Goal: Task Accomplishment & Management: Manage account settings

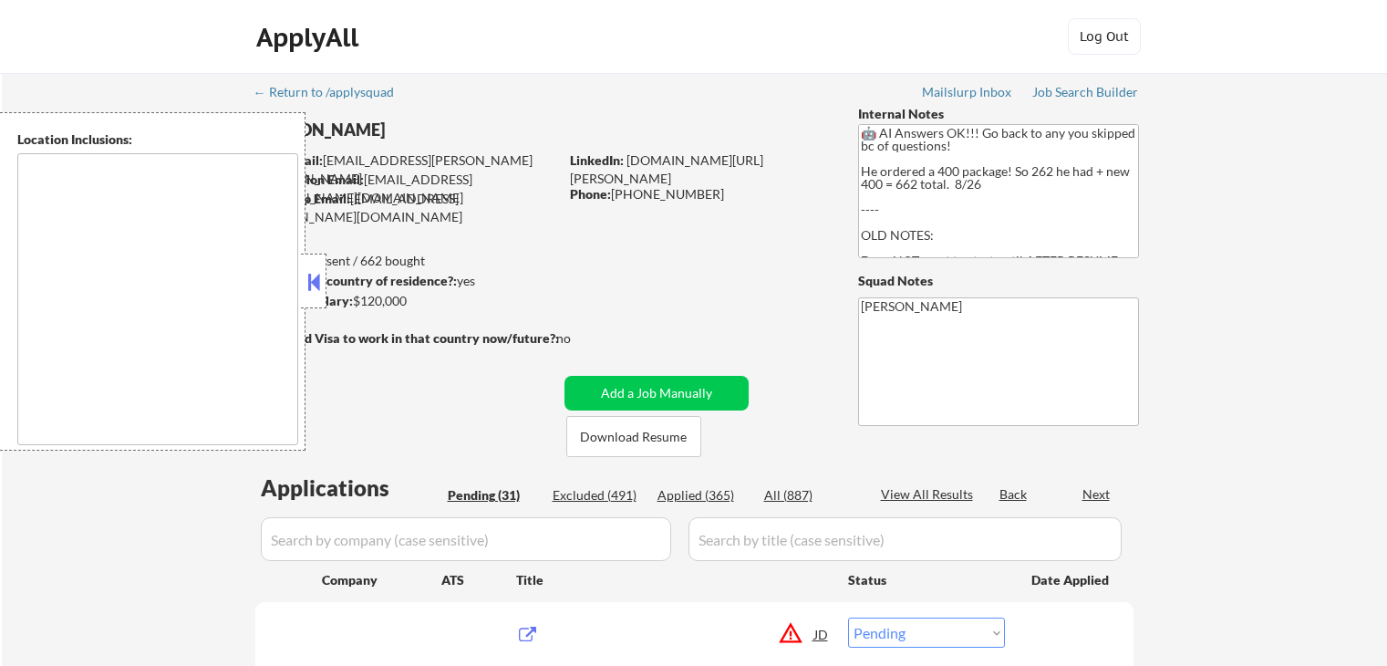
select select ""pending""
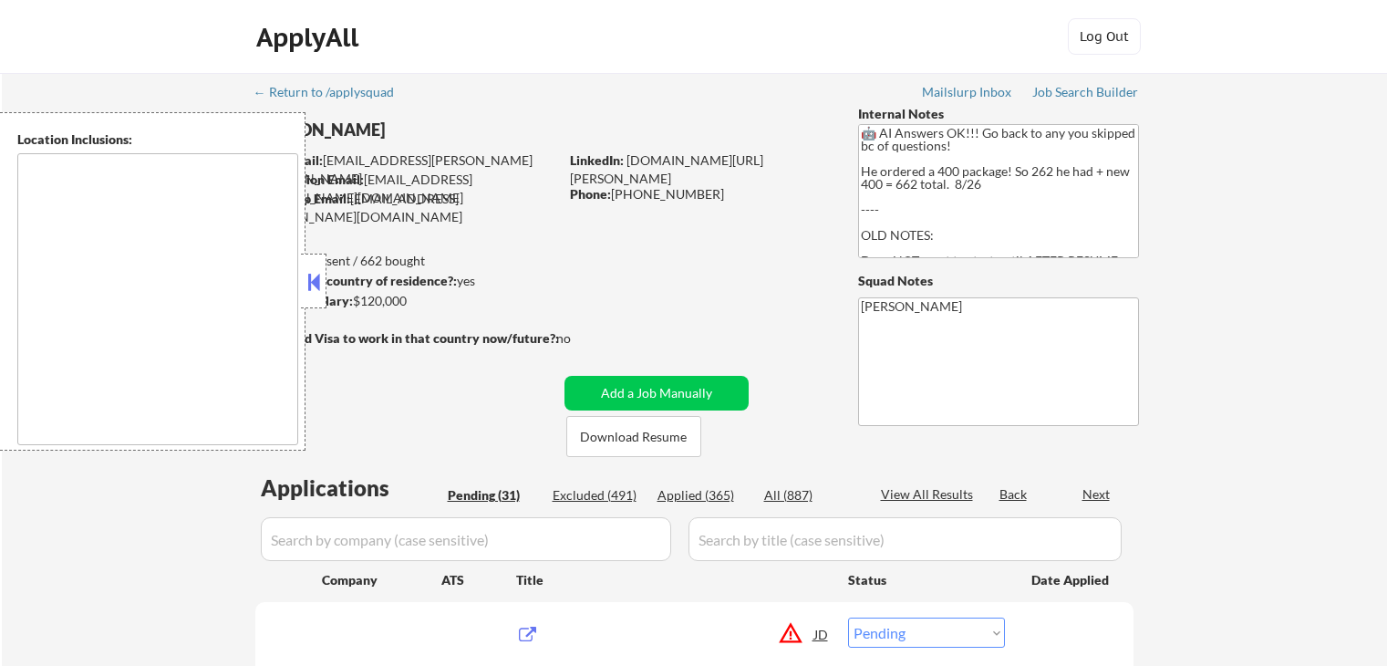
select select ""pending""
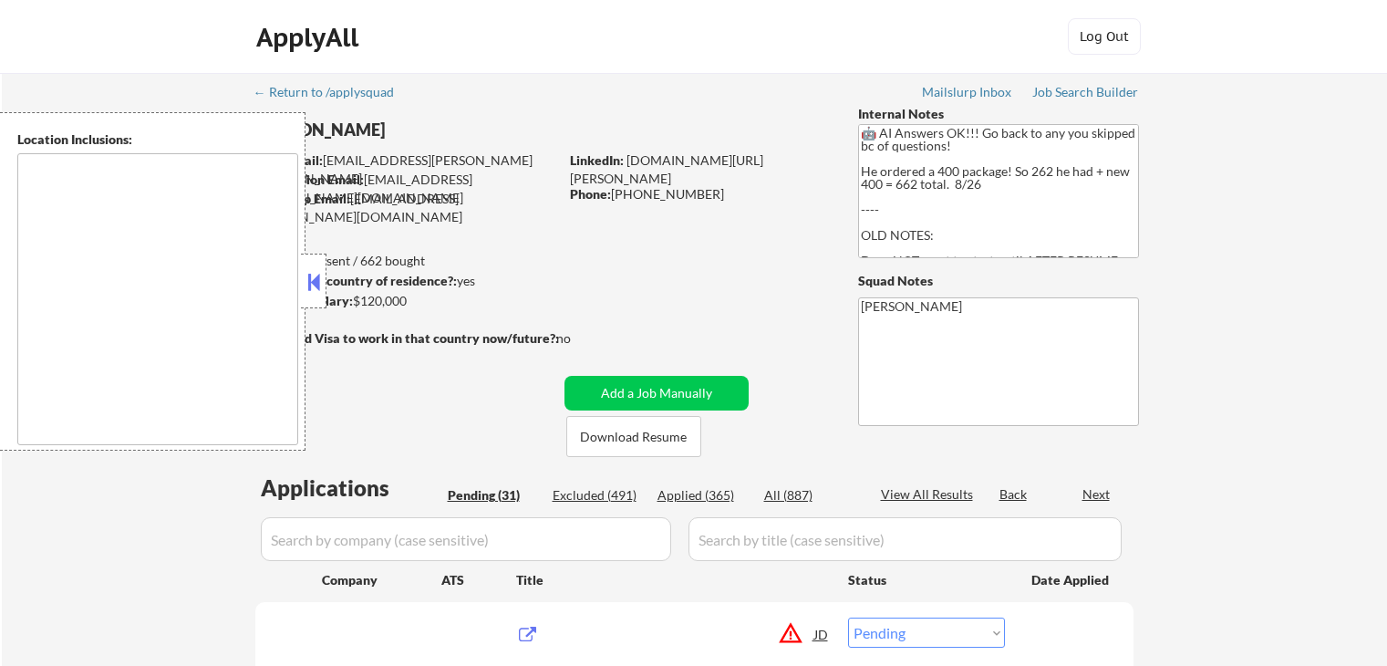
select select ""pending""
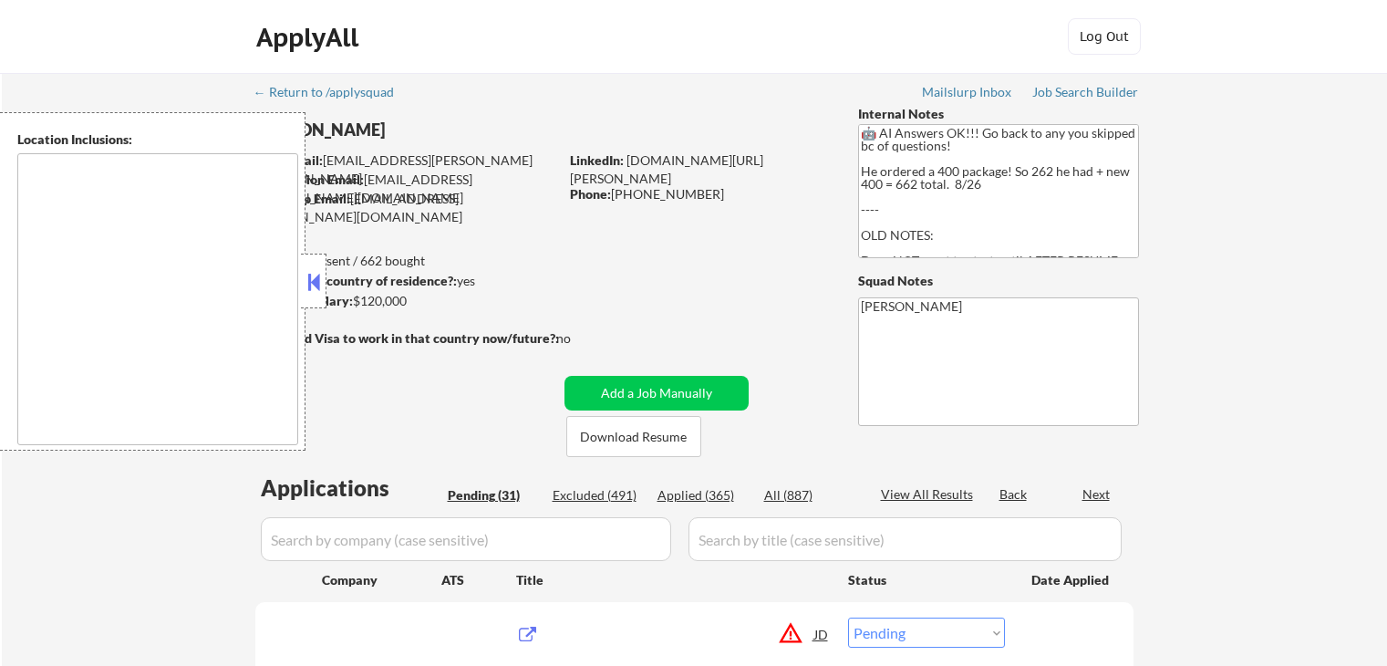
select select ""pending""
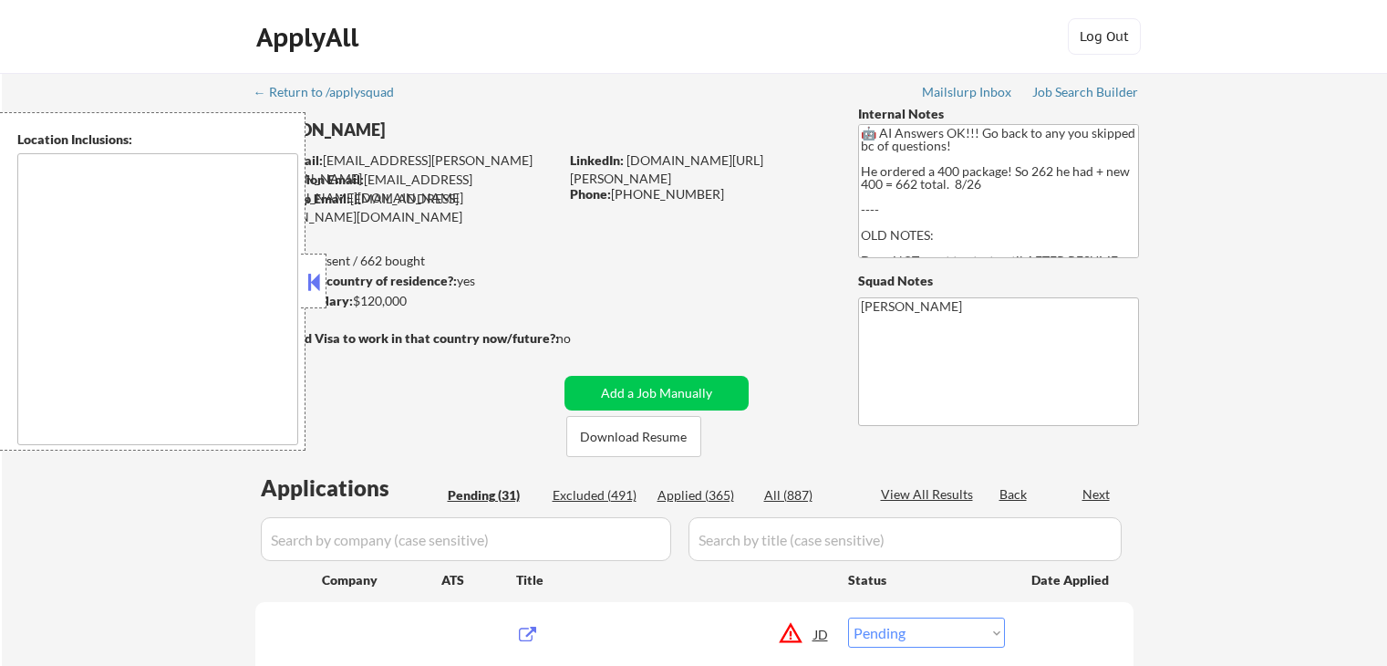
select select ""pending""
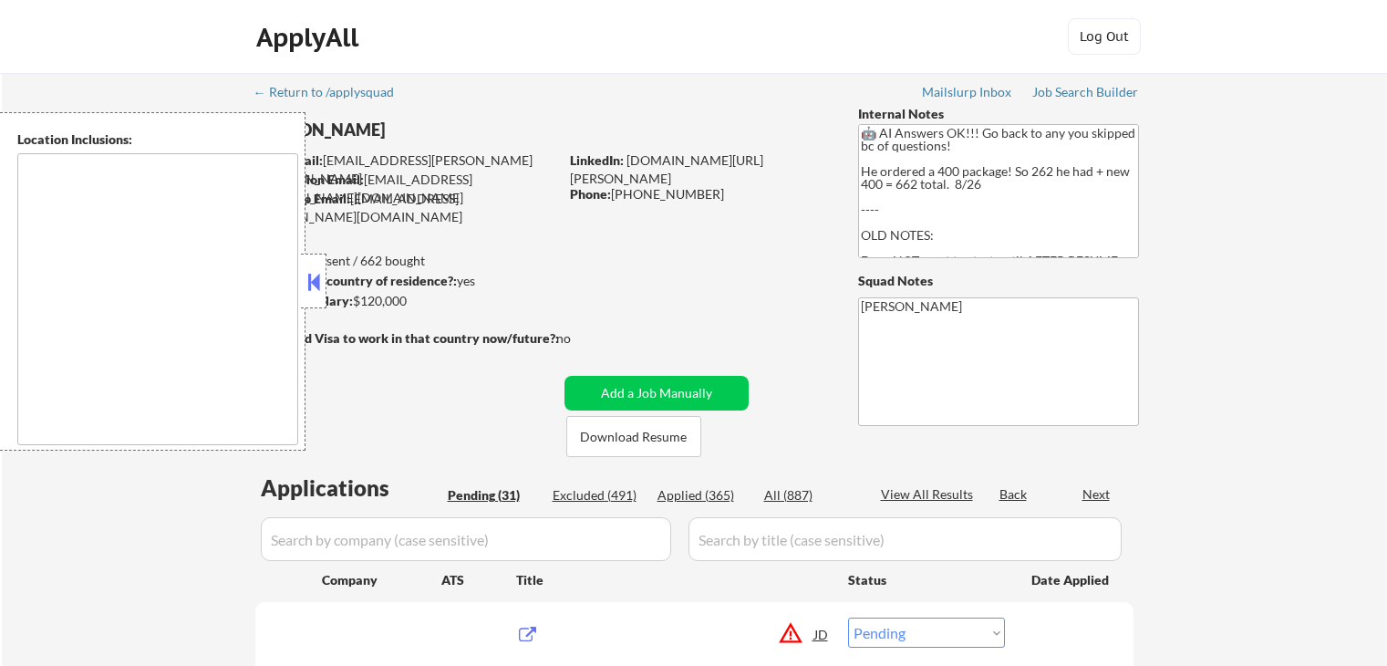
select select ""pending""
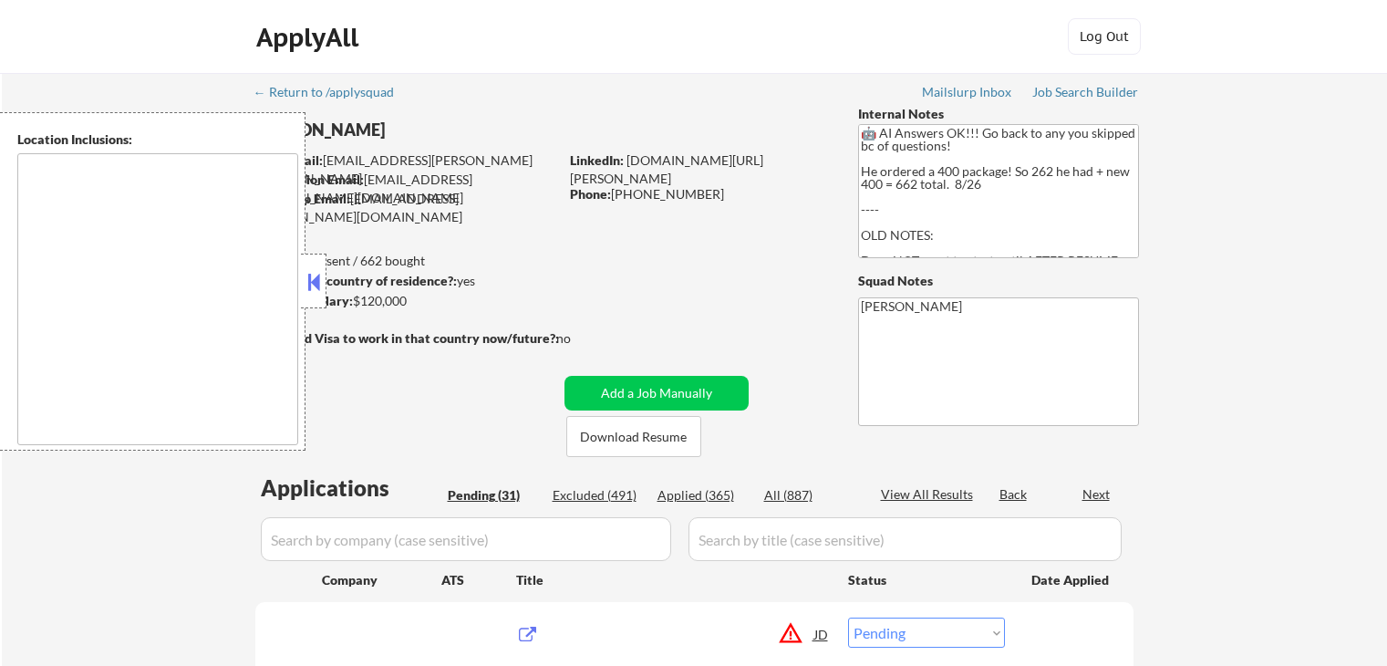
select select ""pending""
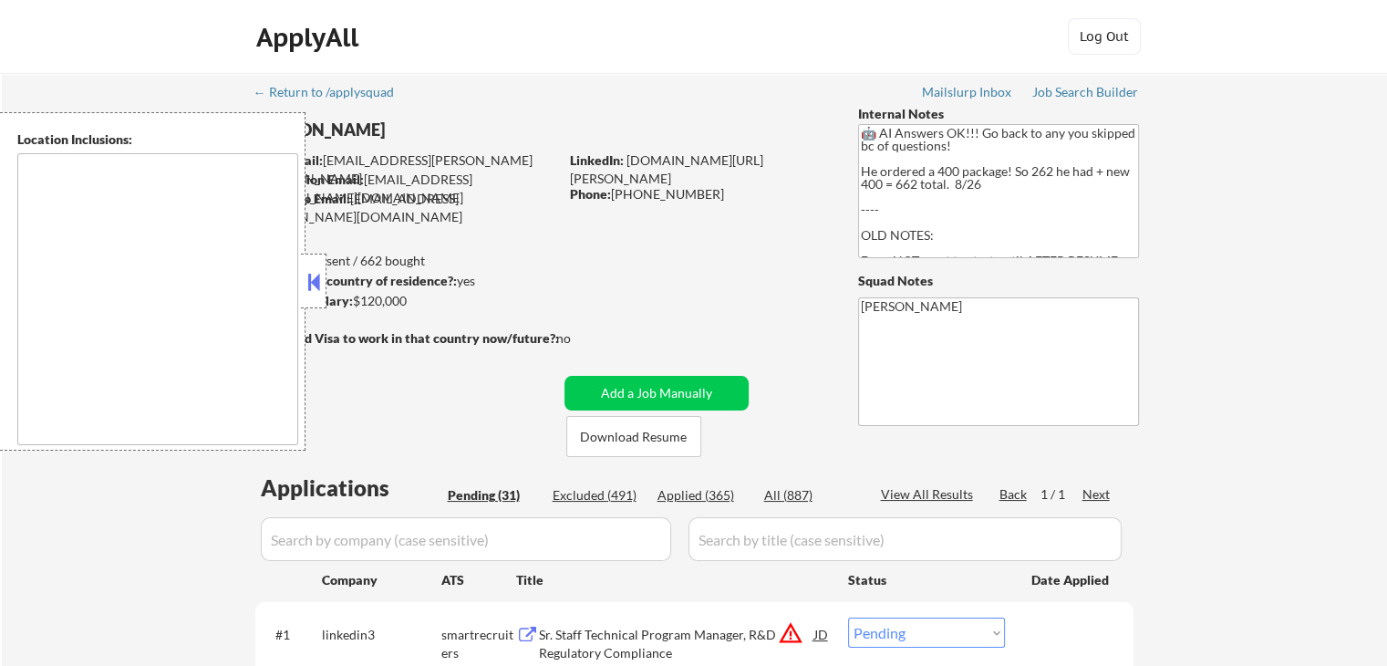
type textarea "[GEOGRAPHIC_DATA], [GEOGRAPHIC_DATA] [GEOGRAPHIC_DATA], [GEOGRAPHIC_DATA] [GEOG…"
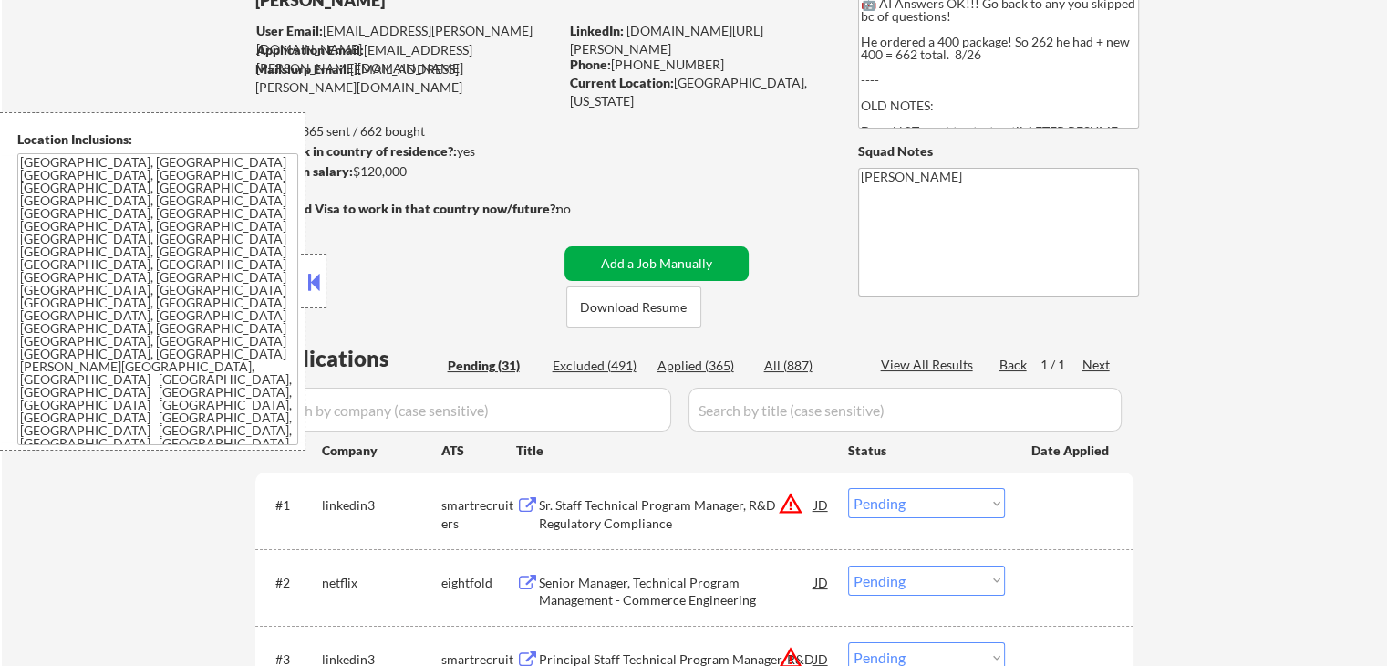
scroll to position [182, 0]
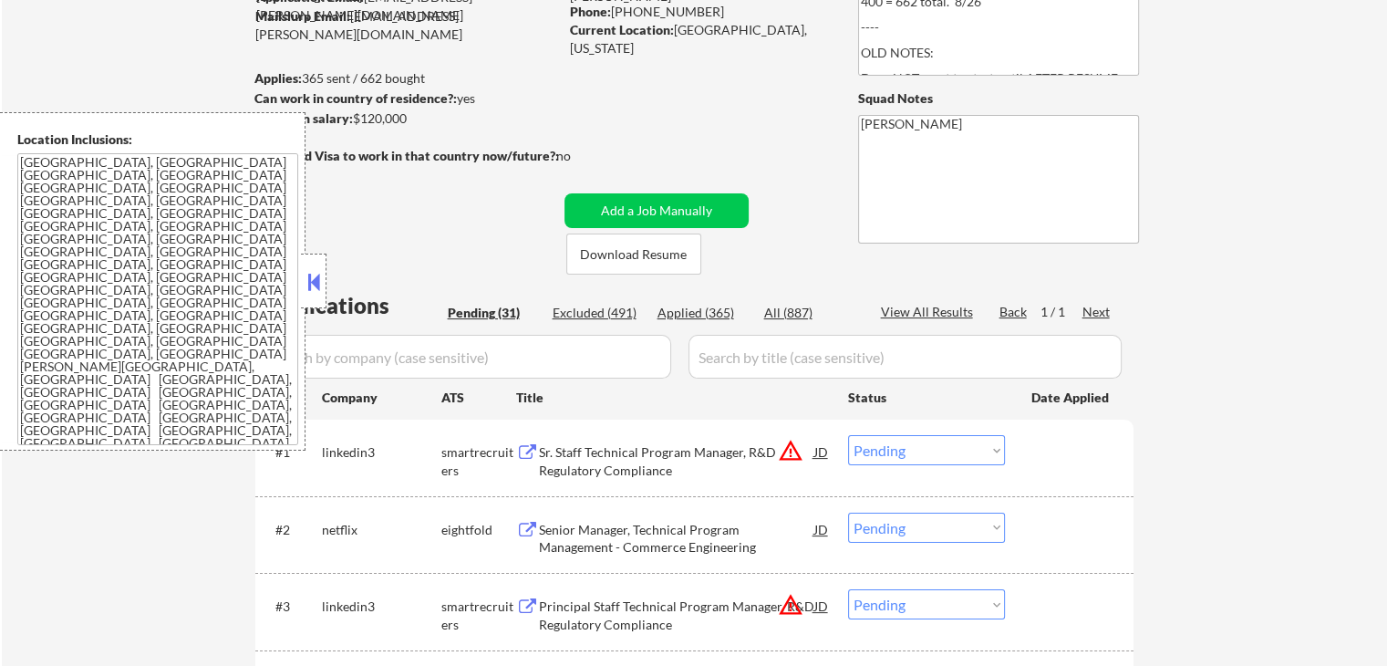
click at [314, 281] on button at bounding box center [314, 281] width 20 height 27
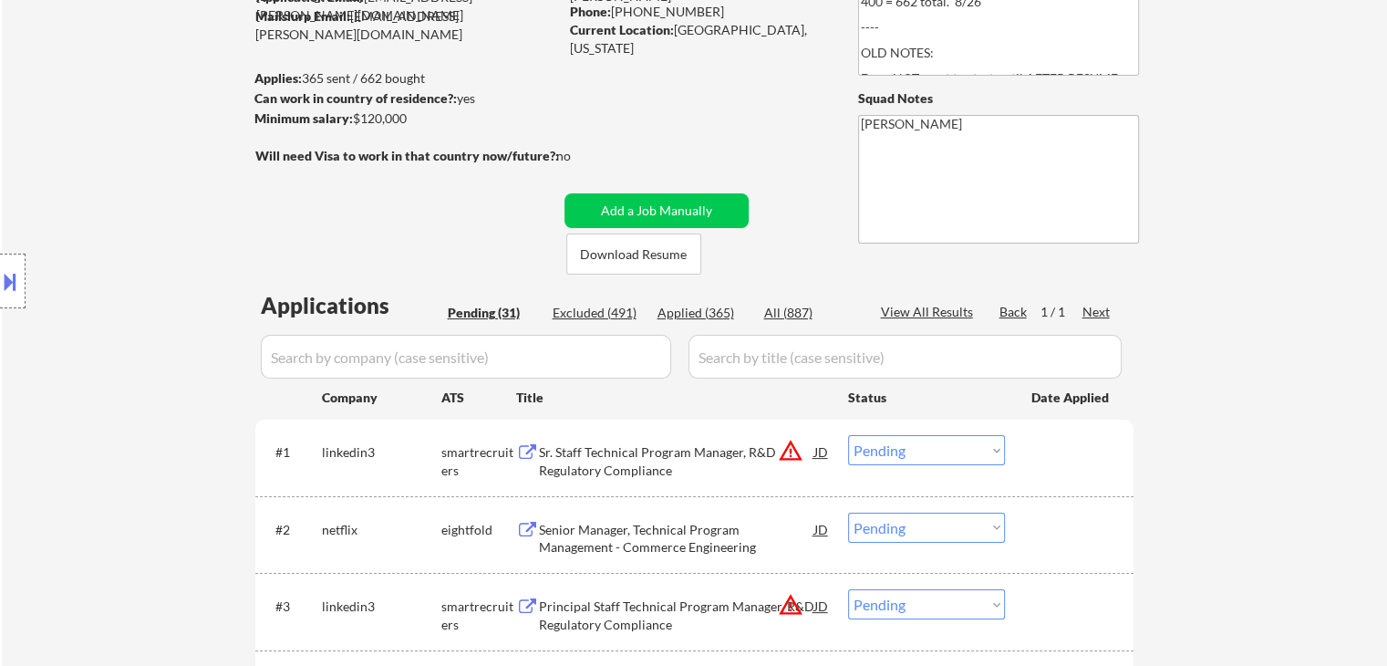
click at [111, 202] on div "Location Inclusions: [GEOGRAPHIC_DATA], [GEOGRAPHIC_DATA] [GEOGRAPHIC_DATA], [G…" at bounding box center [163, 281] width 326 height 338
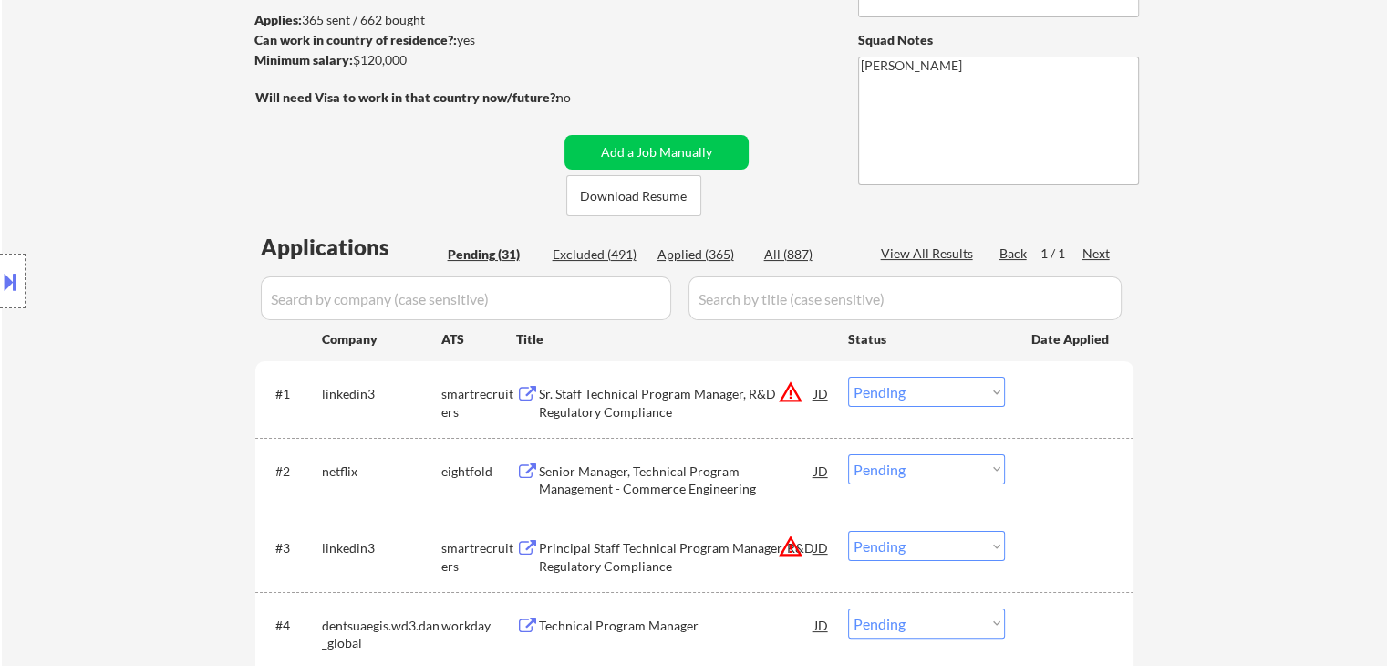
scroll to position [365, 0]
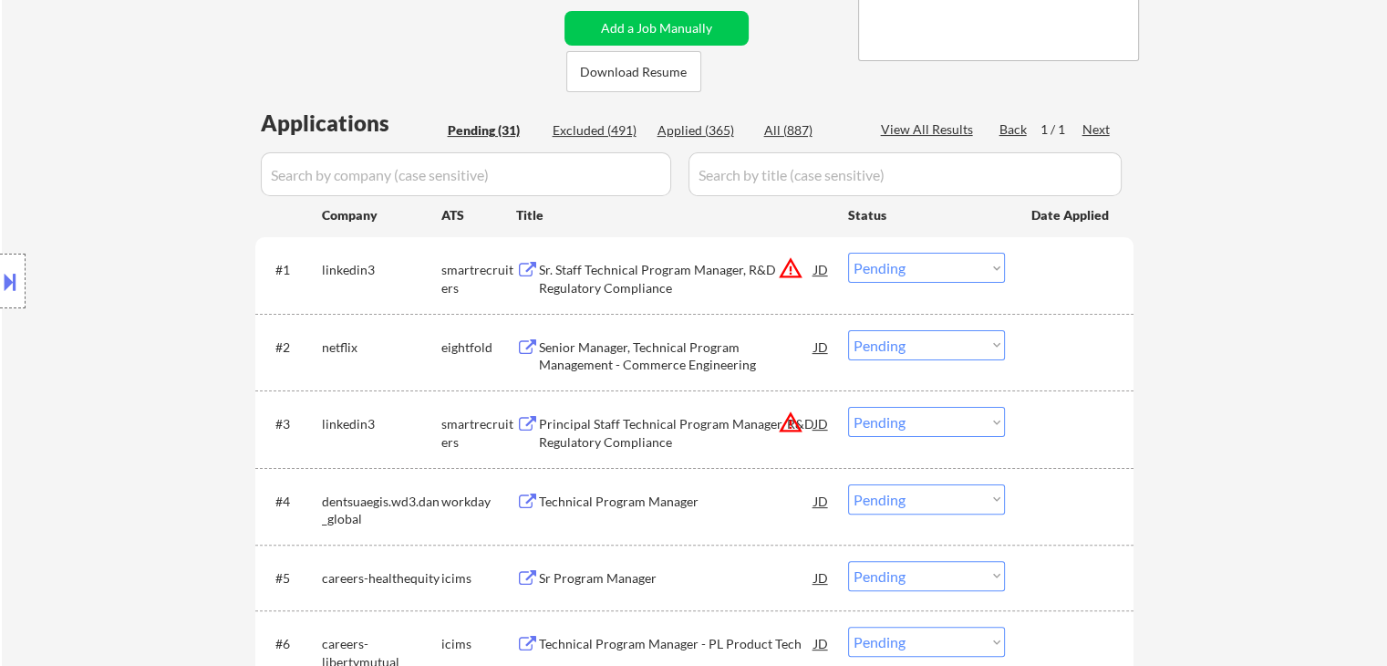
click at [621, 278] on div "Sr. Staff Technical Program Manager, R&D Regulatory Compliance" at bounding box center [676, 279] width 275 height 36
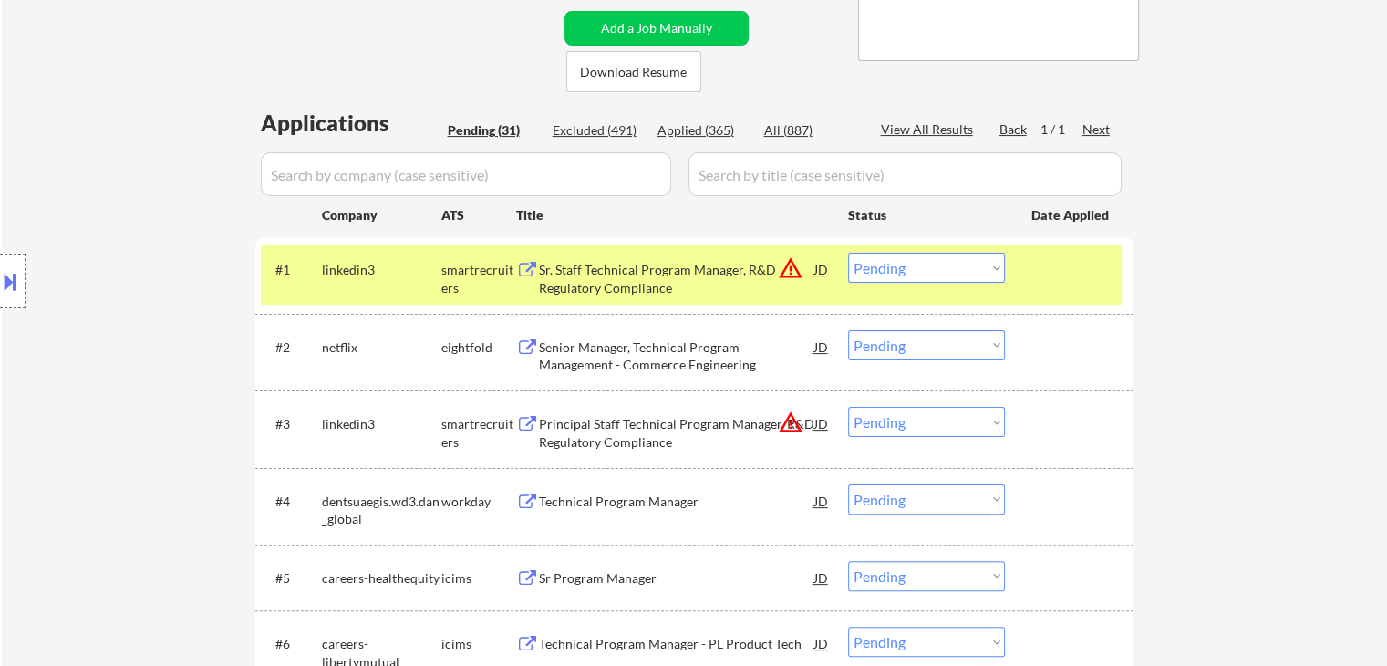
click at [628, 355] on div "Senior Manager, Technical Program Management - Commerce Engineering" at bounding box center [676, 356] width 275 height 36
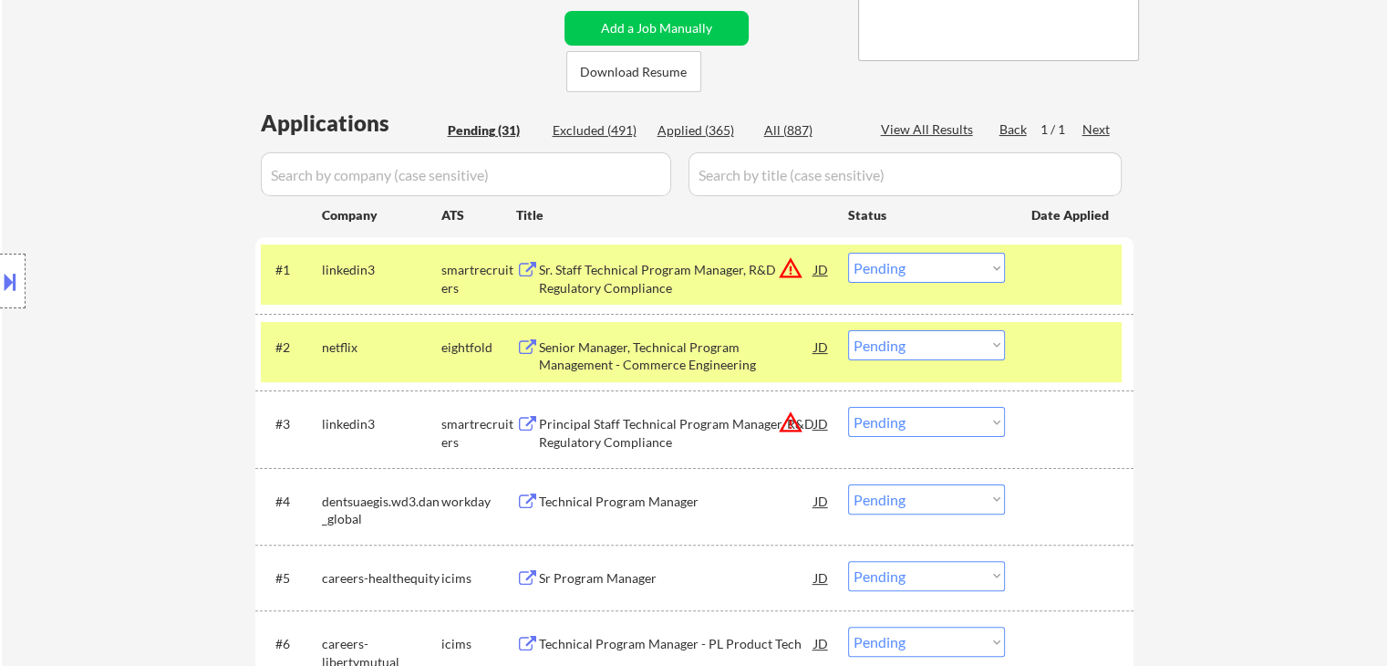
drag, startPoint x: 614, startPoint y: 445, endPoint x: 618, endPoint y: 513, distance: 68.5
click at [615, 444] on div "Principal Staff Technical Program Manager, R&D Regulatory Compliance" at bounding box center [676, 433] width 275 height 36
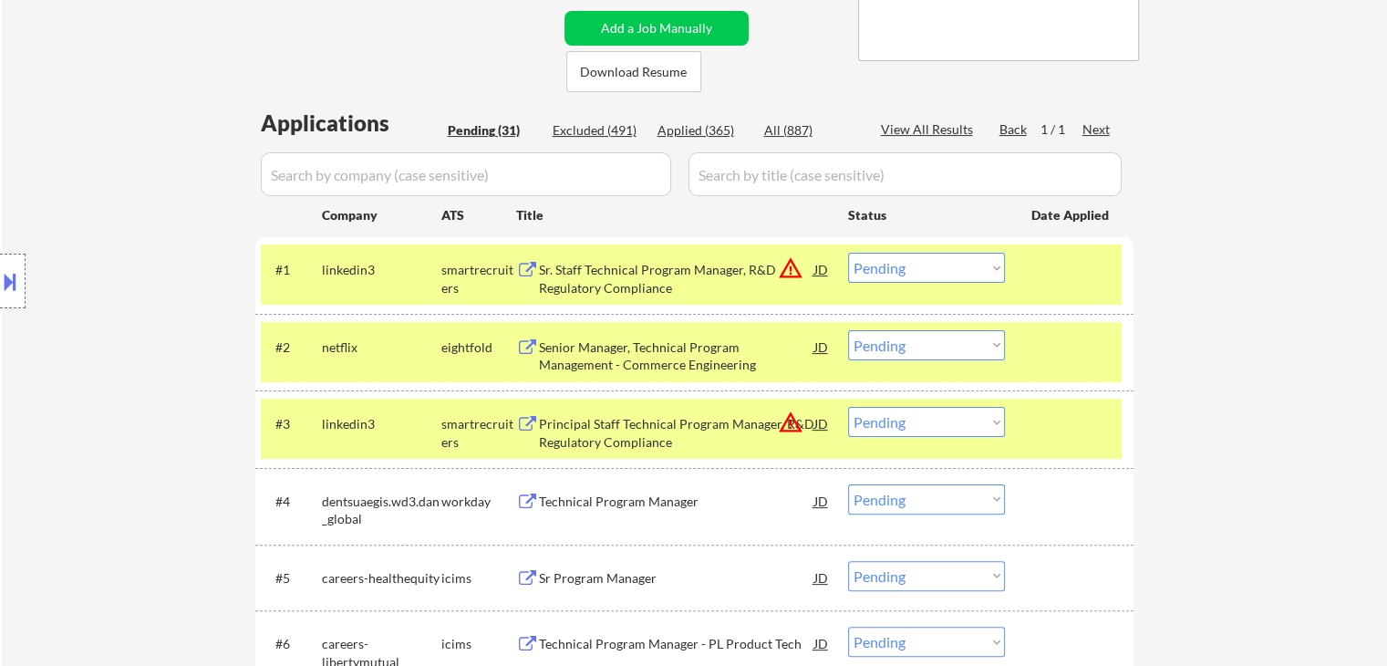
drag, startPoint x: 615, startPoint y: 502, endPoint x: 613, endPoint y: 543, distance: 40.2
click at [615, 501] on div "Technical Program Manager" at bounding box center [676, 501] width 275 height 18
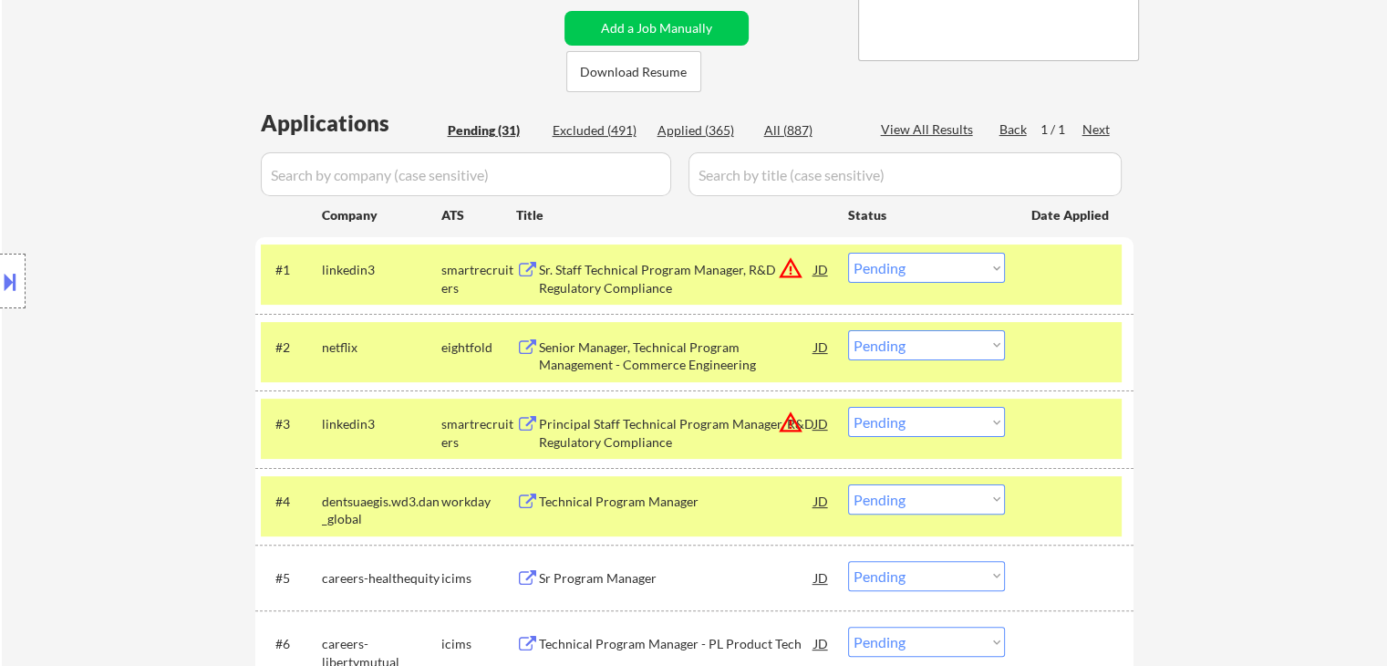
click at [601, 585] on div "Sr Program Manager" at bounding box center [676, 578] width 275 height 18
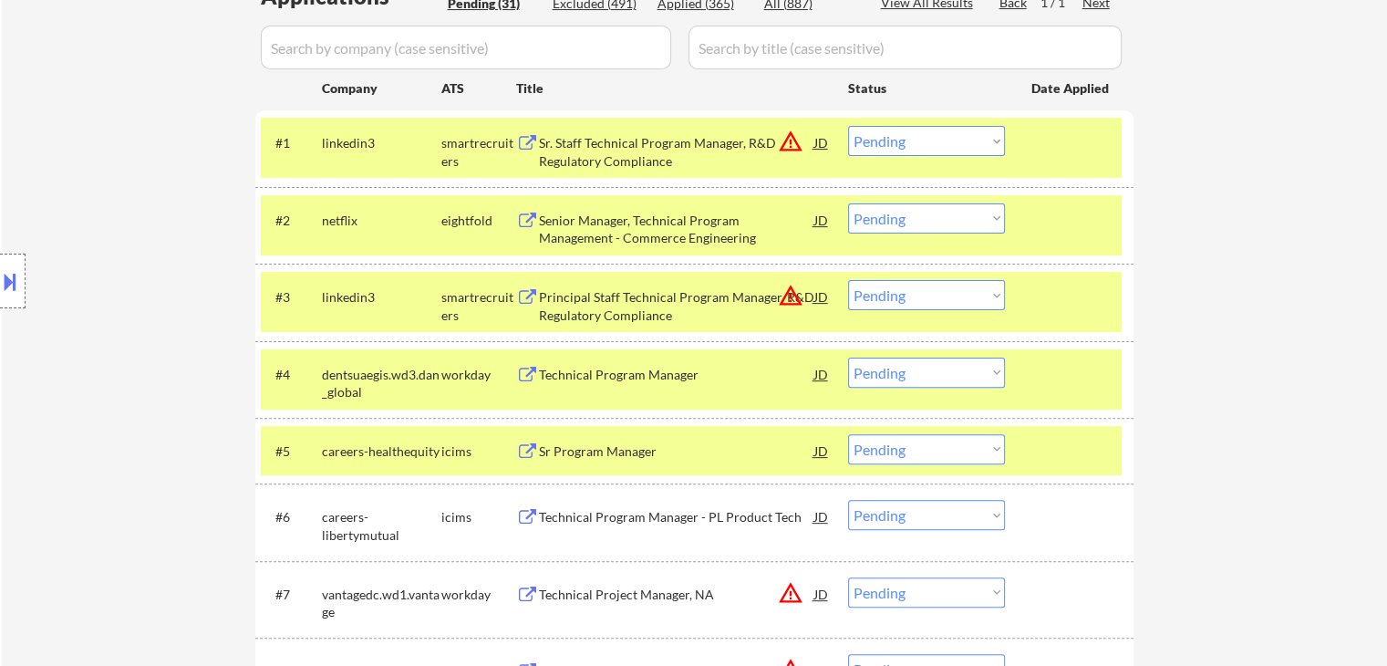
scroll to position [638, 0]
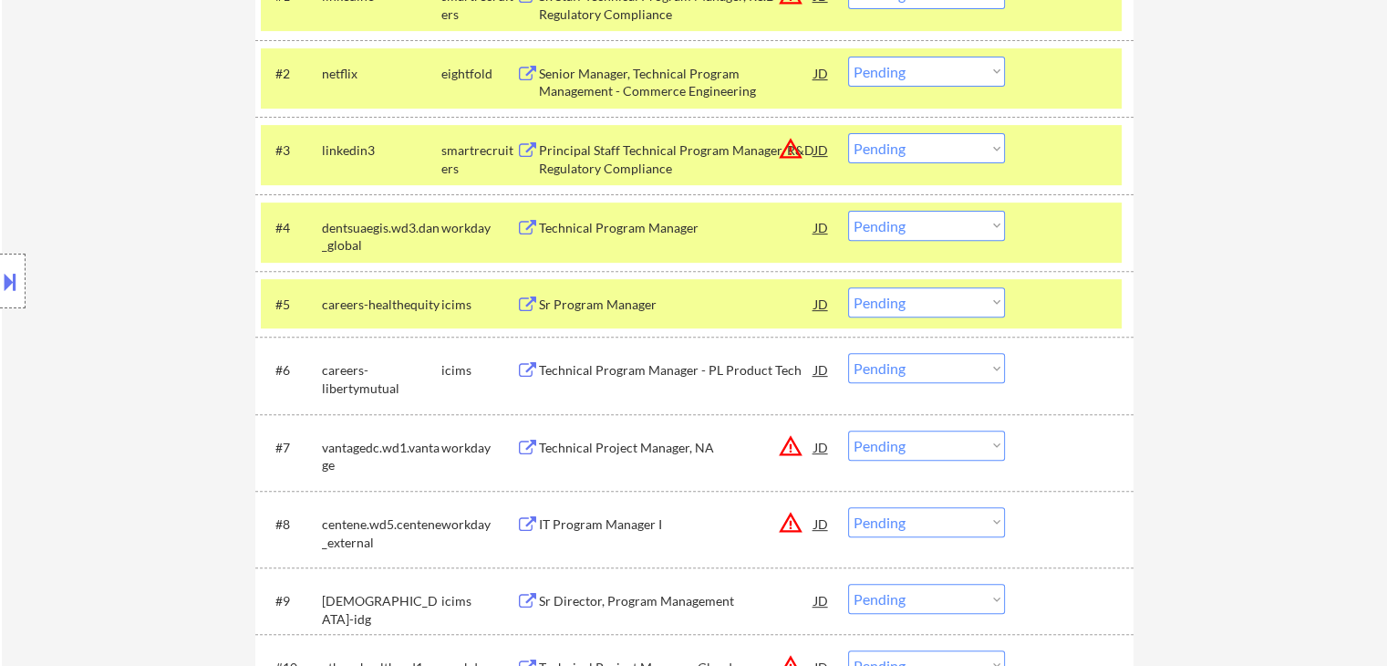
click at [616, 378] on div "Technical Program Manager - PL Product Tech" at bounding box center [676, 370] width 275 height 18
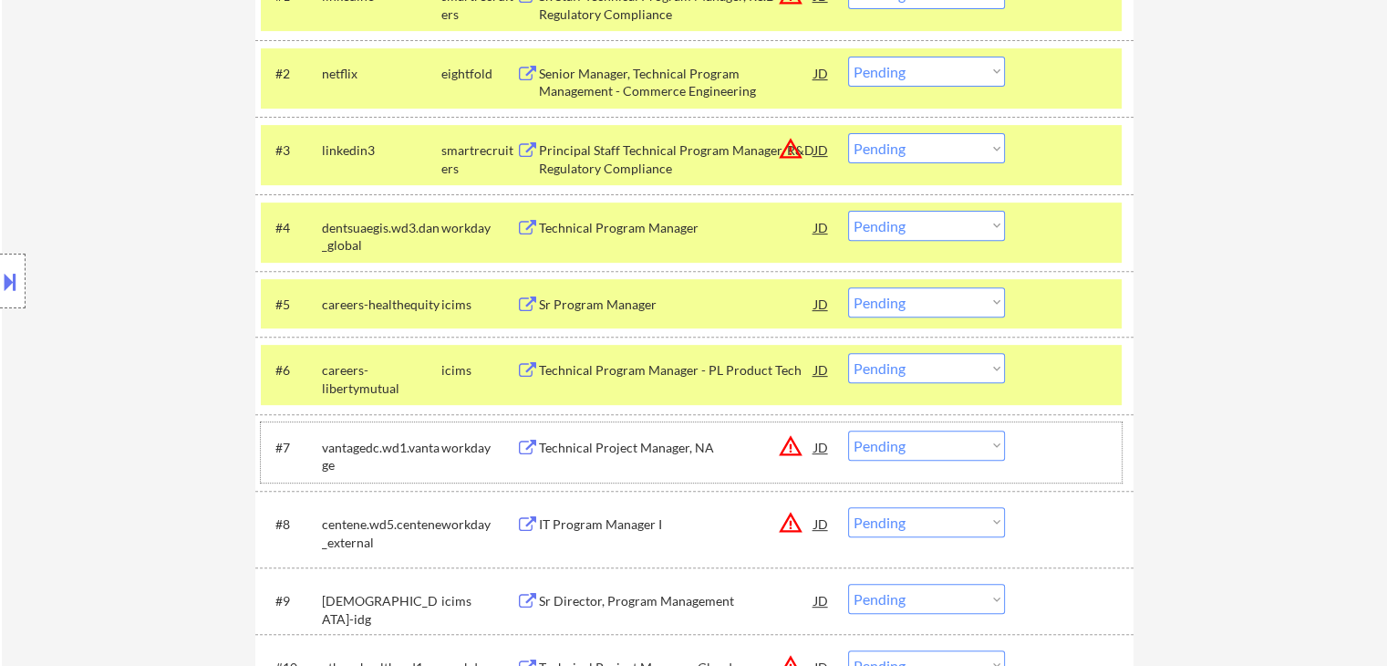
click at [613, 464] on div "#7 vantagedc.wd1.vantage workday Technical Project Manager, NA JD warning_amber…" at bounding box center [691, 452] width 861 height 60
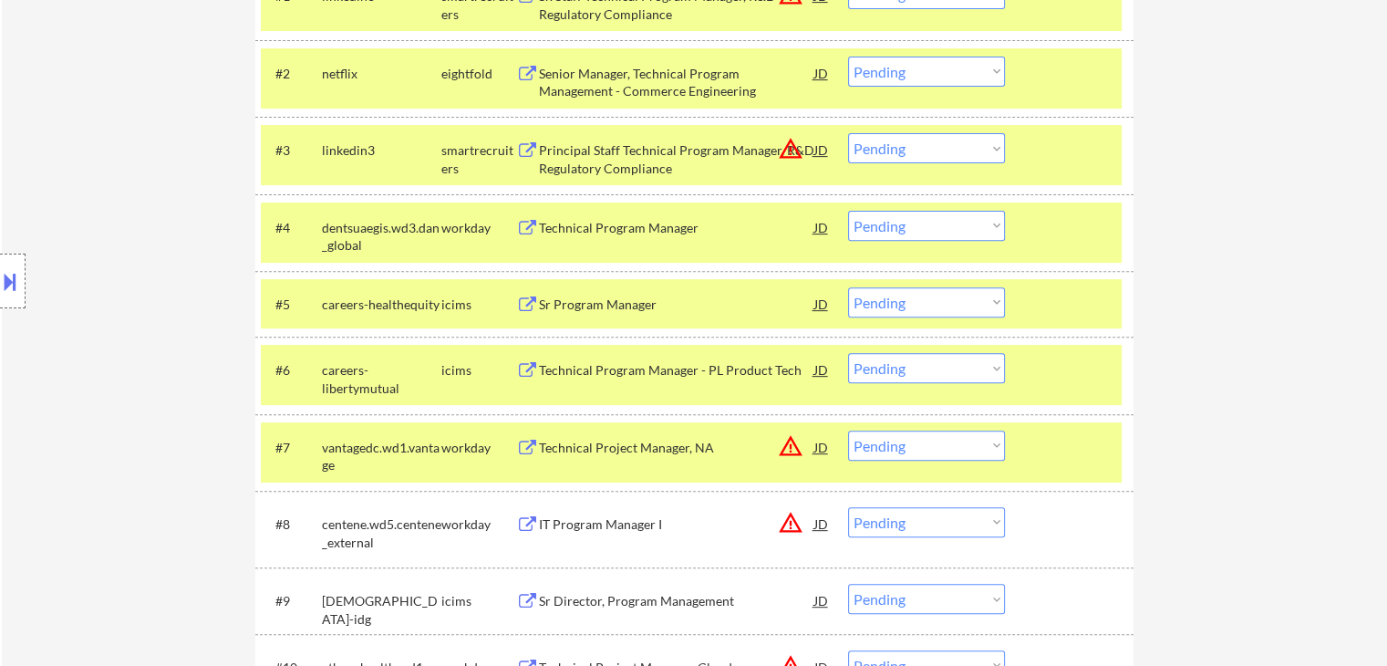
click at [625, 527] on div "IT Program Manager I" at bounding box center [676, 524] width 275 height 18
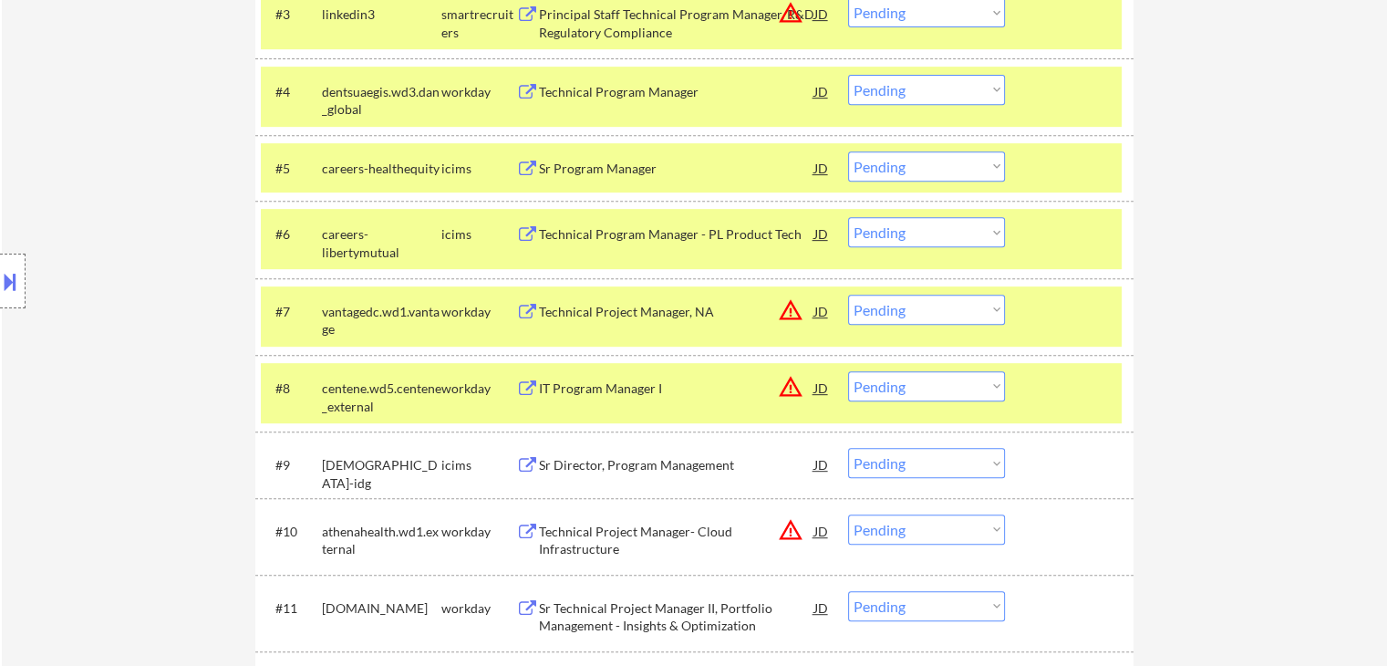
scroll to position [912, 0]
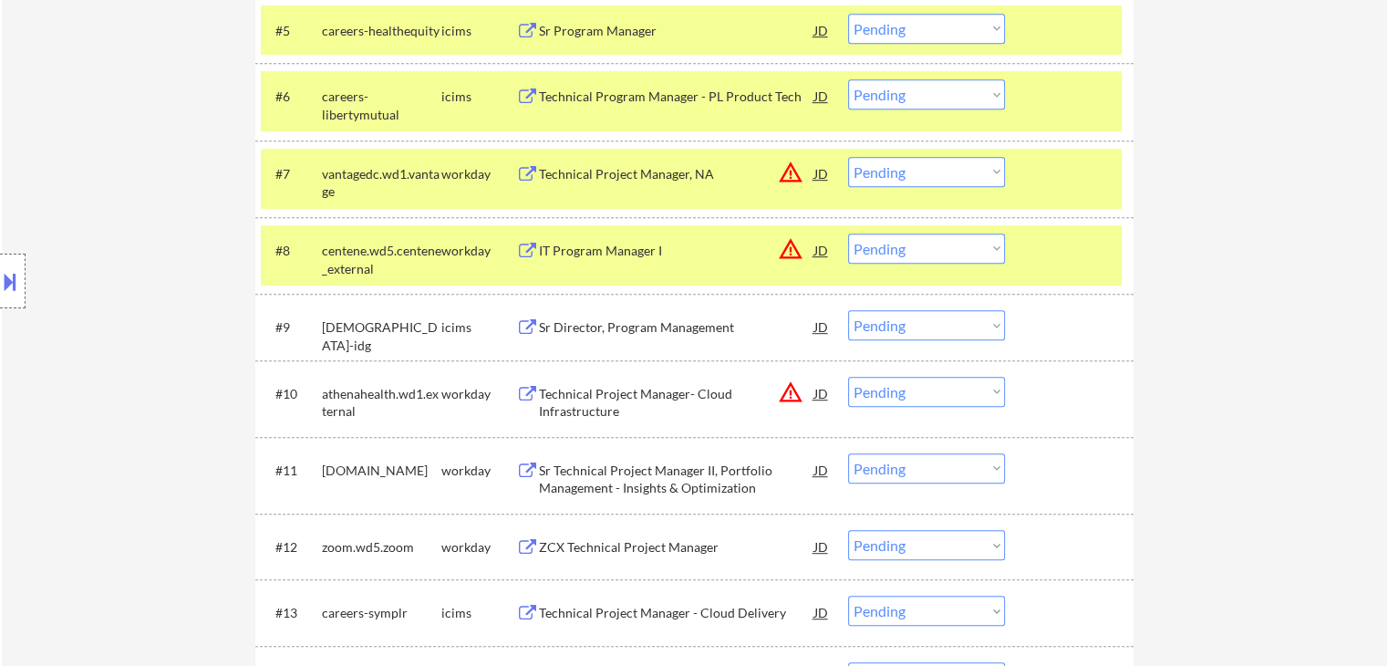
drag, startPoint x: 630, startPoint y: 329, endPoint x: 641, endPoint y: 457, distance: 128.1
click at [633, 329] on div "Sr Director, Program Management" at bounding box center [676, 327] width 275 height 18
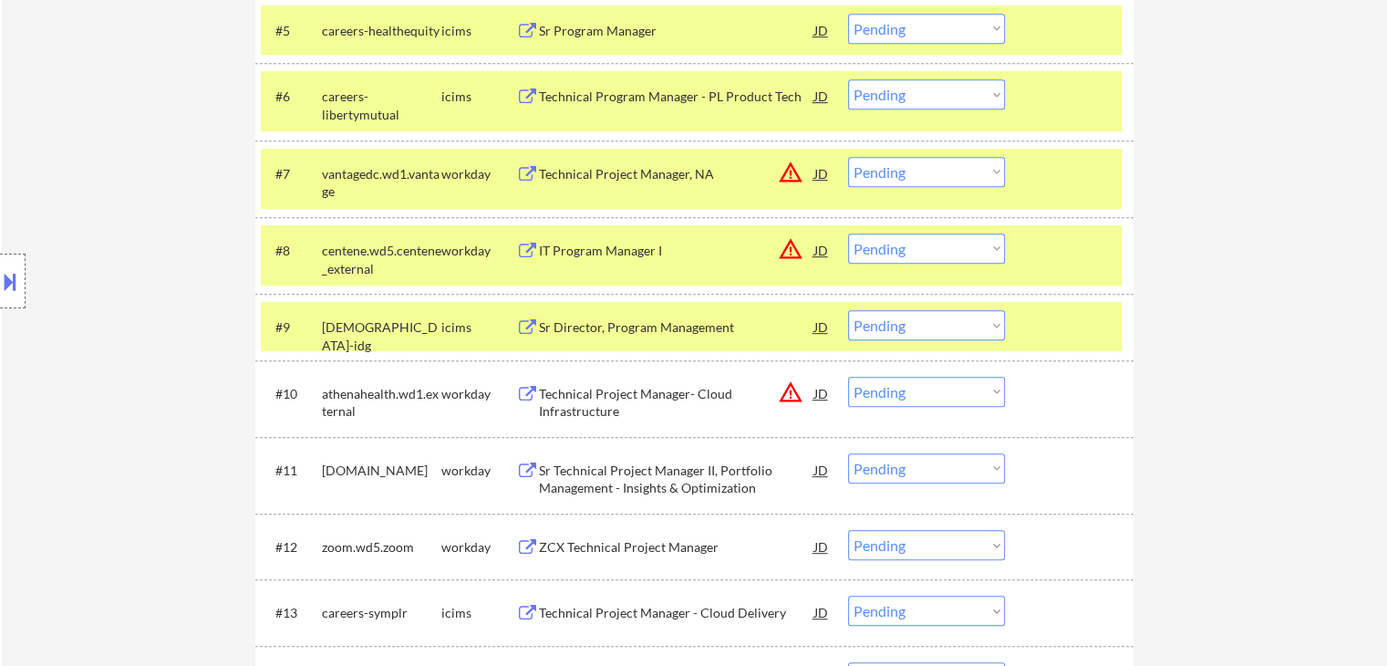
click at [636, 401] on div "Technical Project Manager- Cloud Infrastructure" at bounding box center [676, 403] width 275 height 36
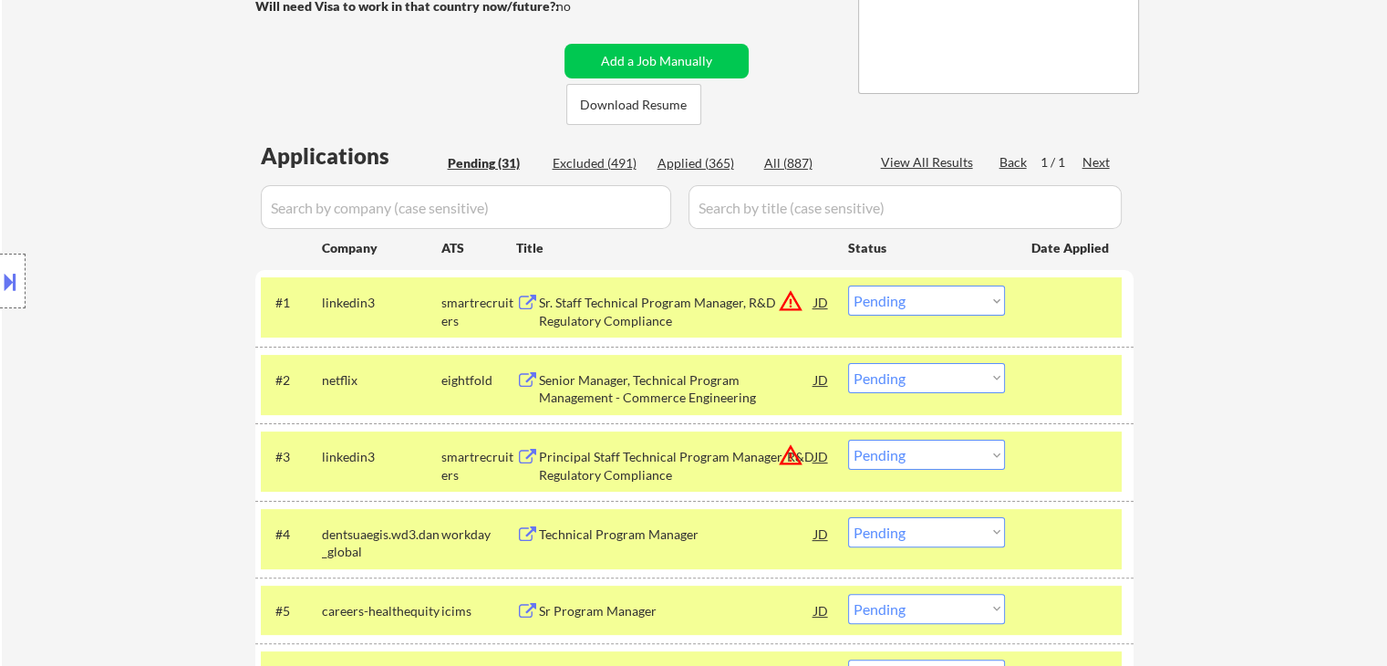
scroll to position [365, 0]
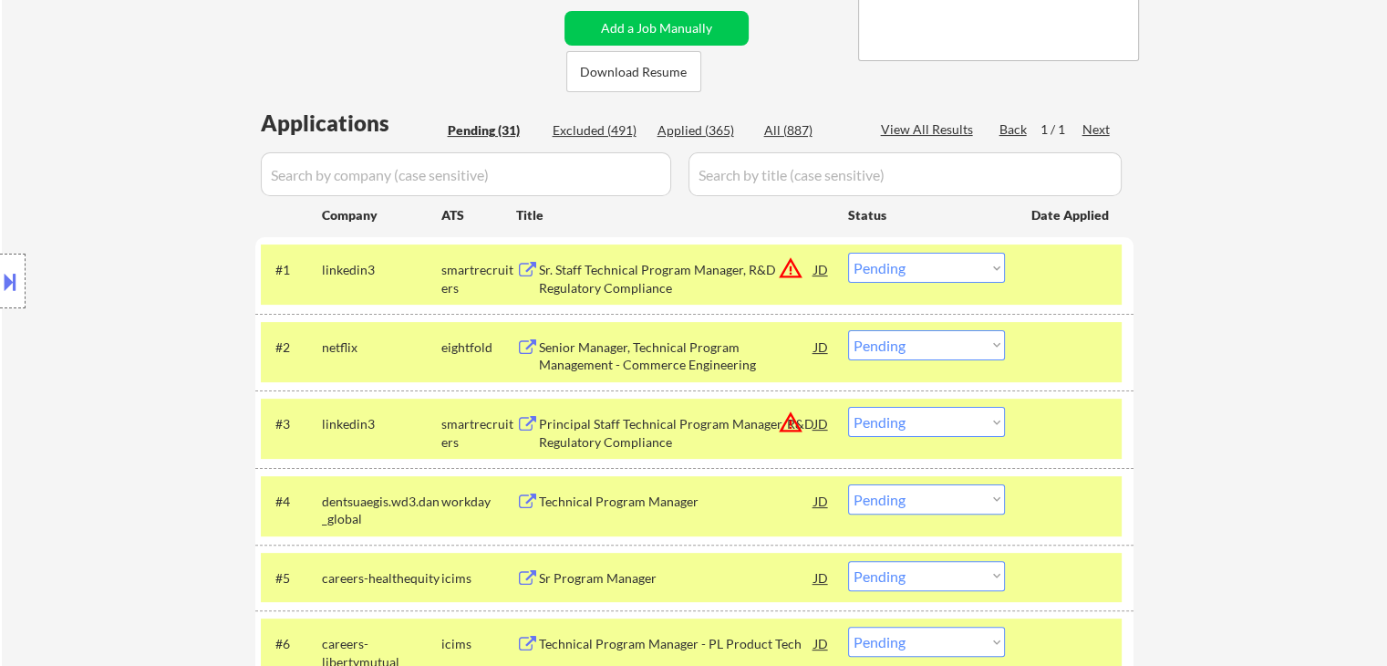
click at [794, 272] on button "warning_amber" at bounding box center [791, 268] width 26 height 26
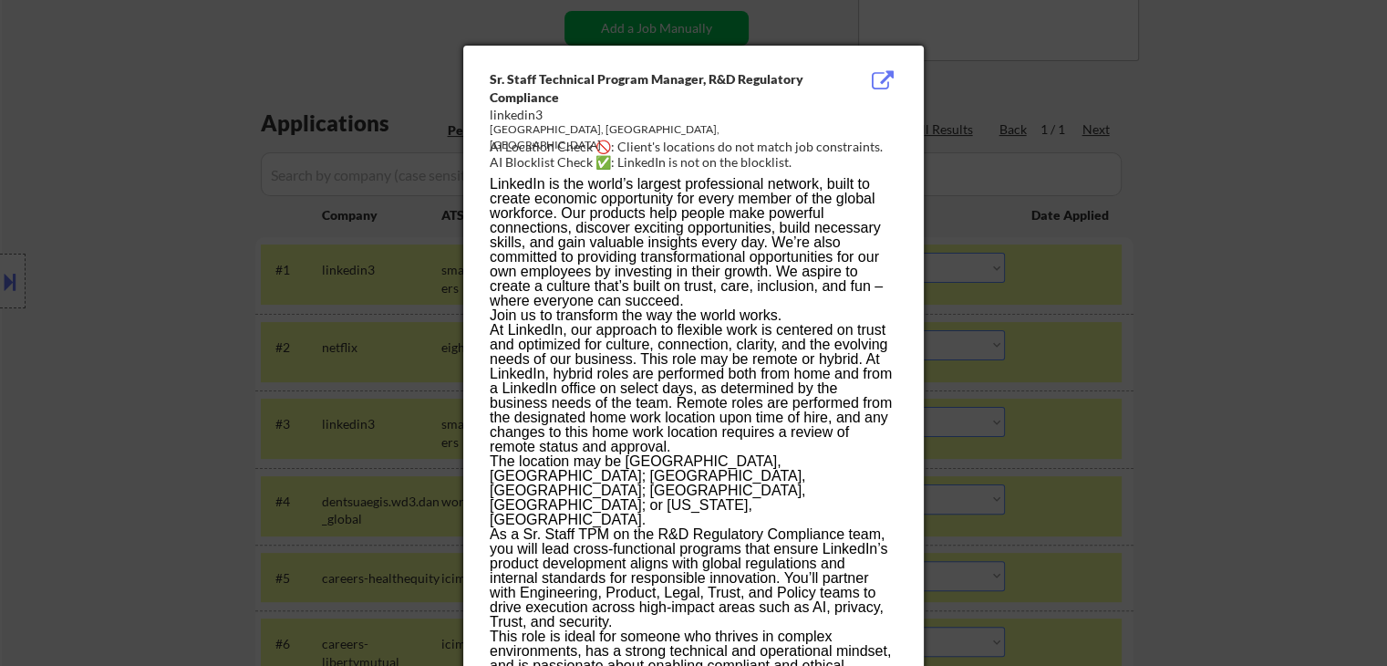
click at [1121, 210] on div at bounding box center [693, 333] width 1387 height 666
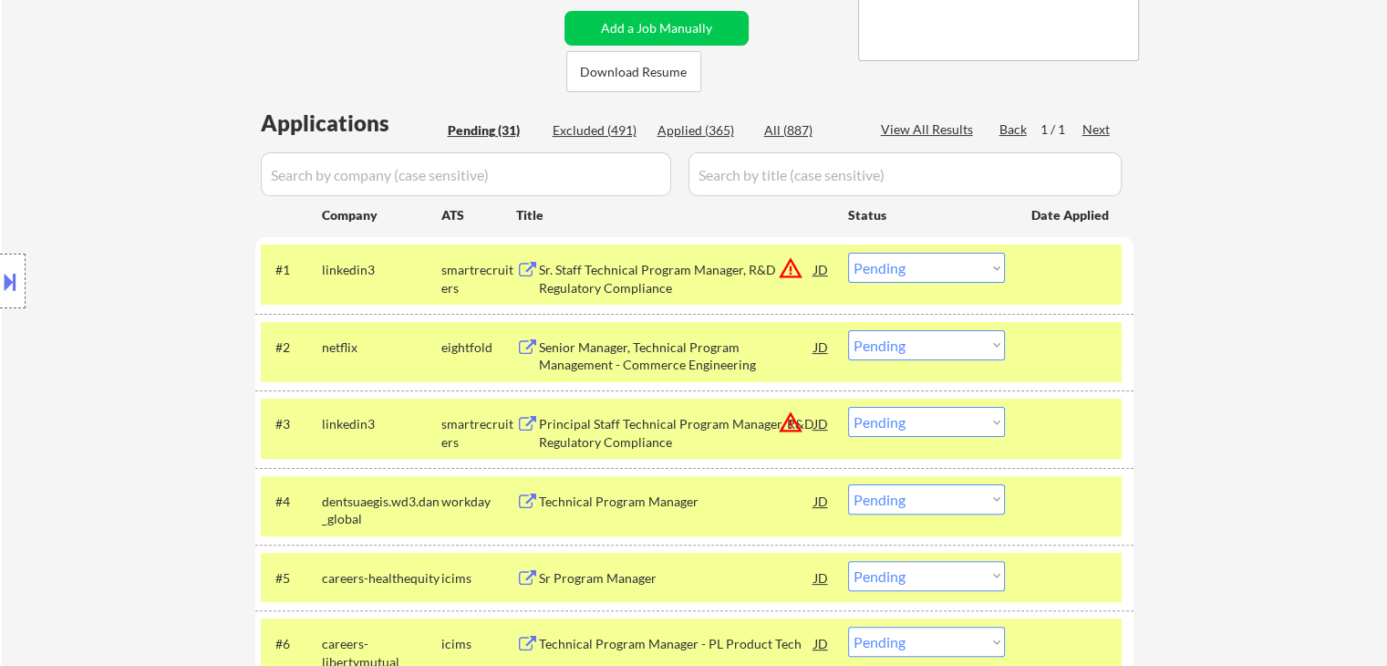
click at [7, 288] on button at bounding box center [10, 281] width 20 height 30
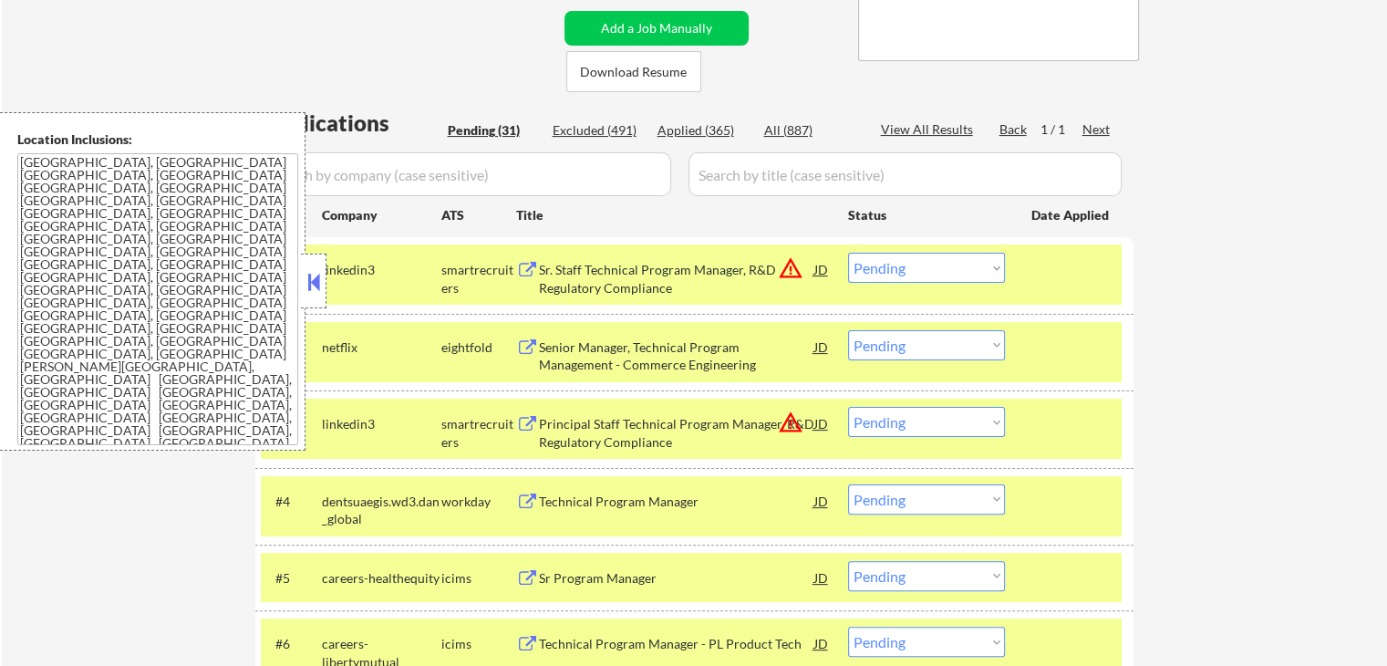
drag, startPoint x: 1235, startPoint y: 254, endPoint x: 1087, endPoint y: 278, distance: 150.5
click at [790, 265] on button "warning_amber" at bounding box center [791, 268] width 26 height 26
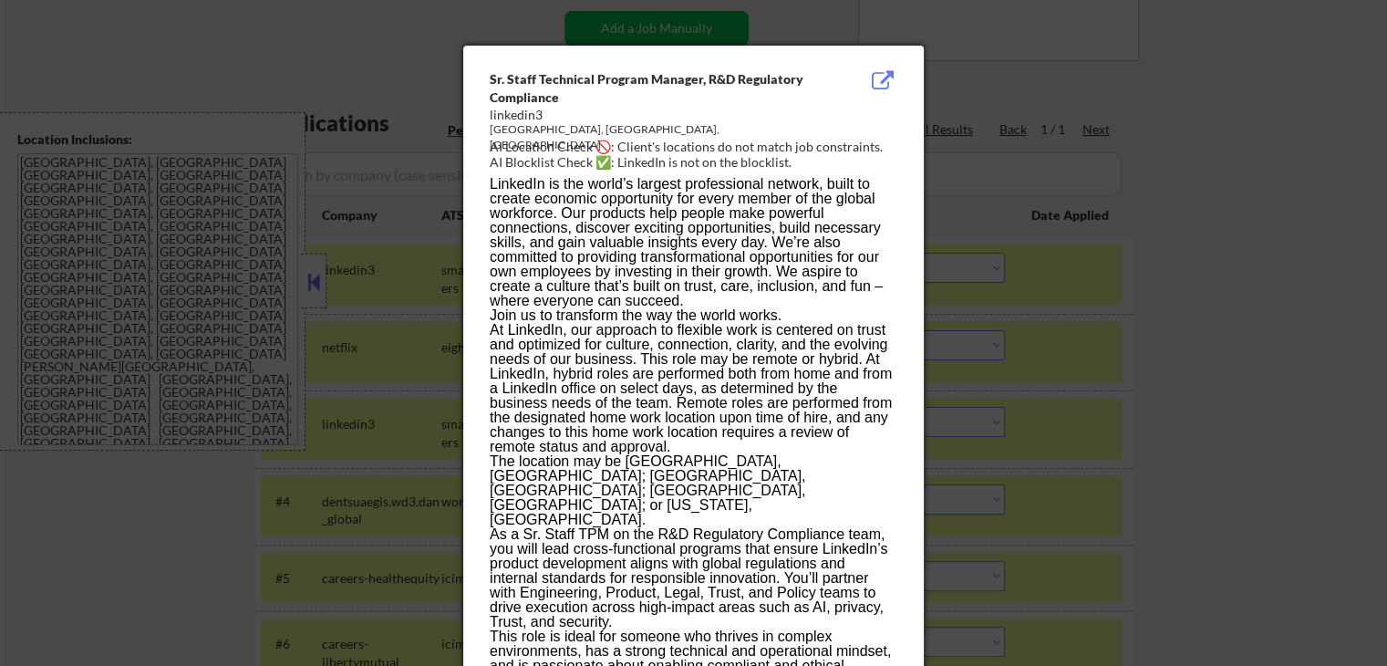
click at [1201, 251] on div at bounding box center [693, 333] width 1387 height 666
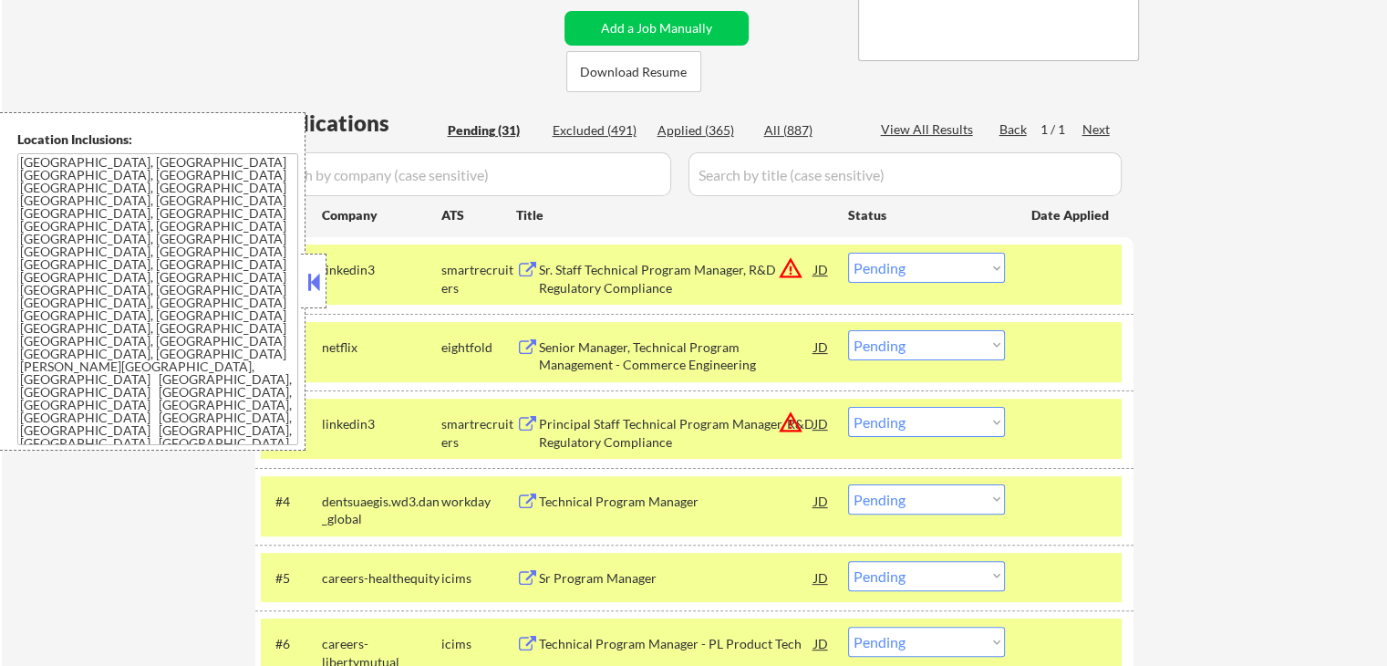
click at [787, 419] on button "warning_amber" at bounding box center [791, 422] width 26 height 26
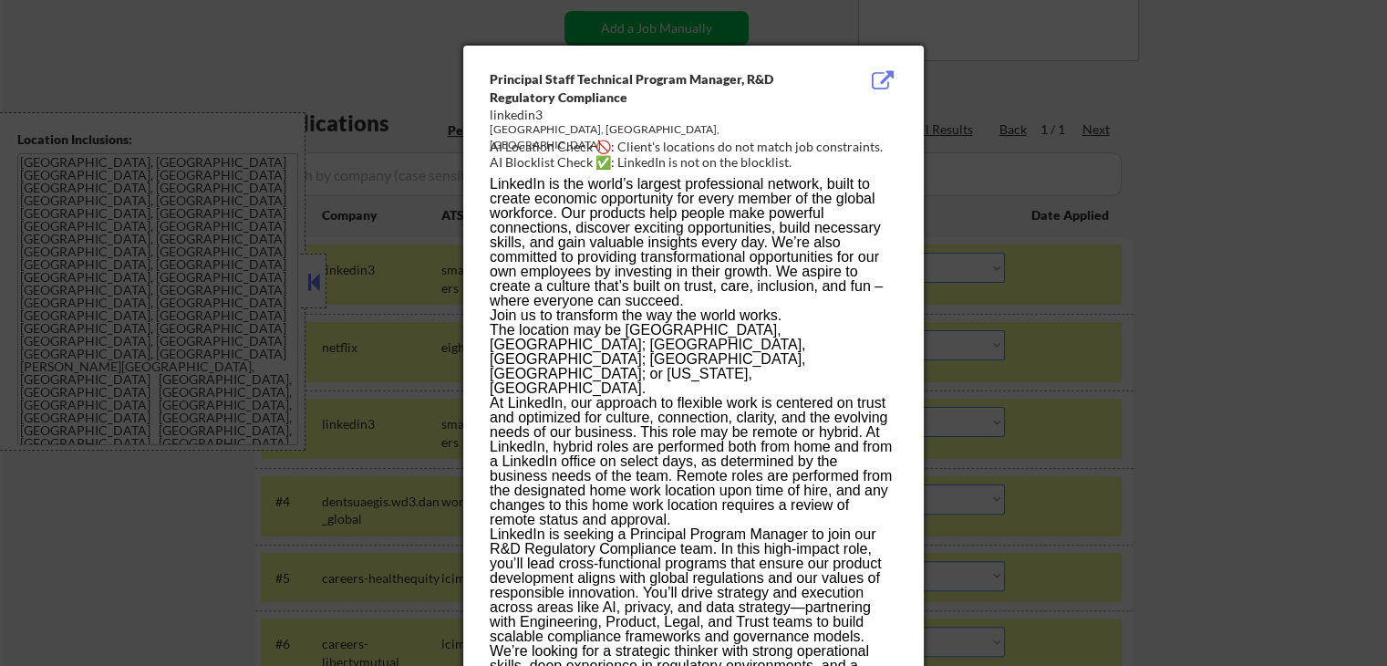
click at [1189, 282] on div at bounding box center [693, 333] width 1387 height 666
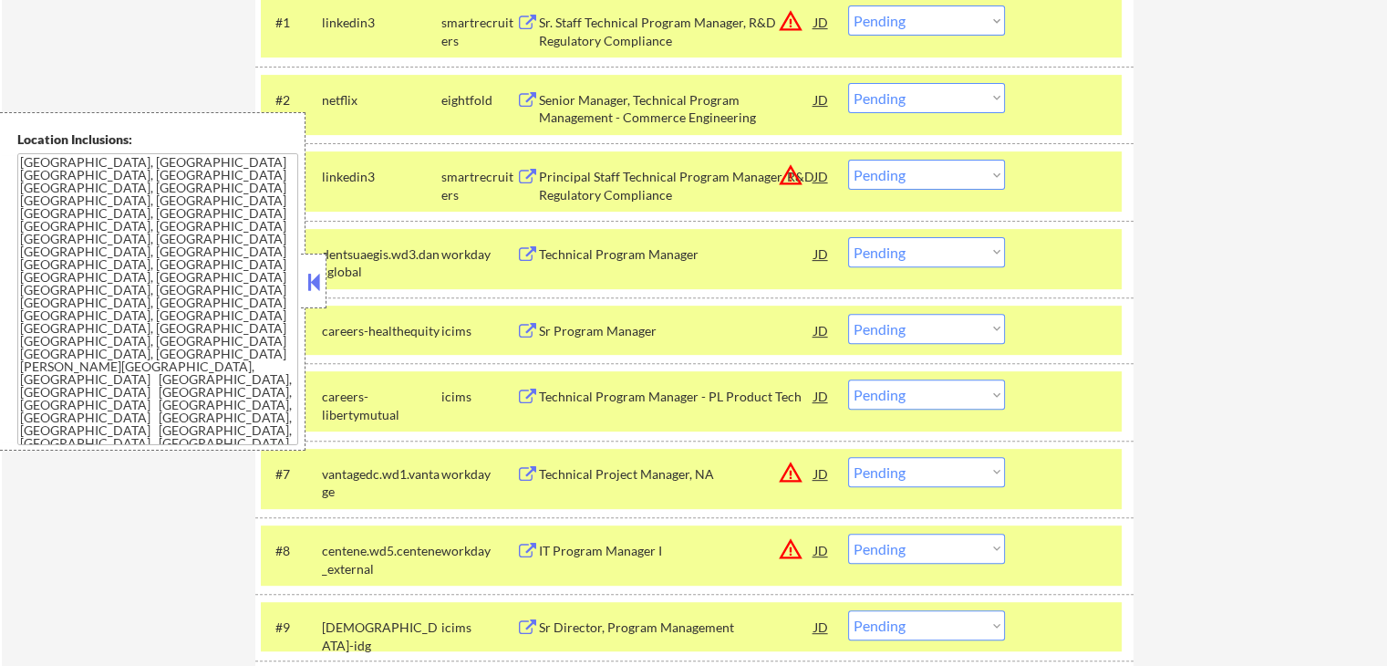
scroll to position [638, 0]
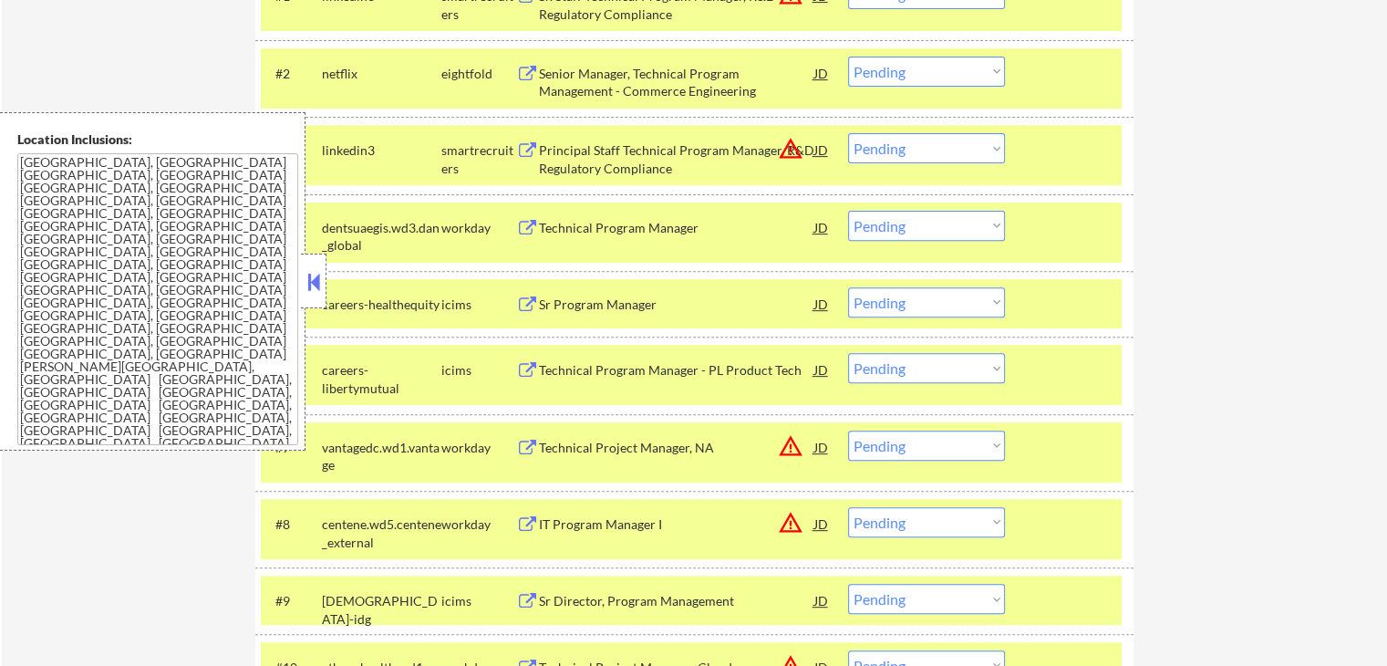
click at [795, 448] on button "warning_amber" at bounding box center [791, 446] width 26 height 26
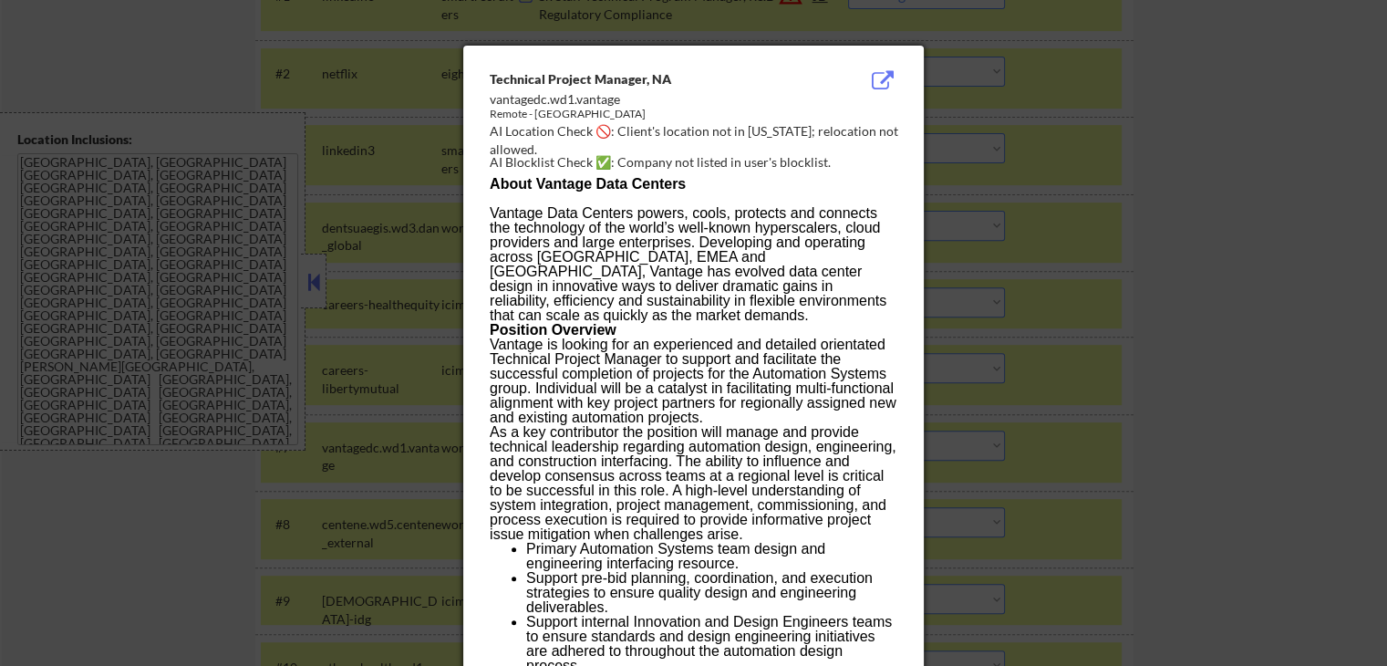
click at [1219, 253] on div at bounding box center [693, 333] width 1387 height 666
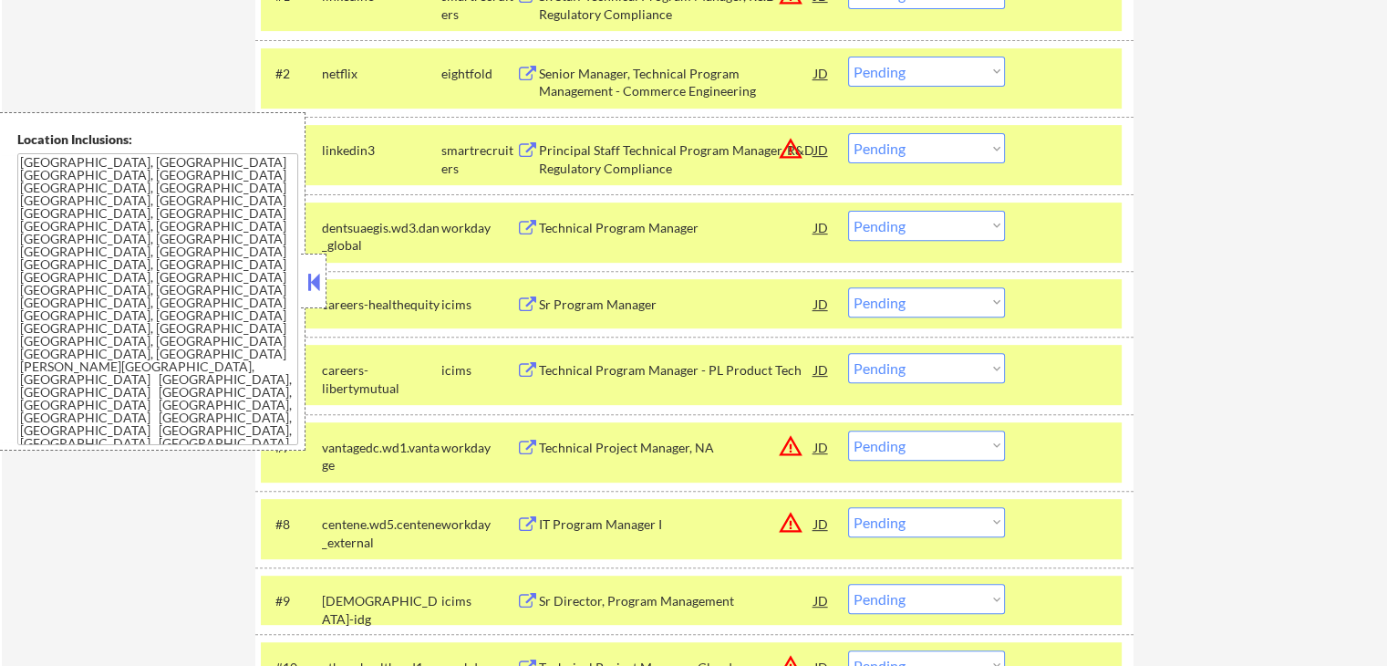
click at [791, 439] on button "warning_amber" at bounding box center [791, 446] width 26 height 26
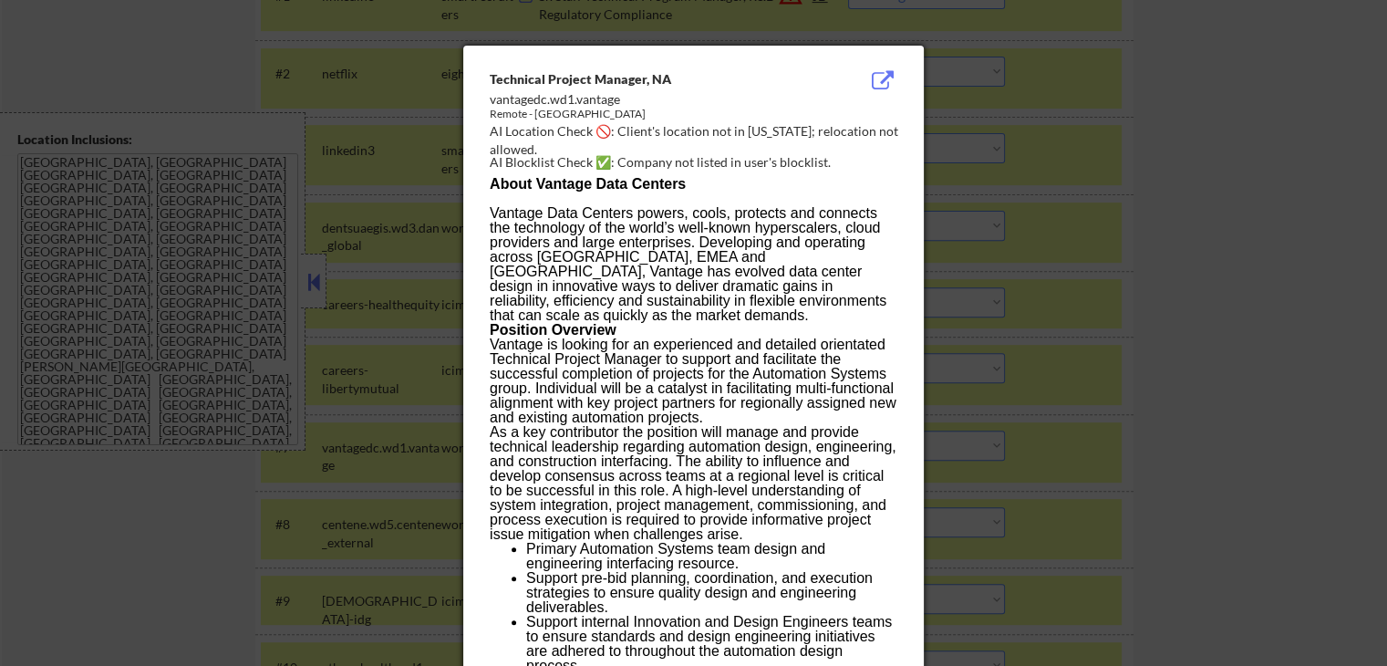
click at [1094, 262] on div at bounding box center [693, 333] width 1387 height 666
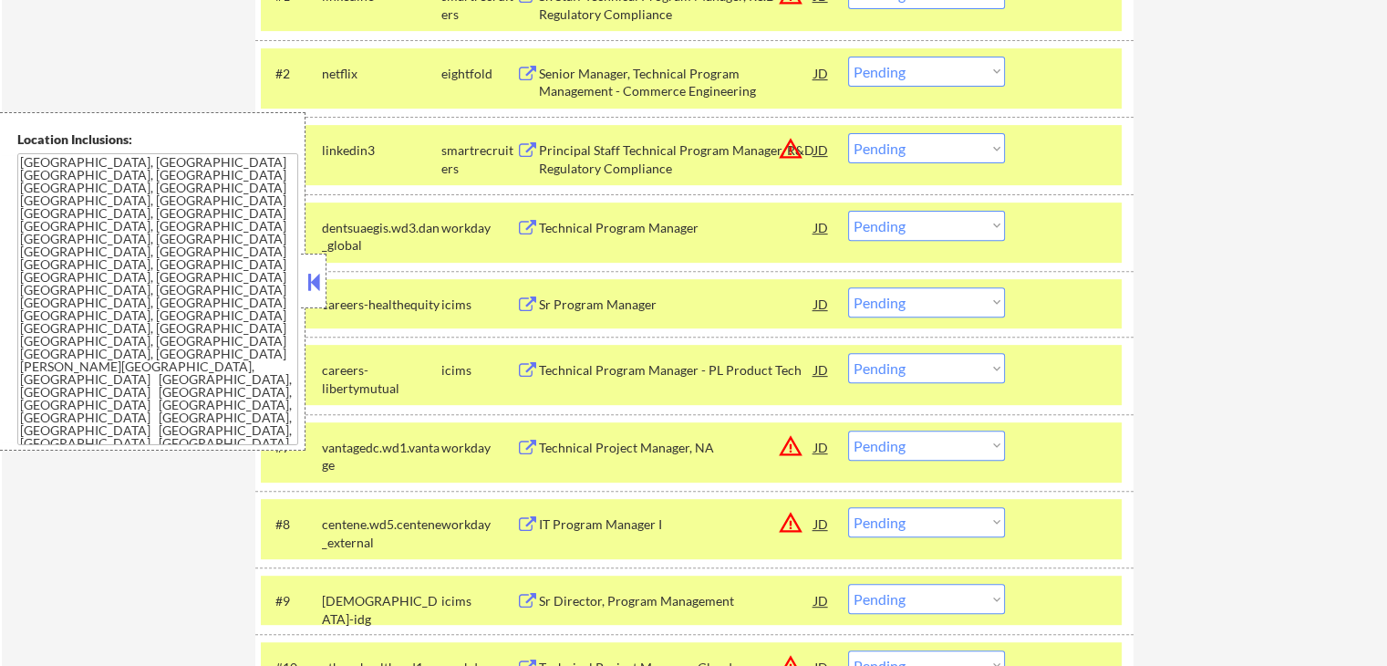
click at [633, 439] on div "Technical Project Manager, NA" at bounding box center [676, 448] width 275 height 18
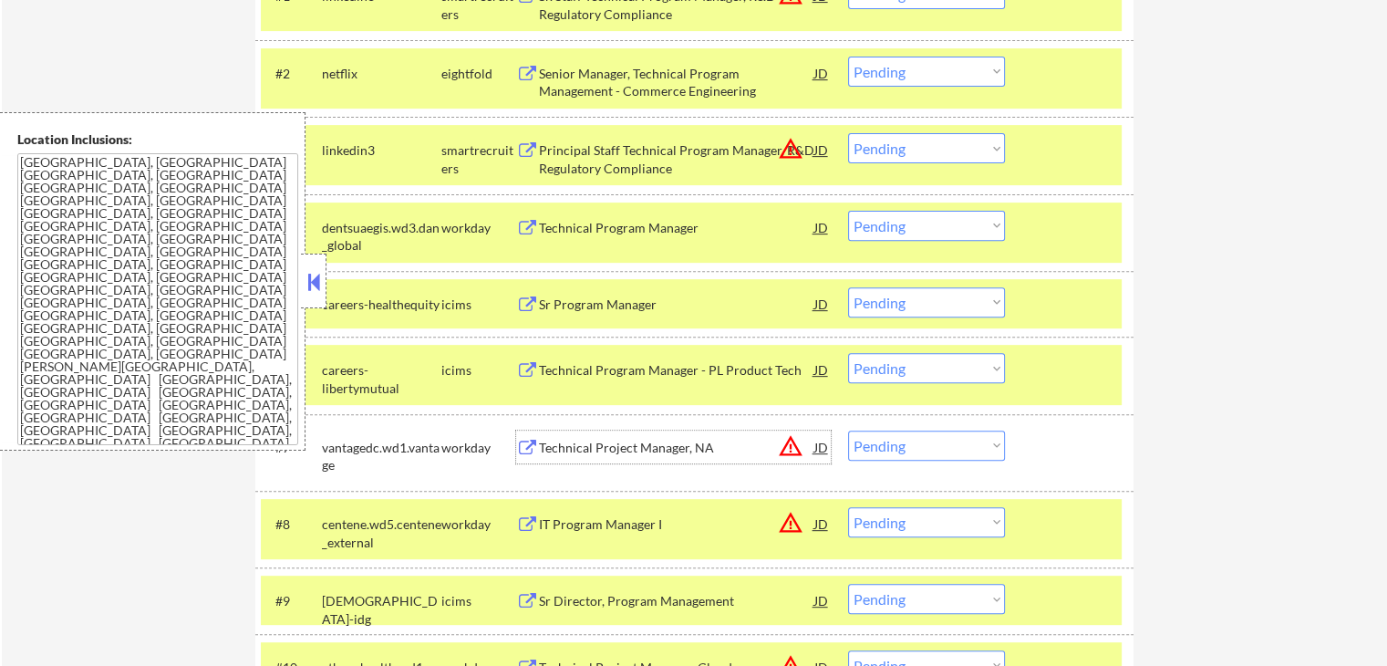
drag, startPoint x: 904, startPoint y: 448, endPoint x: 884, endPoint y: 439, distance: 22.0
click at [904, 447] on select "Choose an option... Pending Applied Excluded (Questions) Excluded (Expired) Exc…" at bounding box center [926, 445] width 157 height 30
click at [848, 430] on select "Choose an option... Pending Applied Excluded (Questions) Excluded (Expired) Exc…" at bounding box center [926, 445] width 157 height 30
select select ""pending""
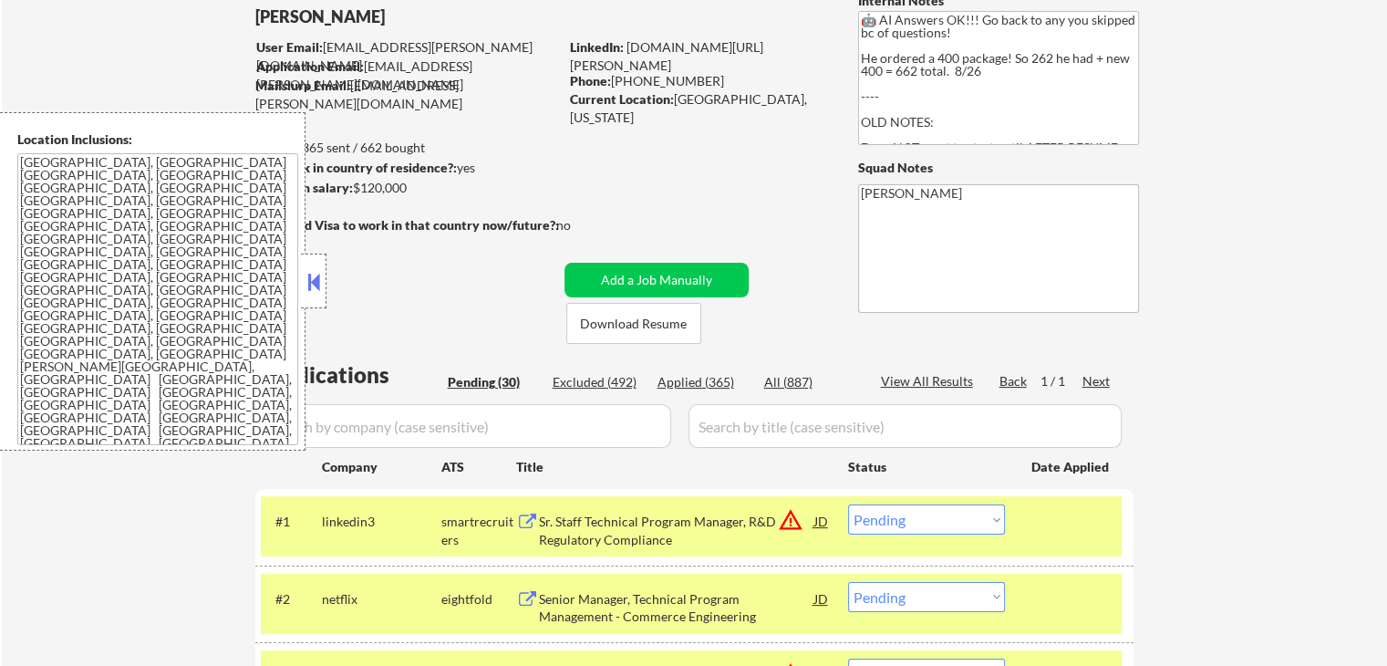
scroll to position [0, 0]
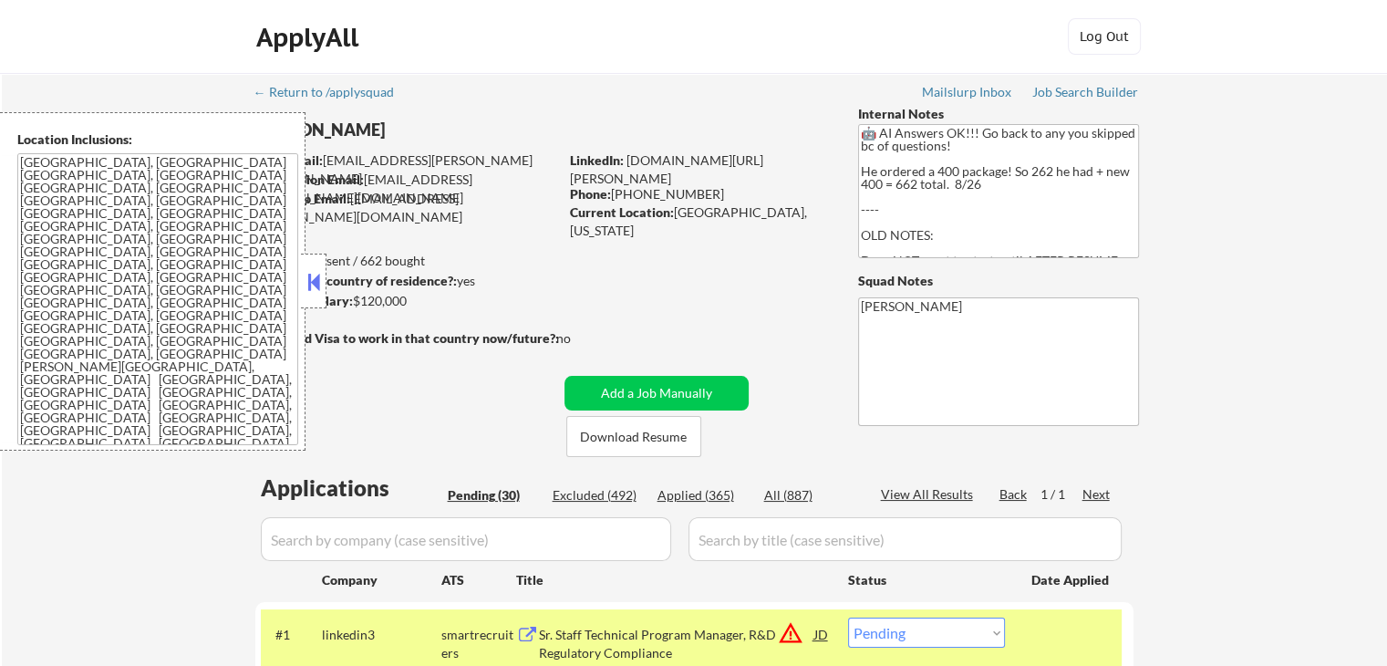
click at [314, 289] on button at bounding box center [314, 281] width 20 height 27
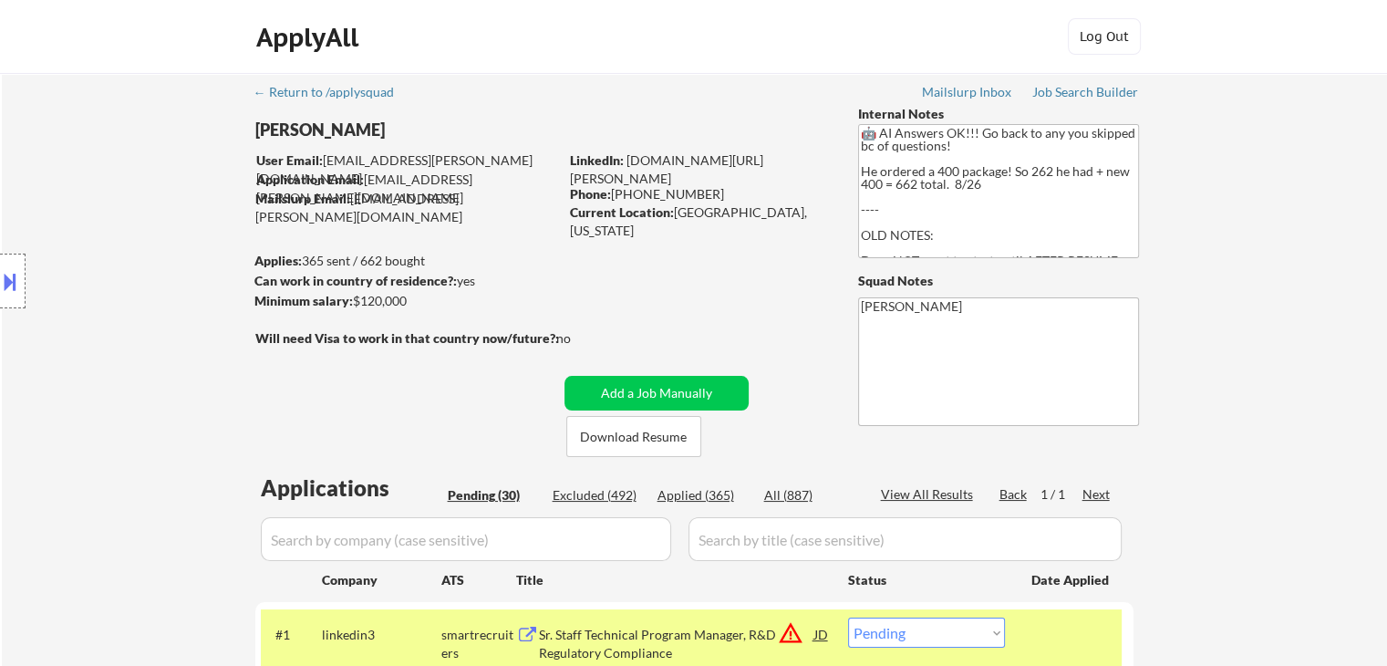
scroll to position [1180, 0]
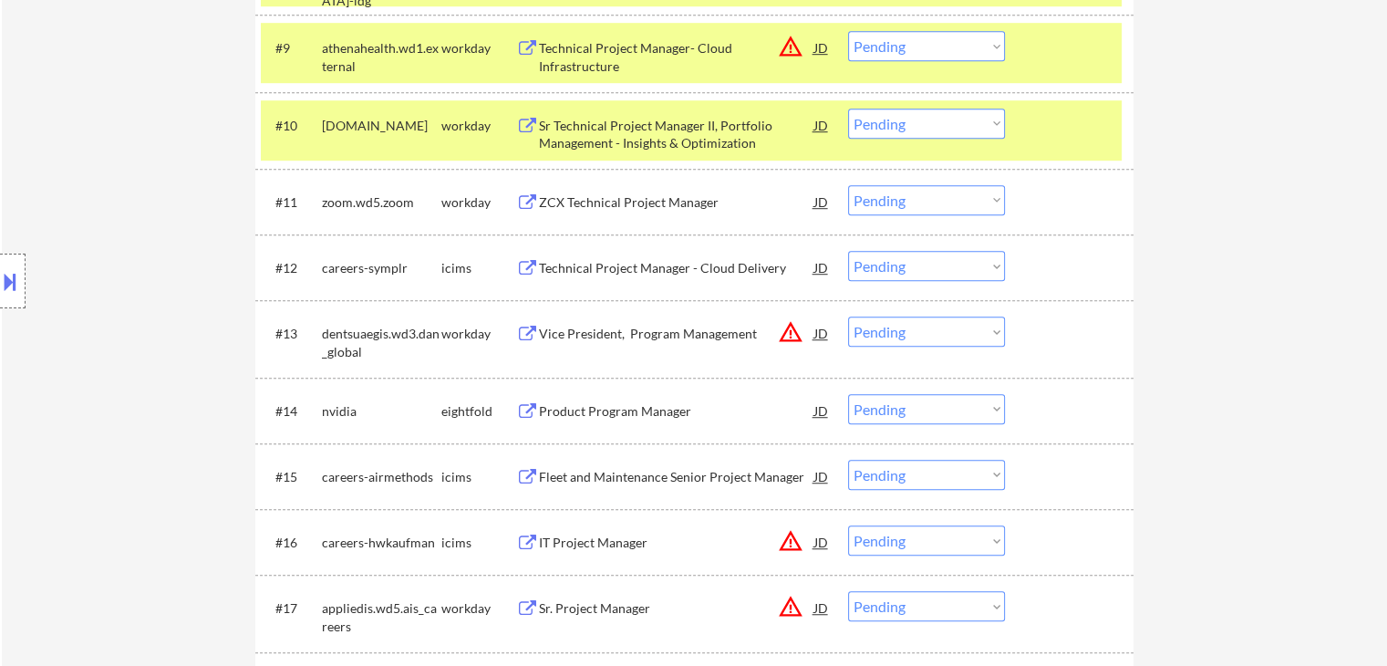
drag, startPoint x: 914, startPoint y: 331, endPoint x: 894, endPoint y: 321, distance: 22.4
click at [915, 329] on select "Choose an option... Pending Applied Excluded (Questions) Excluded (Expired) Exc…" at bounding box center [926, 331] width 157 height 30
click at [848, 316] on select "Choose an option... Pending Applied Excluded (Questions) Excluded (Expired) Exc…" at bounding box center [926, 331] width 157 height 30
select select ""pending""
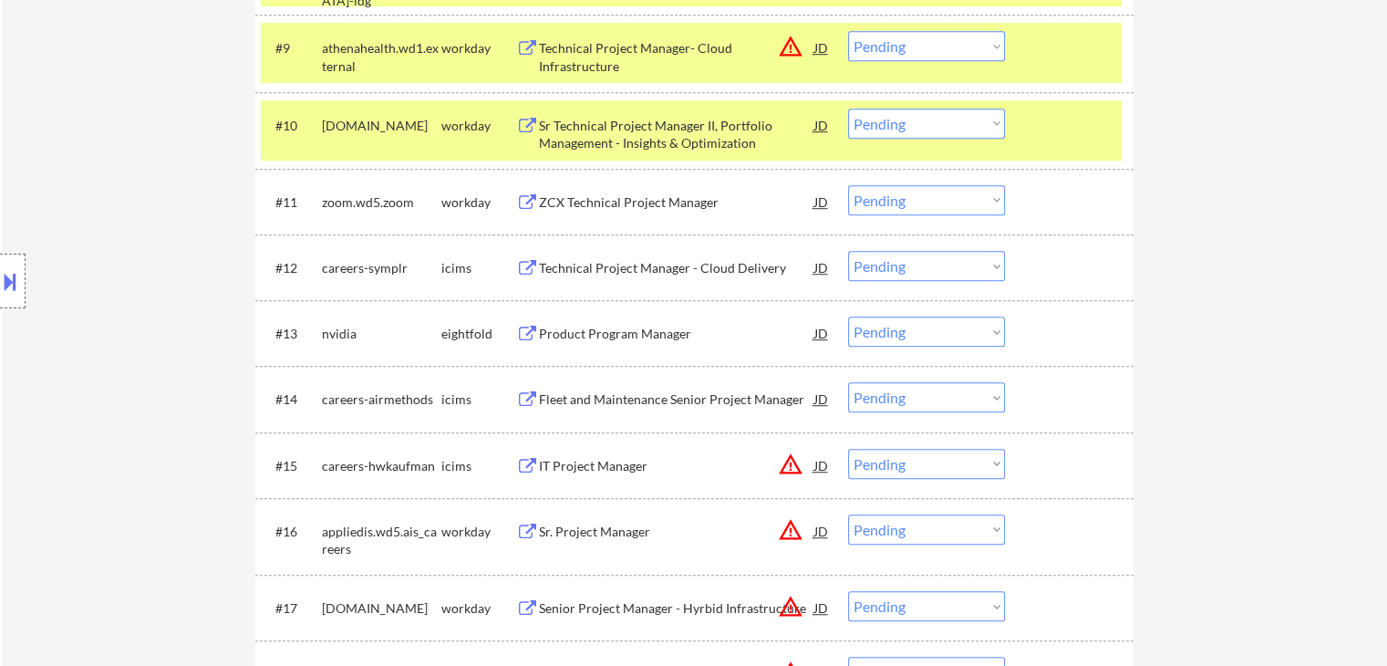
scroll to position [693, 0]
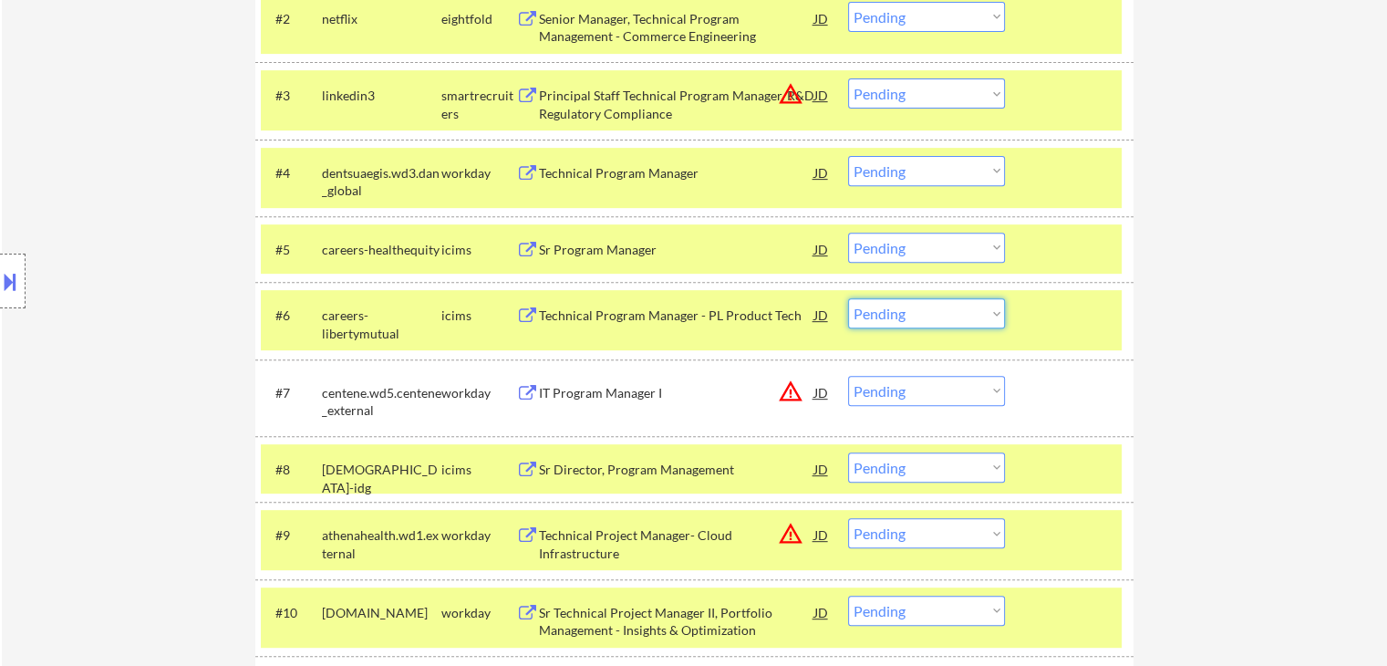
drag, startPoint x: 922, startPoint y: 314, endPoint x: 906, endPoint y: 304, distance: 18.5
click at [924, 312] on select "Choose an option... Pending Applied Excluded (Questions) Excluded (Expired) Exc…" at bounding box center [926, 313] width 157 height 30
click at [848, 298] on select "Choose an option... Pending Applied Excluded (Questions) Excluded (Expired) Exc…" at bounding box center [926, 313] width 157 height 30
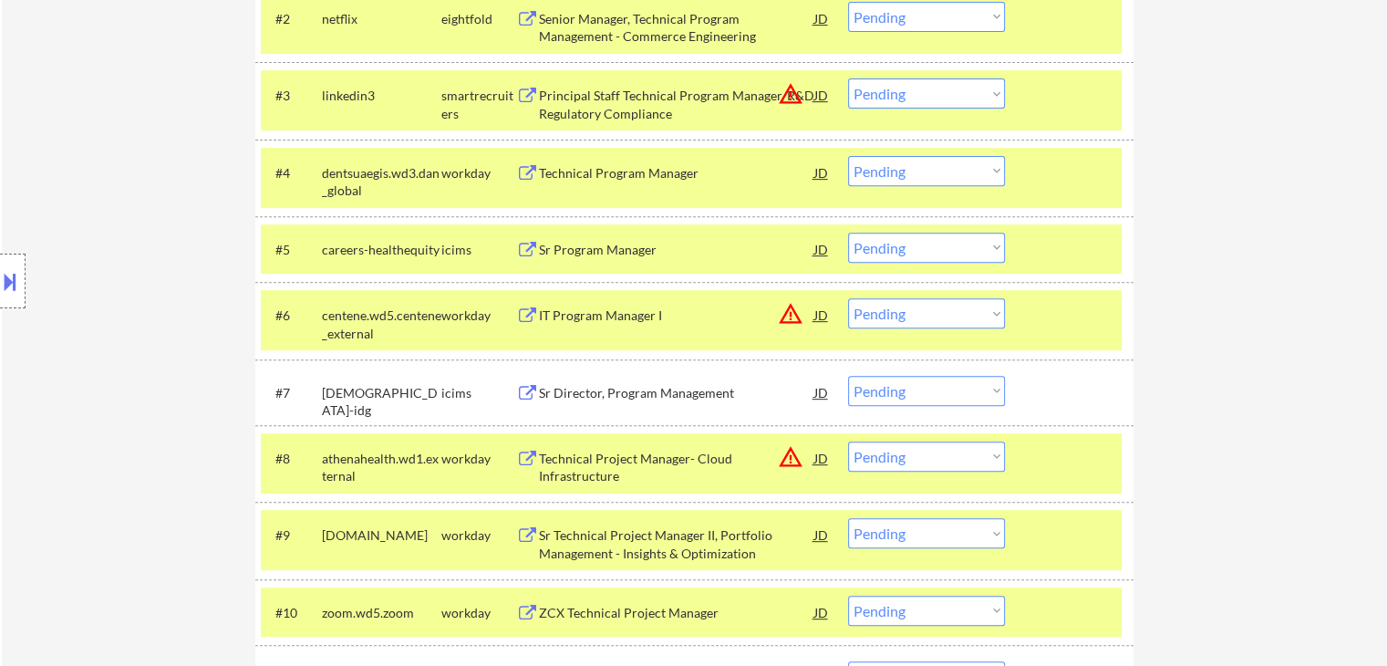
click at [940, 314] on select "Choose an option... Pending Applied Excluded (Questions) Excluded (Expired) Exc…" at bounding box center [926, 313] width 157 height 30
click at [848, 298] on select "Choose an option... Pending Applied Excluded (Questions) Excluded (Expired) Exc…" at bounding box center [926, 313] width 157 height 30
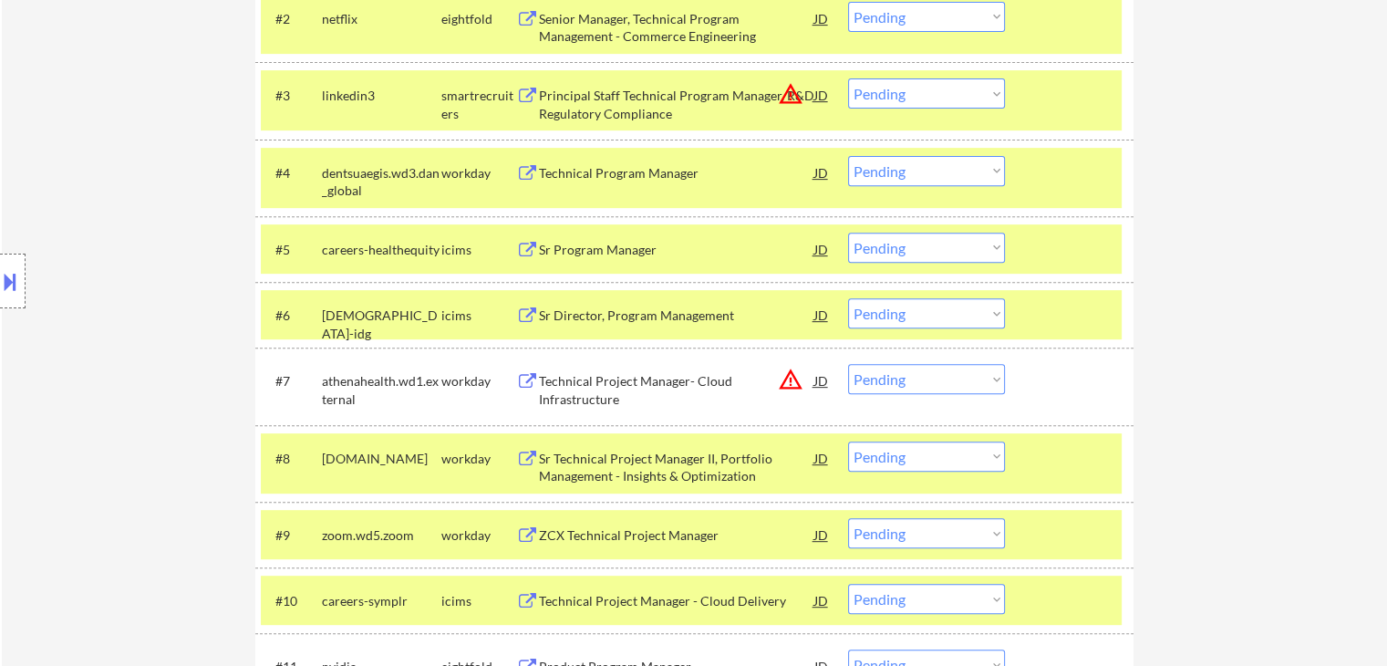
click at [882, 314] on select "Choose an option... Pending Applied Excluded (Questions) Excluded (Expired) Exc…" at bounding box center [926, 313] width 157 height 30
click at [848, 298] on select "Choose an option... Pending Applied Excluded (Questions) Excluded (Expired) Exc…" at bounding box center [926, 313] width 157 height 30
select select ""pending""
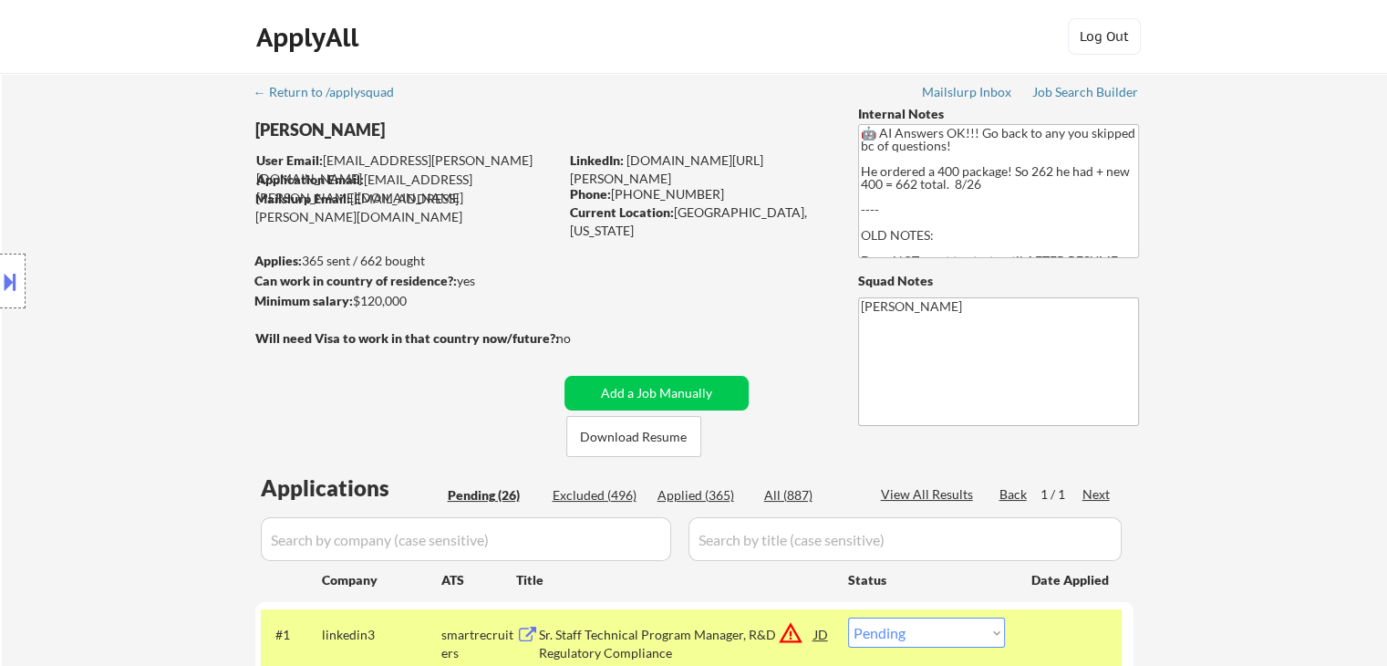
scroll to position [378, 0]
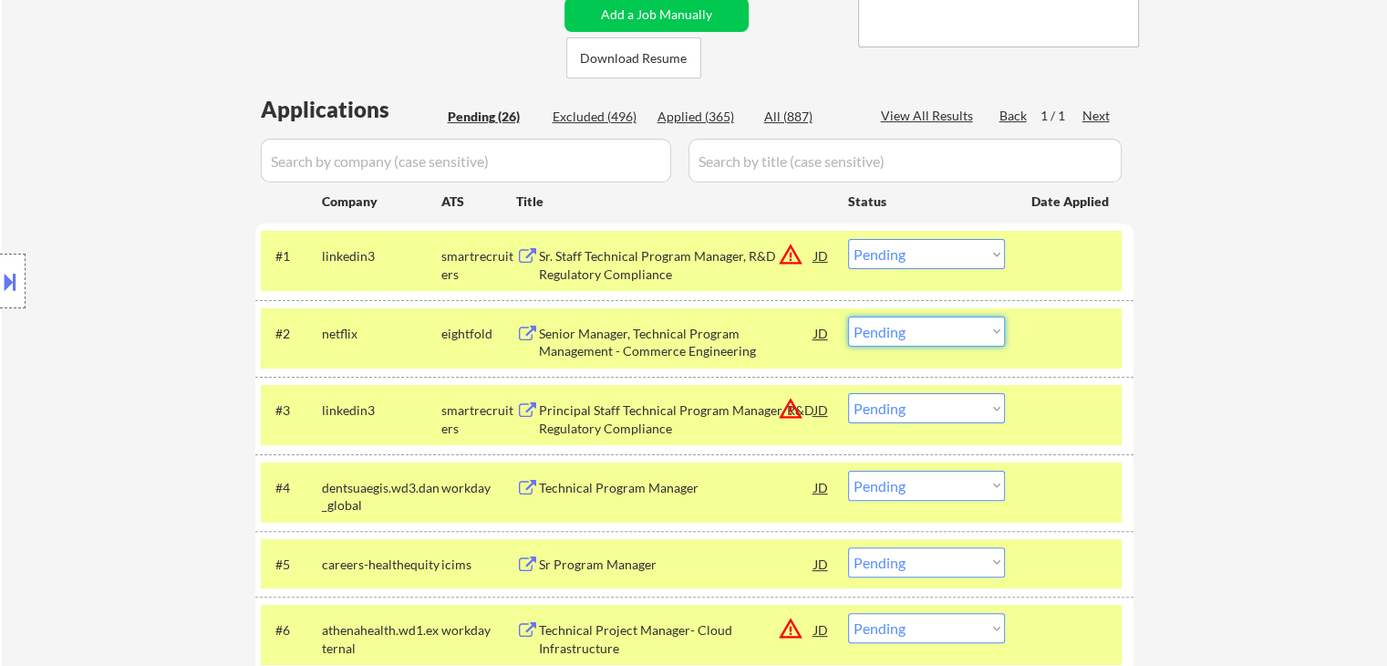
click at [950, 344] on select "Choose an option... Pending Applied Excluded (Questions) Excluded (Expired) Exc…" at bounding box center [926, 331] width 157 height 30
click at [848, 316] on select "Choose an option... Pending Applied Excluded (Questions) Excluded (Expired) Exc…" at bounding box center [926, 331] width 157 height 30
select select ""pending""
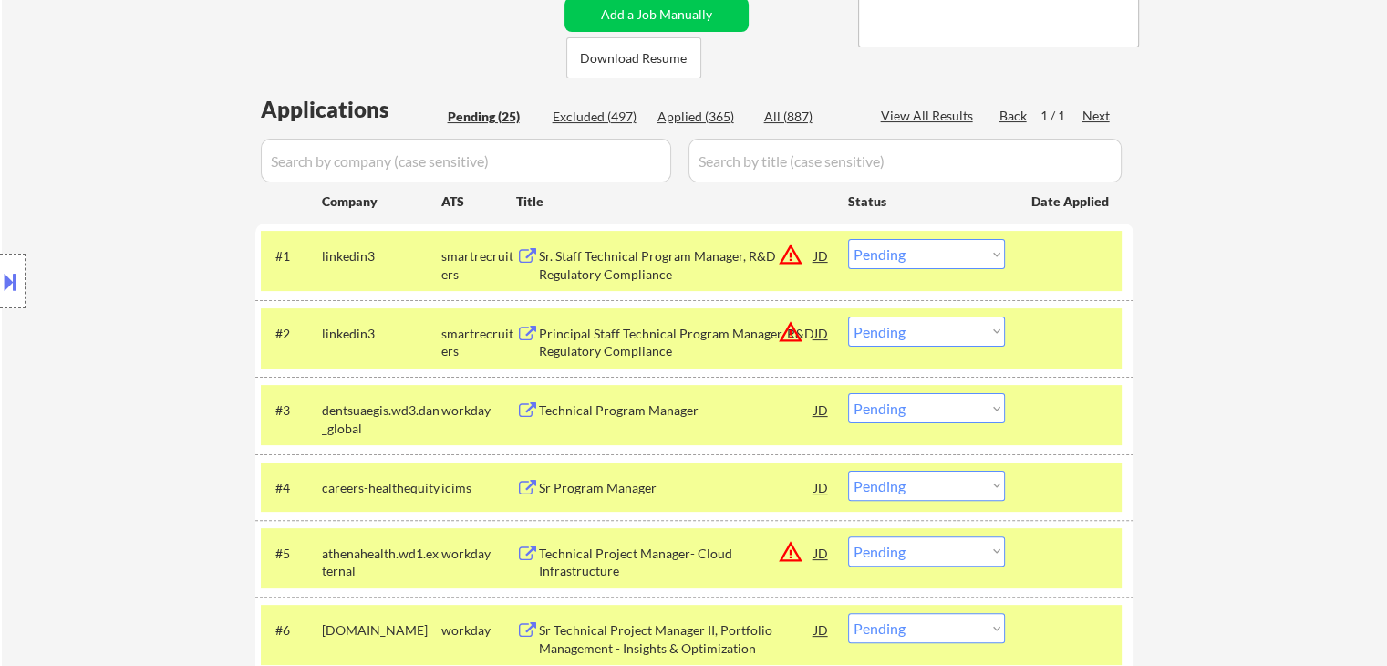
drag, startPoint x: 937, startPoint y: 256, endPoint x: 908, endPoint y: 240, distance: 33.5
click at [935, 249] on select "Choose an option... Pending Applied Excluded (Questions) Excluded (Expired) Exc…" at bounding box center [926, 254] width 157 height 30
select select ""applied""
click at [848, 239] on select "Choose an option... Pending Applied Excluded (Questions) Excluded (Expired) Exc…" at bounding box center [926, 254] width 157 height 30
click at [915, 329] on select "Choose an option... Pending Applied Excluded (Questions) Excluded (Expired) Exc…" at bounding box center [926, 331] width 157 height 30
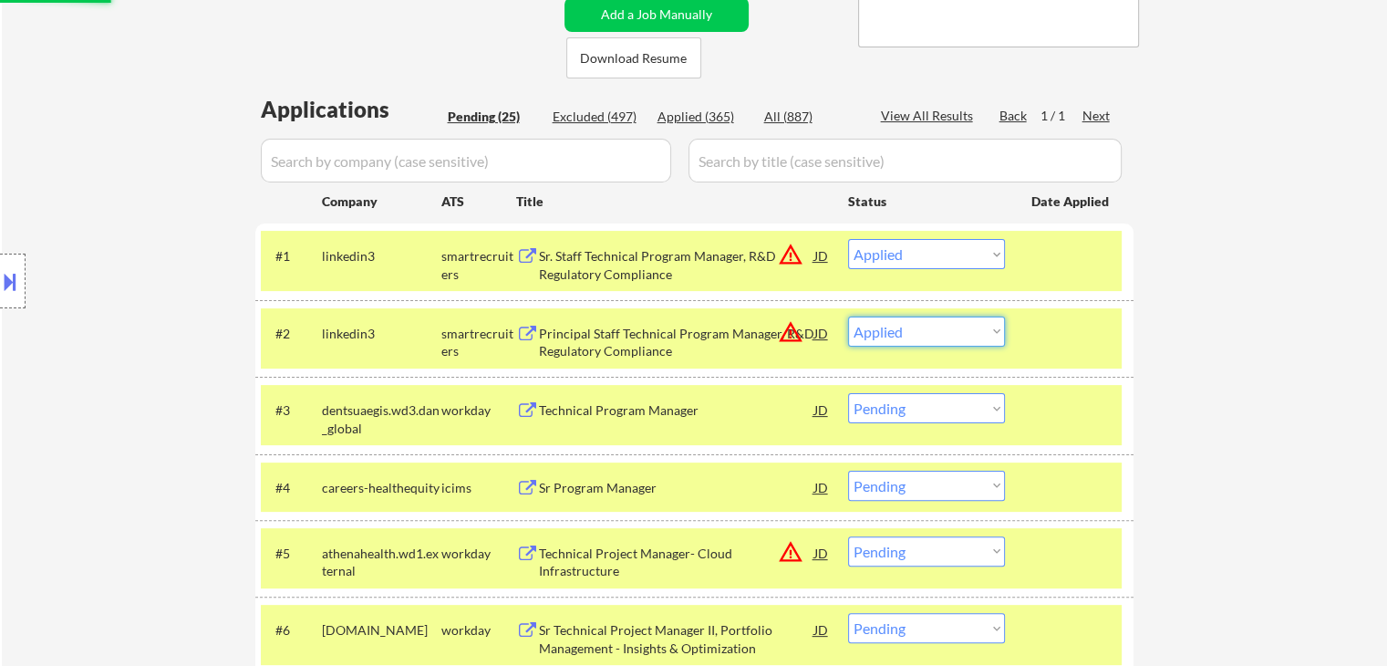
click at [848, 316] on select "Choose an option... Pending Applied Excluded (Questions) Excluded (Expired) Exc…" at bounding box center [926, 331] width 157 height 30
select select ""pending""
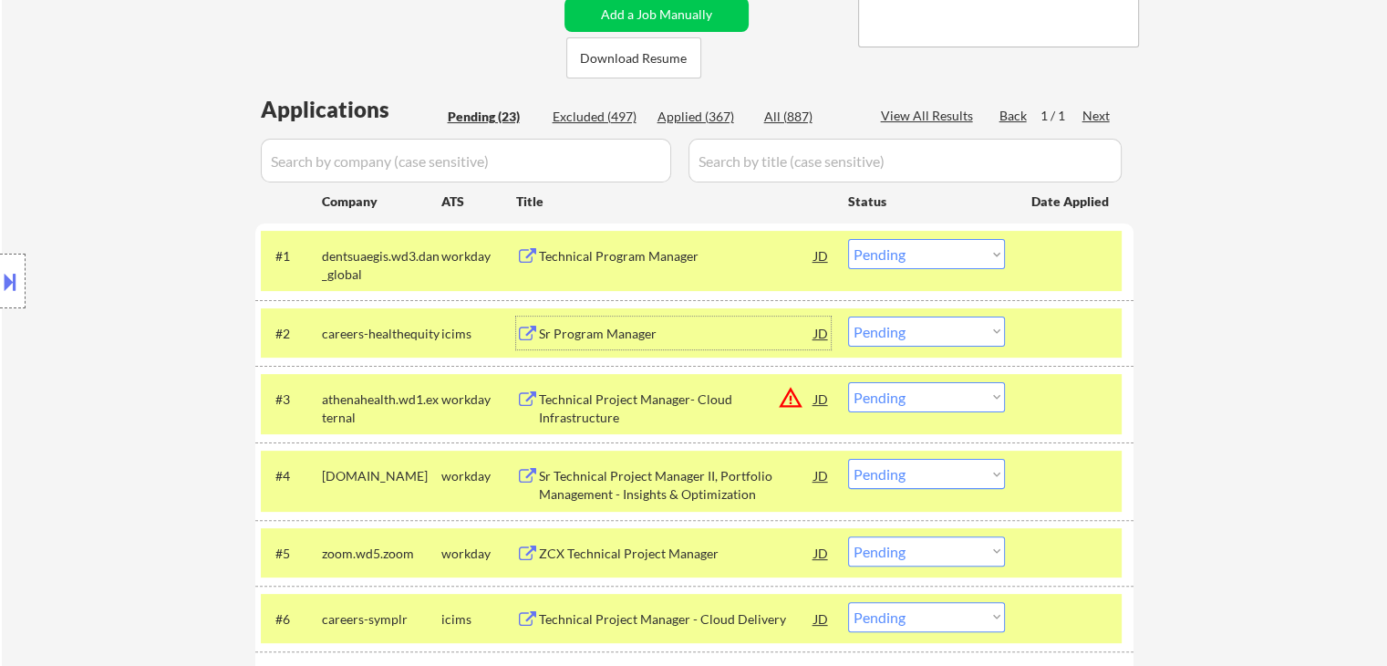
click at [612, 326] on div "Sr Program Manager" at bounding box center [676, 334] width 275 height 18
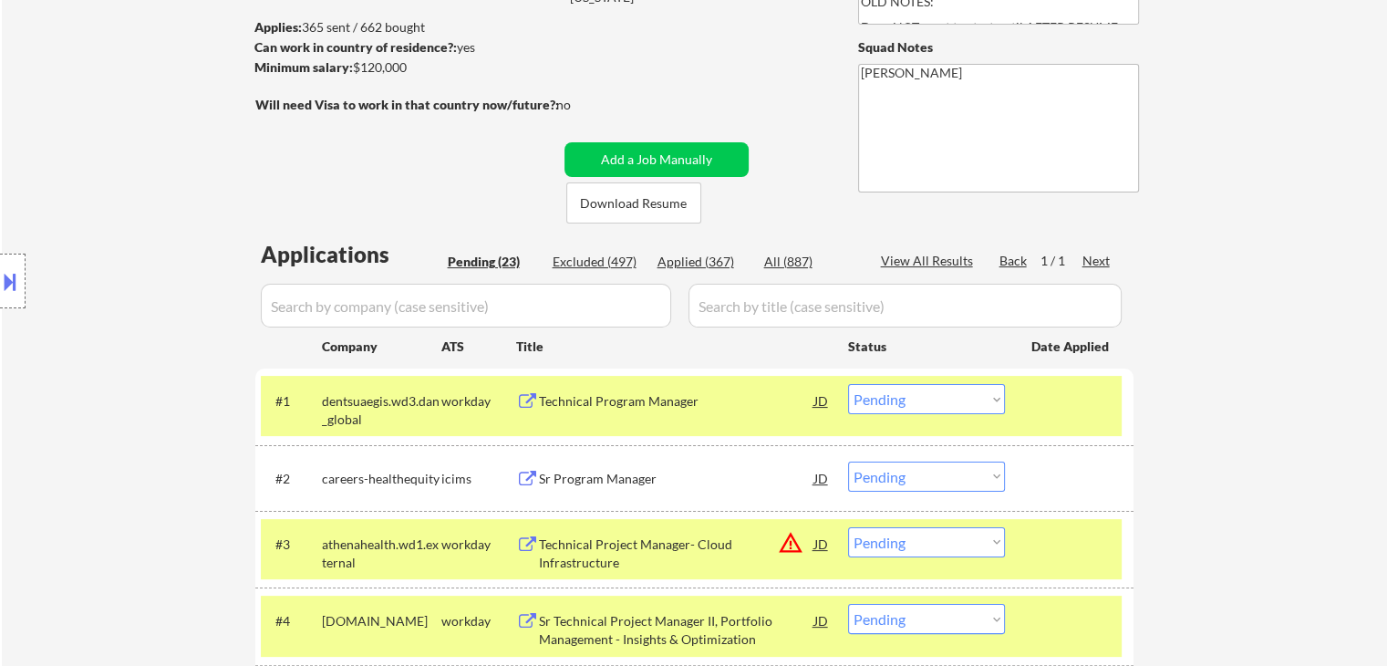
scroll to position [287, 0]
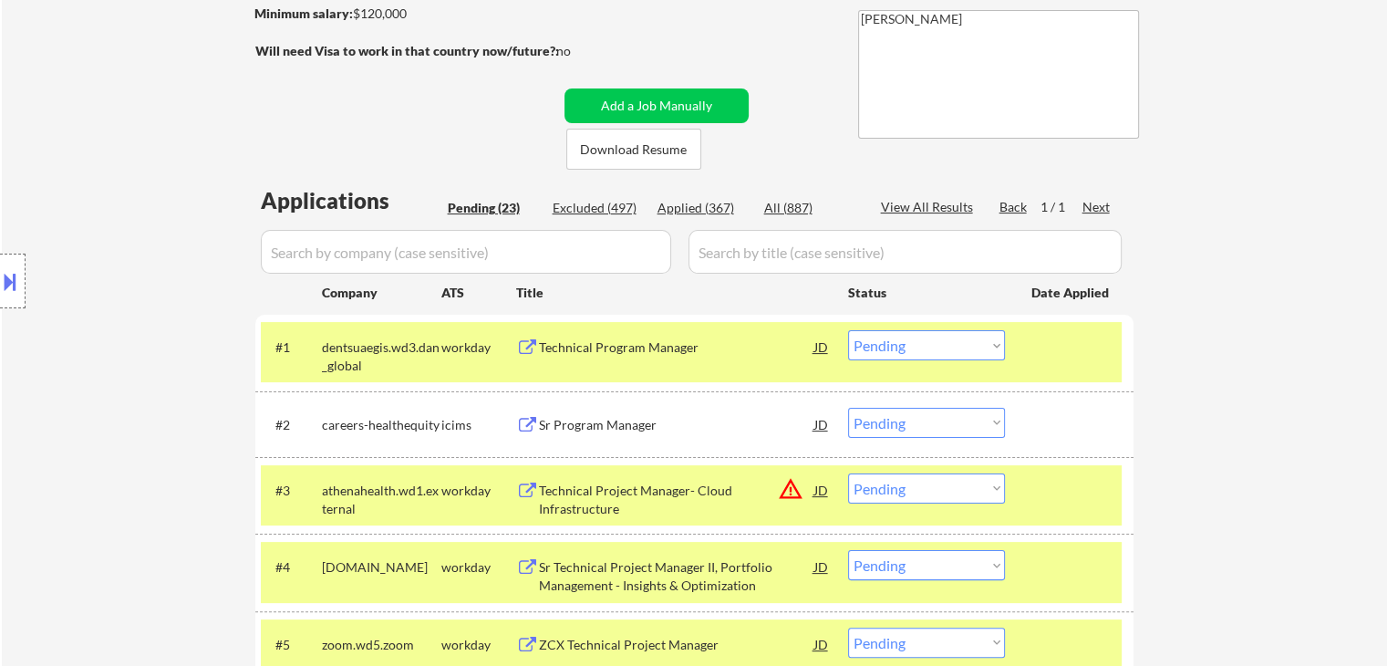
drag, startPoint x: 908, startPoint y: 421, endPoint x: 893, endPoint y: 424, distance: 15.7
click at [908, 421] on select "Choose an option... Pending Applied Excluded (Questions) Excluded (Expired) Exc…" at bounding box center [926, 423] width 157 height 30
click at [848, 408] on select "Choose an option... Pending Applied Excluded (Questions) Excluded (Expired) Exc…" at bounding box center [926, 423] width 157 height 30
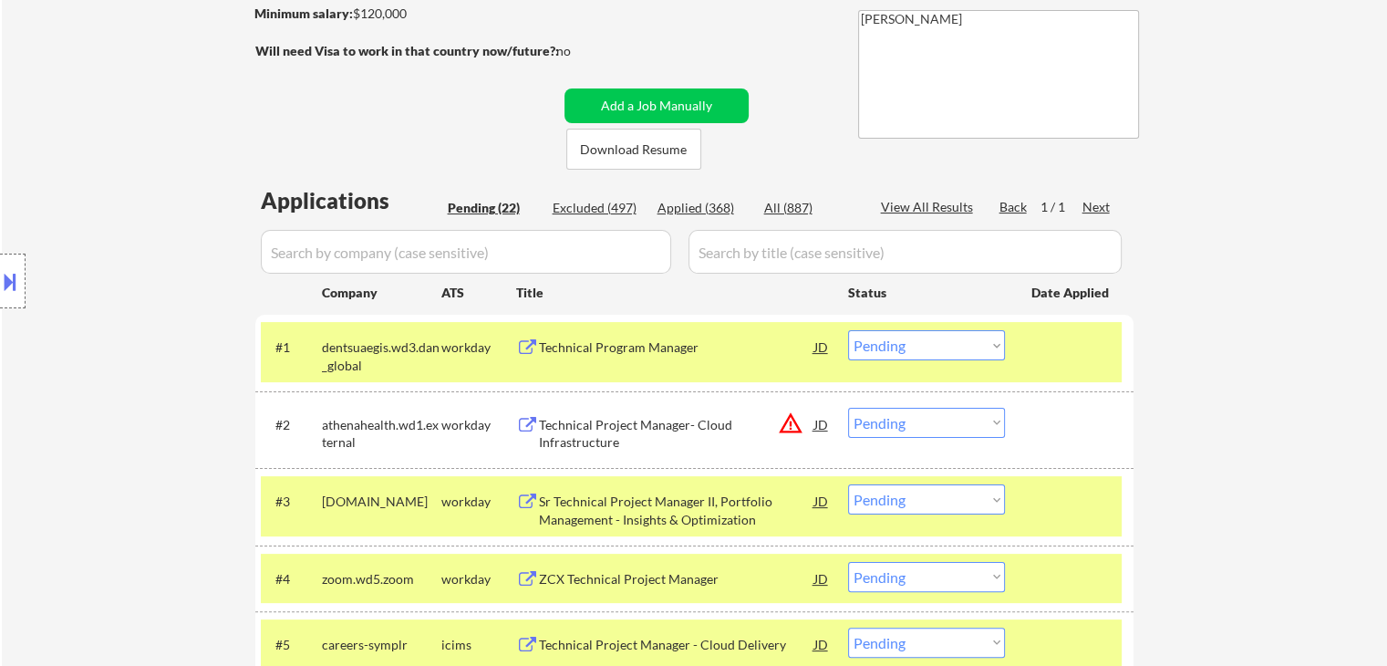
drag, startPoint x: 909, startPoint y: 420, endPoint x: 917, endPoint y: 435, distance: 16.7
click at [910, 418] on select "Choose an option... Pending Applied Excluded (Questions) Excluded (Expired) Exc…" at bounding box center [926, 423] width 157 height 30
click at [848, 408] on select "Choose an option... Pending Applied Excluded (Questions) Excluded (Expired) Exc…" at bounding box center [926, 423] width 157 height 30
select select ""pending""
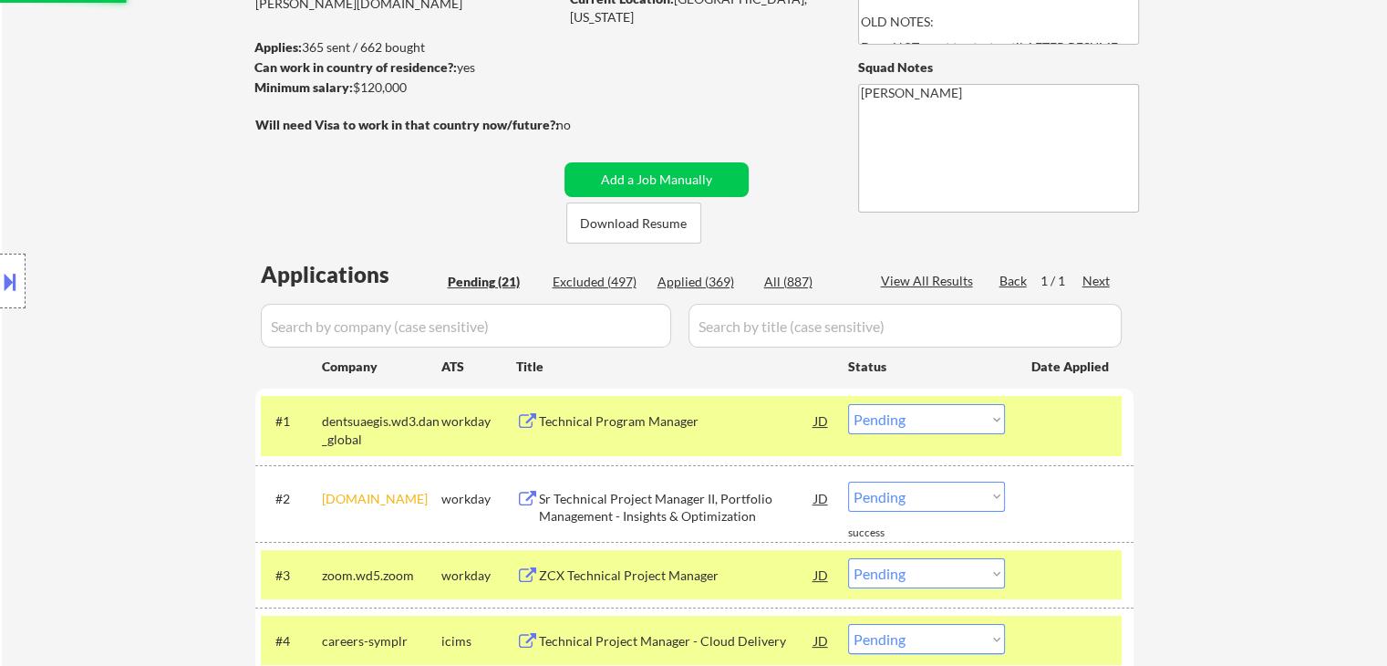
scroll to position [196, 0]
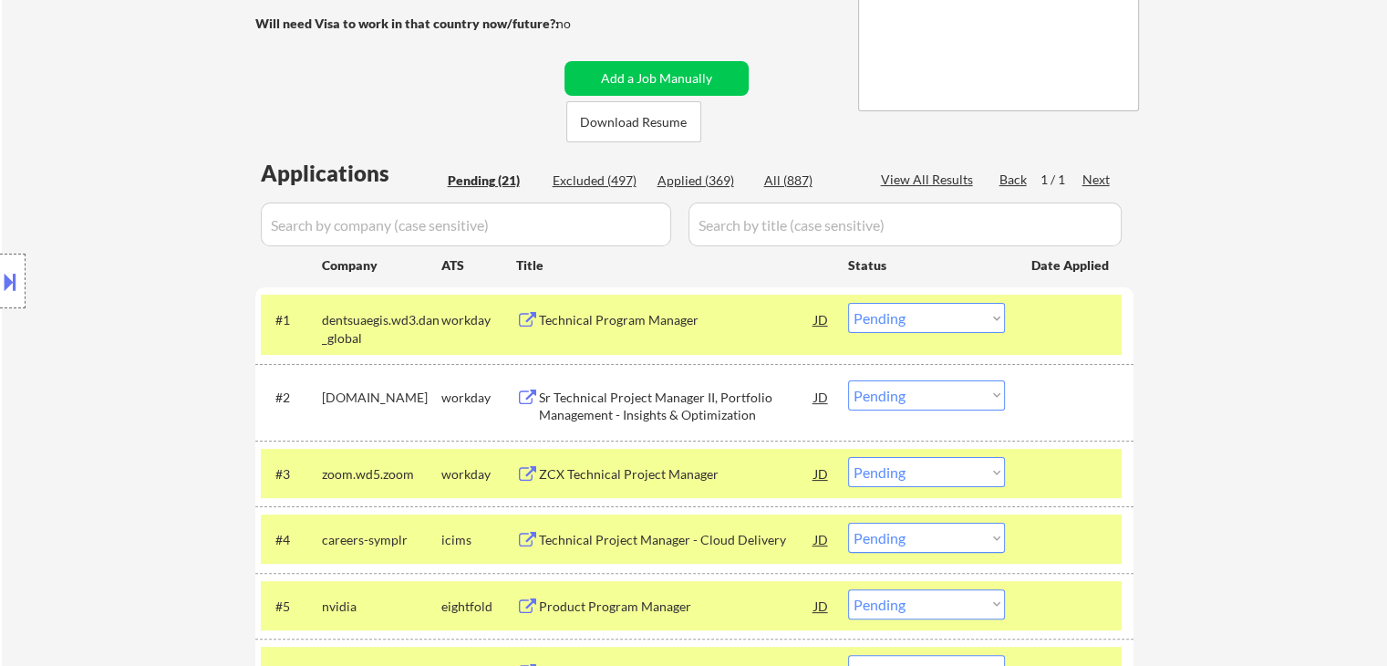
scroll to position [378, 0]
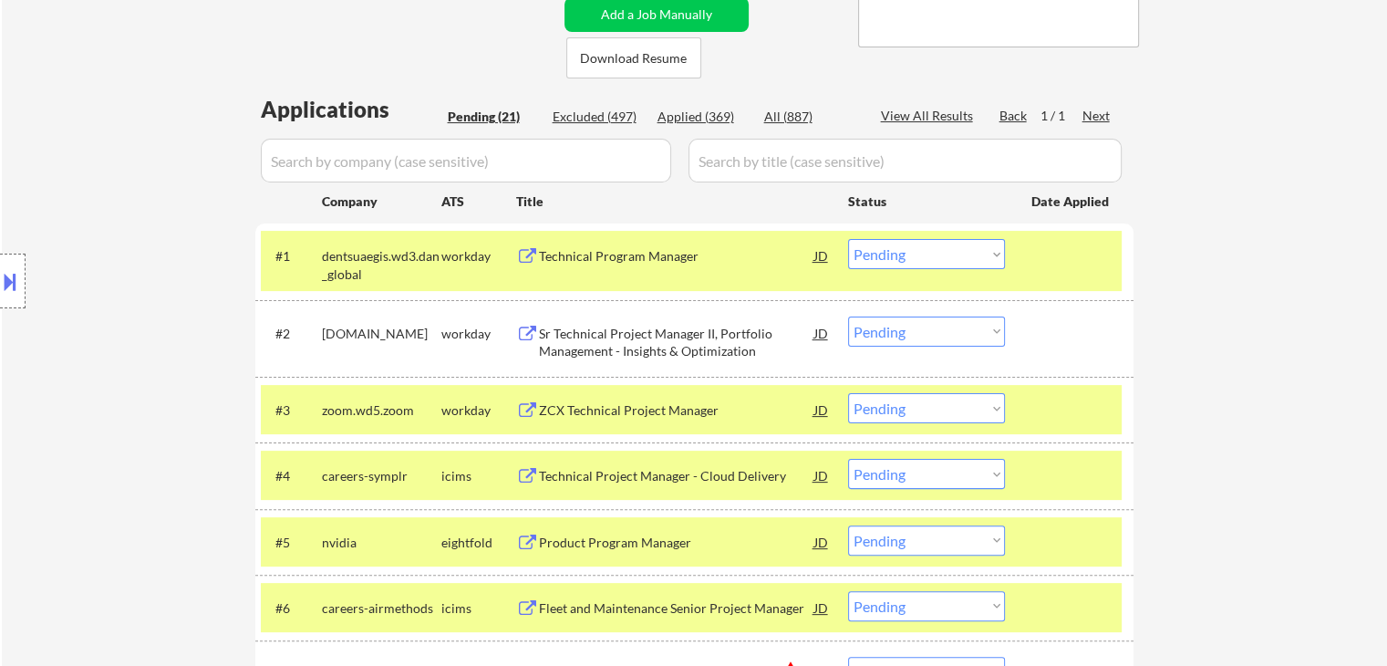
click at [615, 253] on div "Technical Program Manager" at bounding box center [676, 256] width 275 height 18
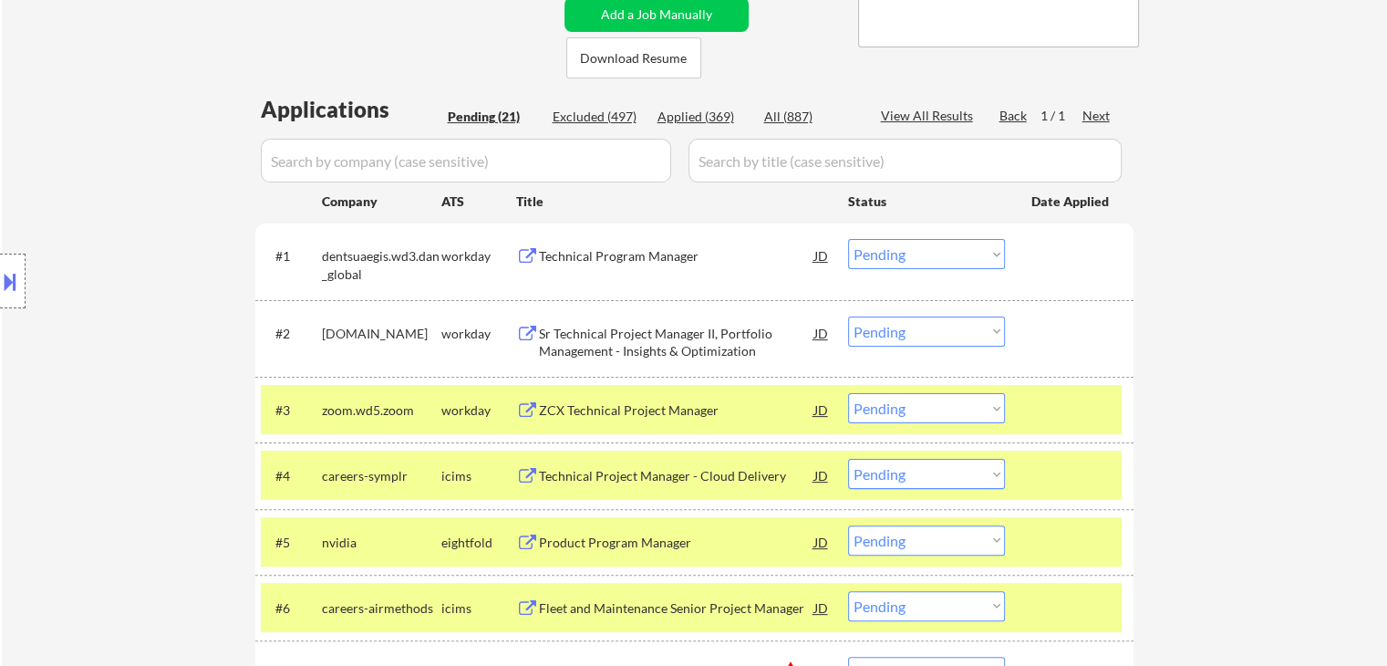
drag, startPoint x: 636, startPoint y: 350, endPoint x: 638, endPoint y: 420, distance: 70.2
click at [636, 350] on div "Sr Technical Project Manager II, Portfolio Management - Insights & Optimization" at bounding box center [676, 343] width 275 height 36
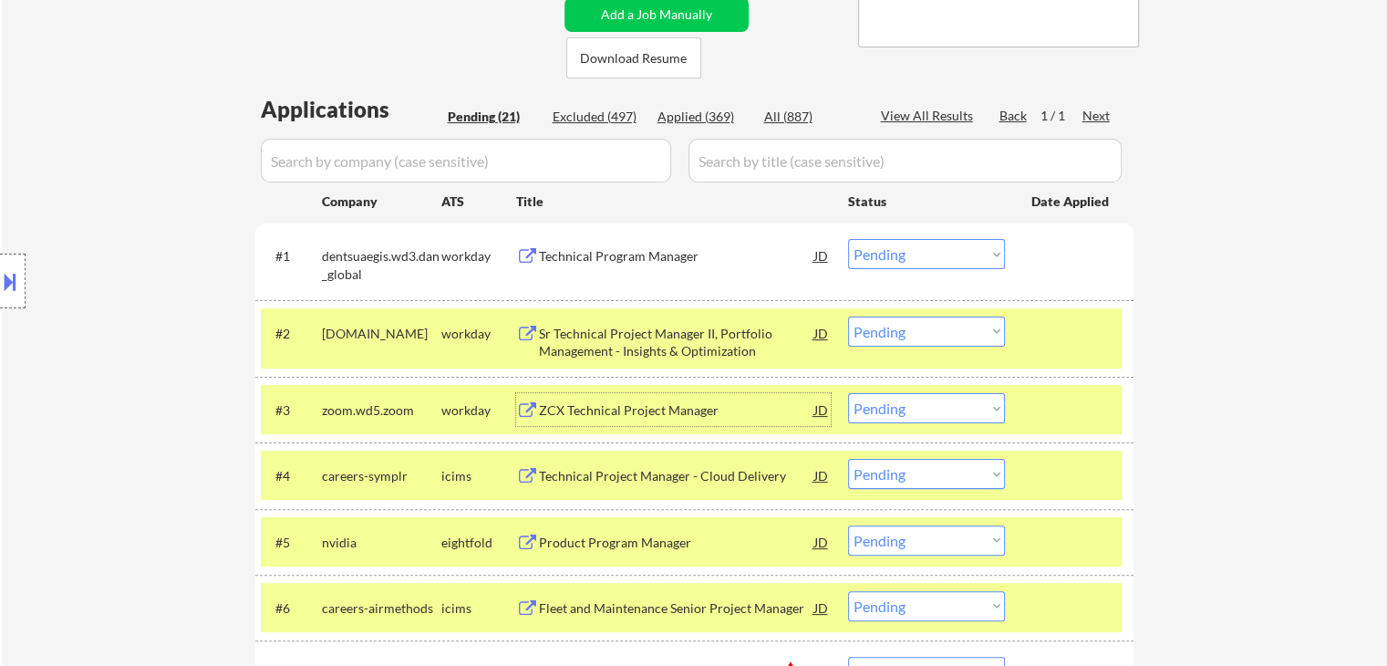
drag, startPoint x: 628, startPoint y: 406, endPoint x: 813, endPoint y: 397, distance: 185.3
click at [629, 403] on div "ZCX Technical Project Manager" at bounding box center [676, 410] width 275 height 18
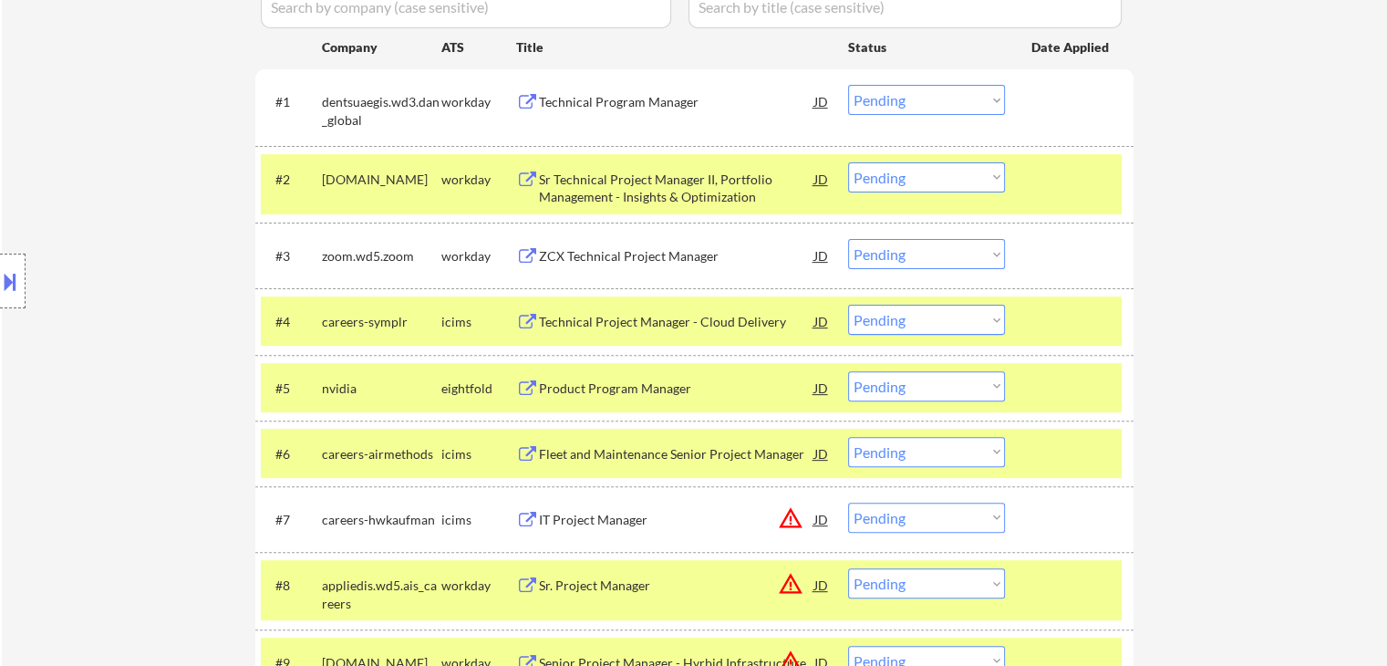
scroll to position [561, 0]
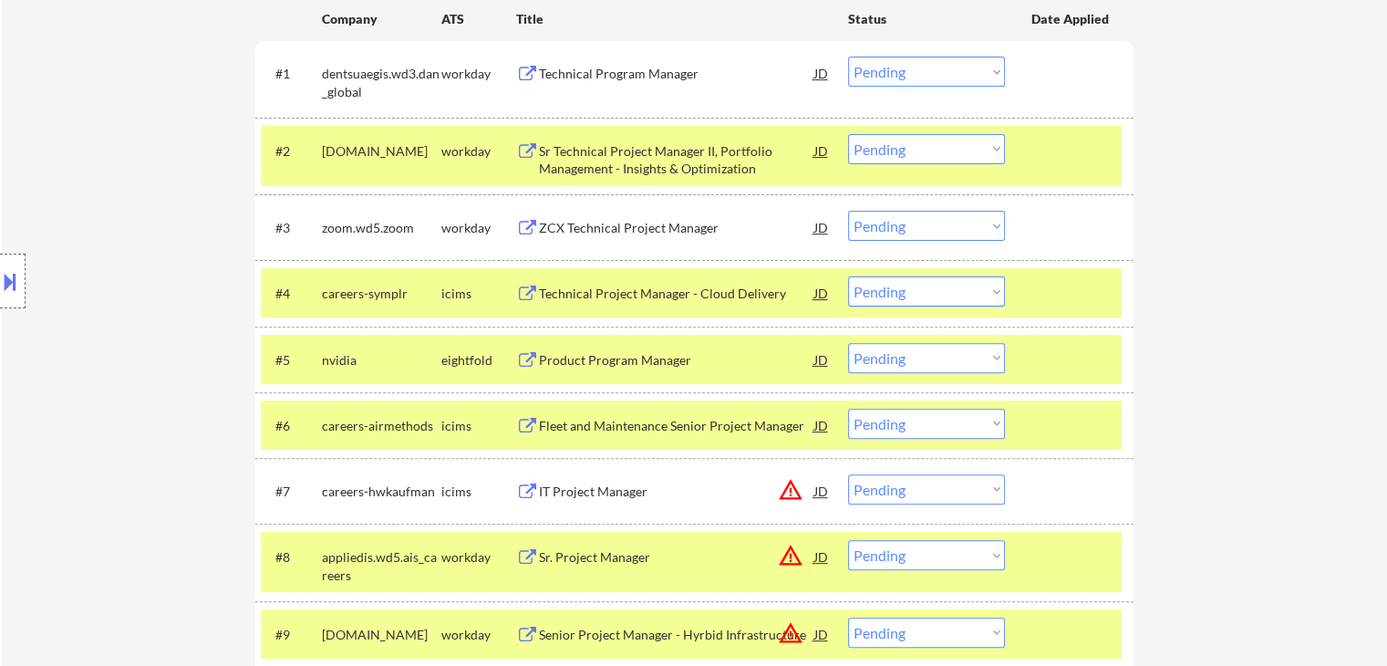
drag, startPoint x: 603, startPoint y: 290, endPoint x: 605, endPoint y: 346, distance: 56.6
click at [603, 289] on div "Technical Project Manager - Cloud Delivery" at bounding box center [676, 293] width 275 height 18
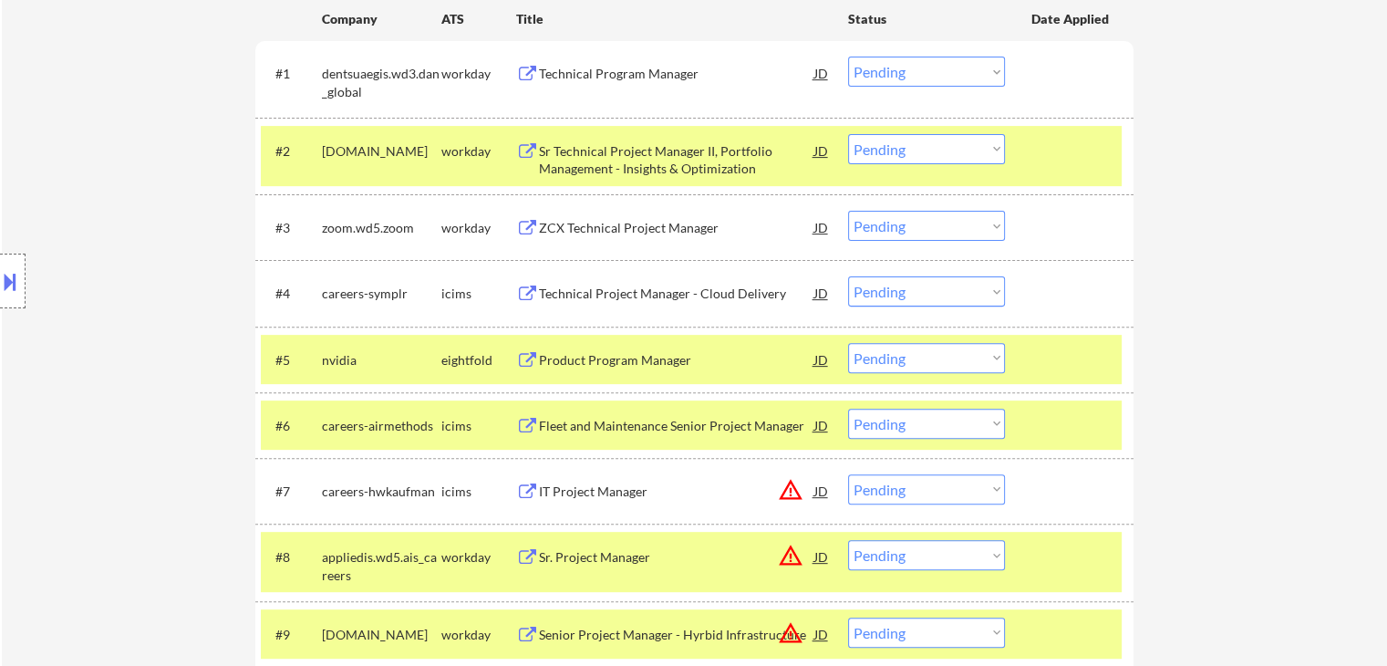
click at [599, 358] on div "Product Program Manager" at bounding box center [676, 360] width 275 height 18
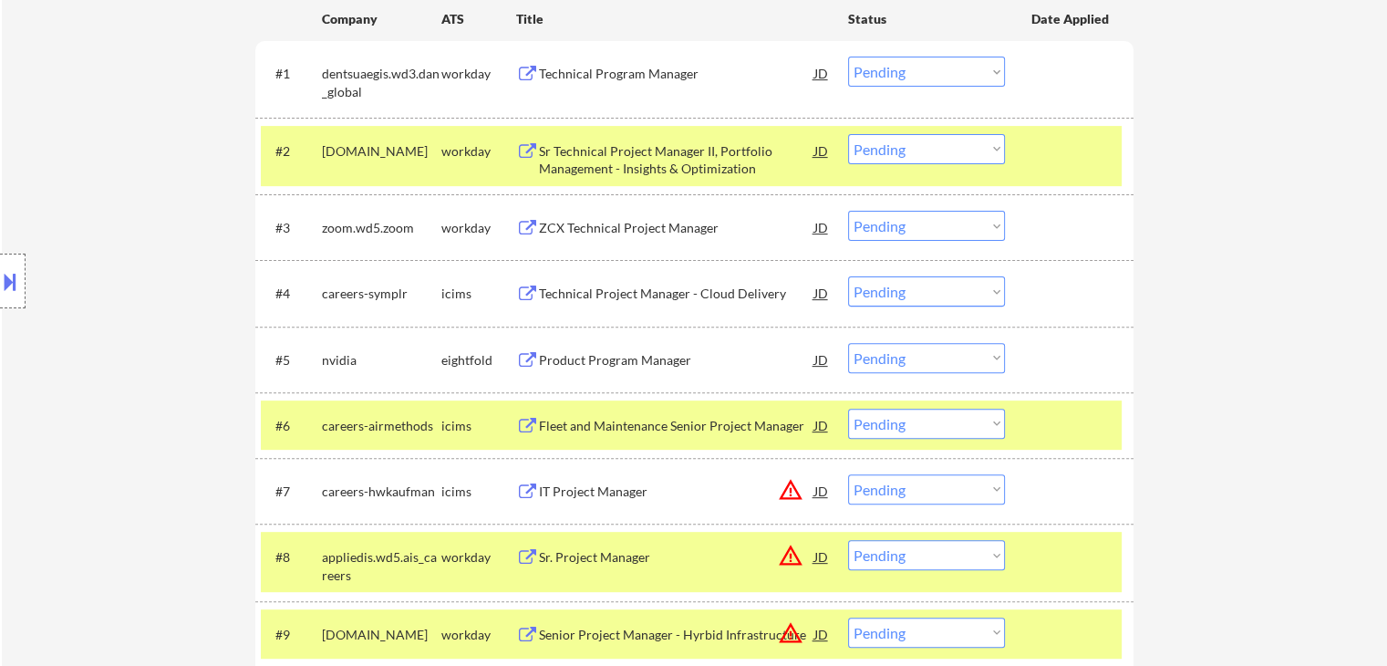
click at [609, 421] on div "Fleet and Maintenance Senior Project Manager" at bounding box center [676, 426] width 275 height 18
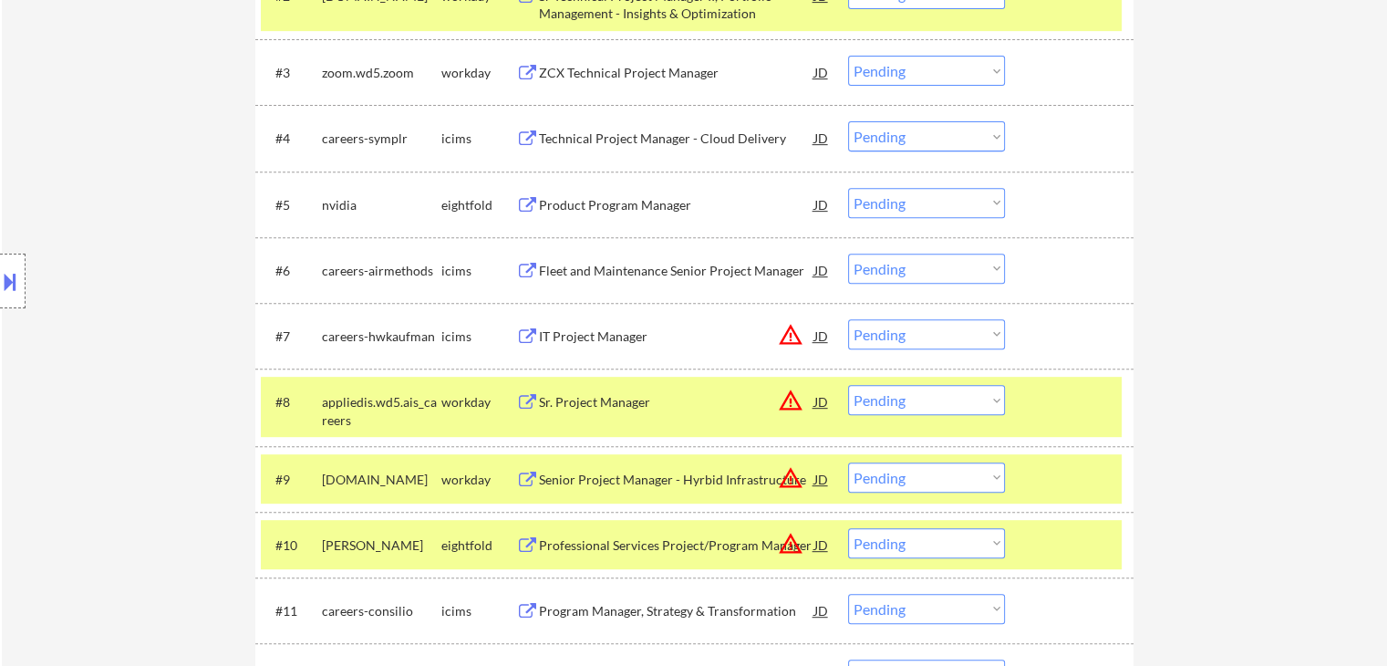
scroll to position [743, 0]
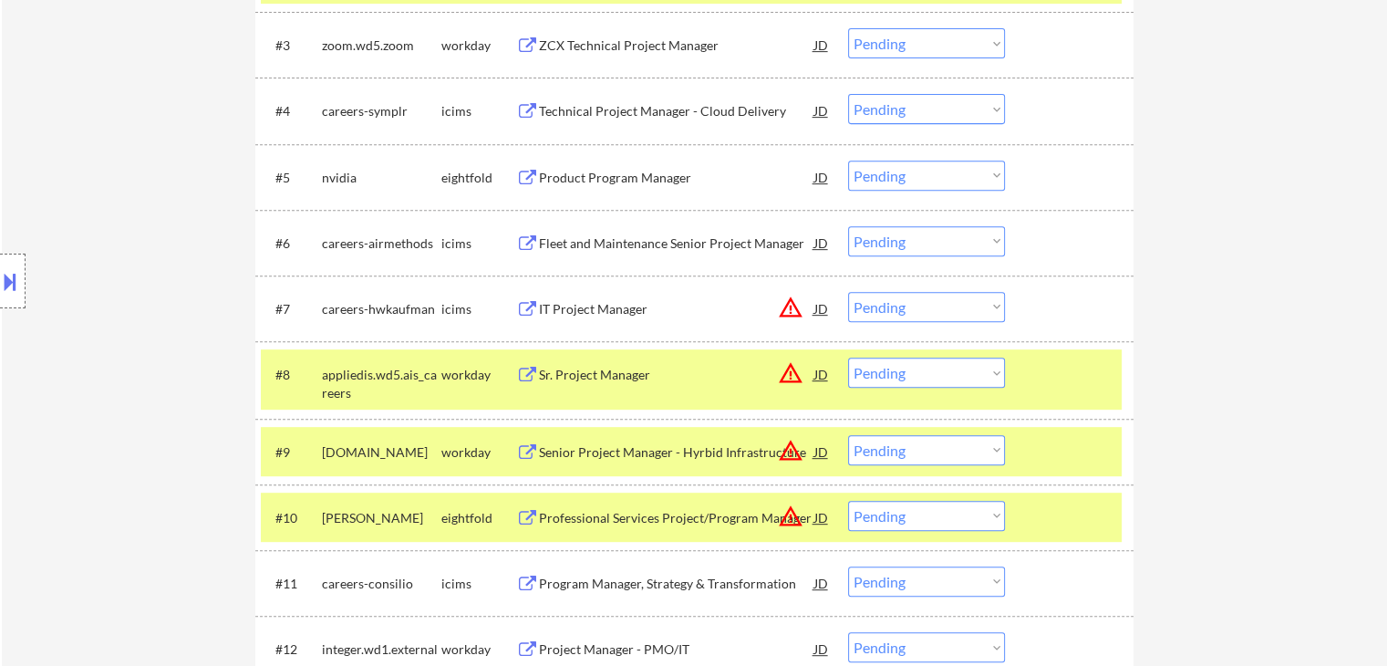
click at [788, 309] on button "warning_amber" at bounding box center [791, 308] width 26 height 26
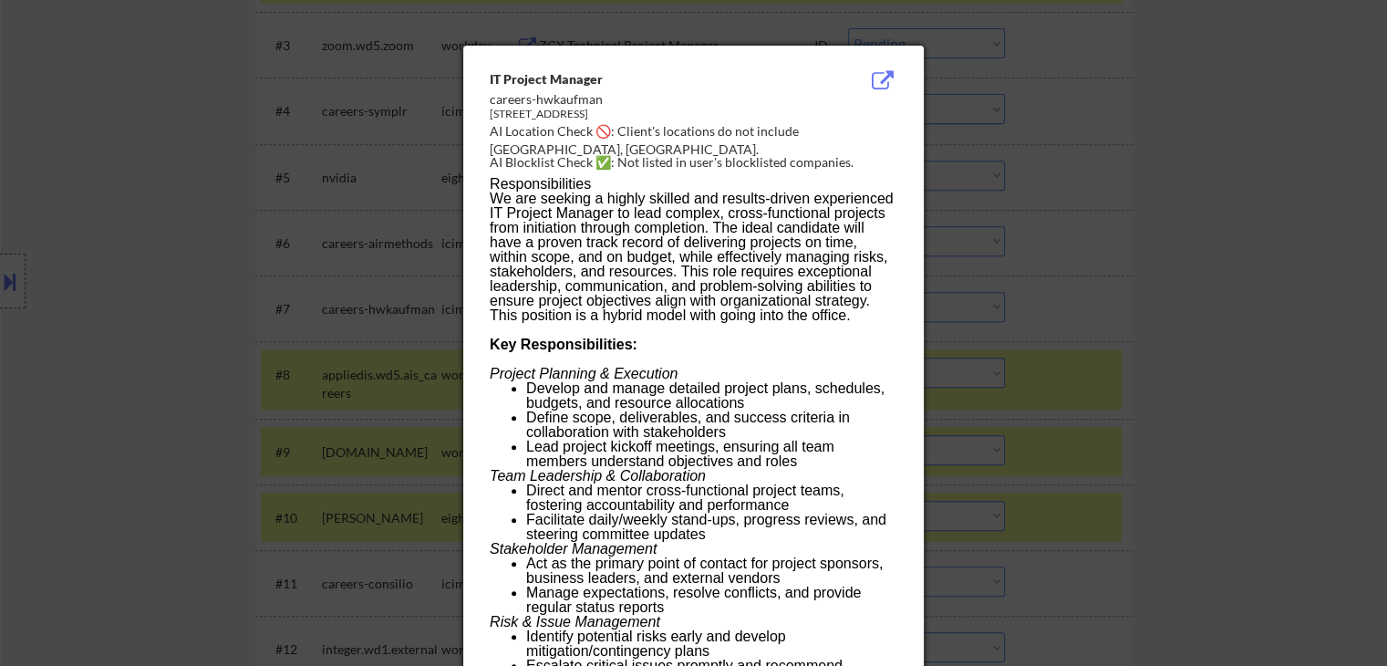
click at [1116, 274] on div at bounding box center [693, 333] width 1387 height 666
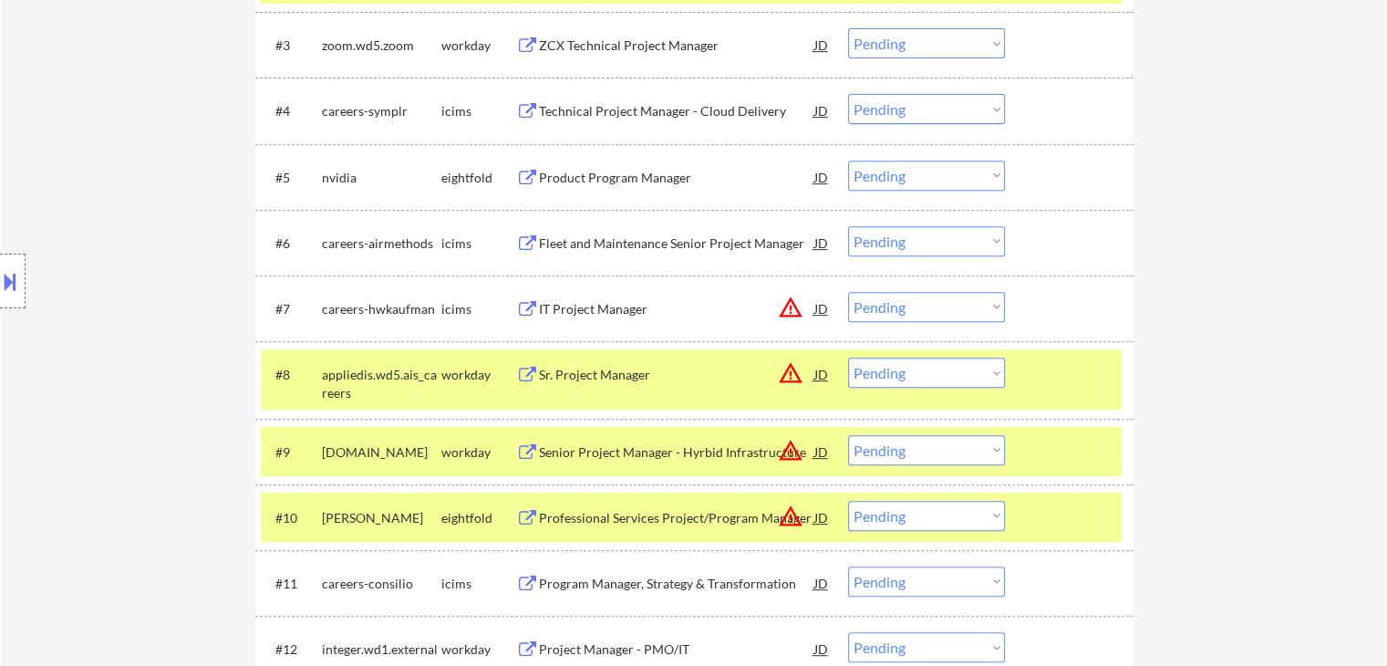
drag, startPoint x: 905, startPoint y: 305, endPoint x: 884, endPoint y: 308, distance: 22.2
click at [907, 300] on select "Choose an option... Pending Applied Excluded (Questions) Excluded (Expired) Exc…" at bounding box center [926, 307] width 157 height 30
click at [848, 292] on select "Choose an option... Pending Applied Excluded (Questions) Excluded (Expired) Exc…" at bounding box center [926, 307] width 157 height 30
click at [791, 374] on button "warning_amber" at bounding box center [791, 373] width 26 height 26
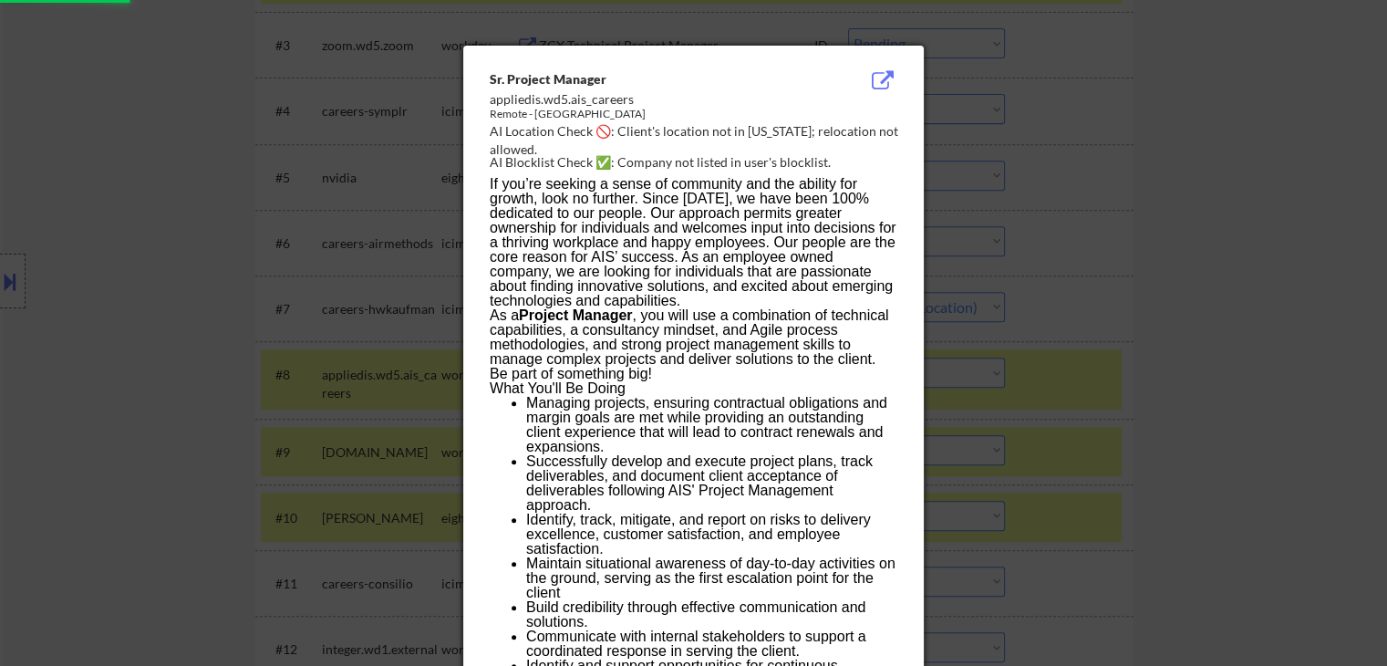
click at [1180, 230] on div at bounding box center [693, 333] width 1387 height 666
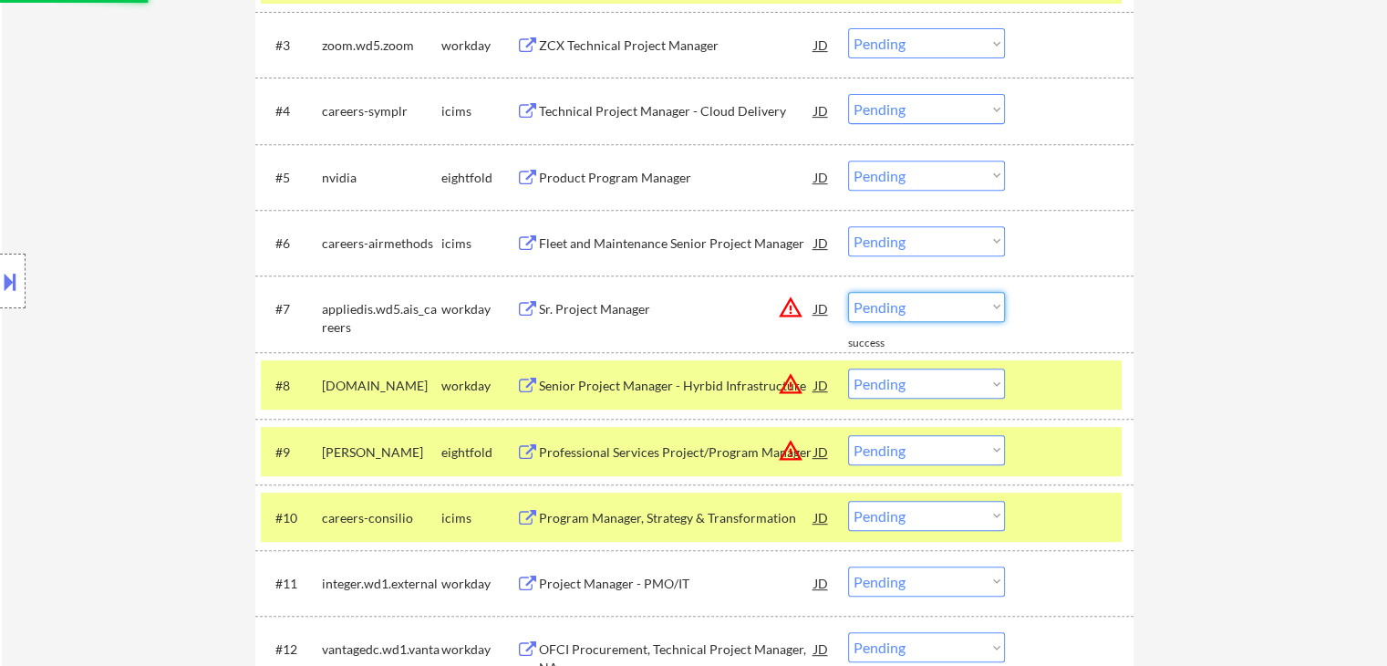
click at [947, 311] on select "Choose an option... Pending Applied Excluded (Questions) Excluded (Expired) Exc…" at bounding box center [926, 307] width 157 height 30
click at [848, 292] on select "Choose an option... Pending Applied Excluded (Questions) Excluded (Expired) Exc…" at bounding box center [926, 307] width 157 height 30
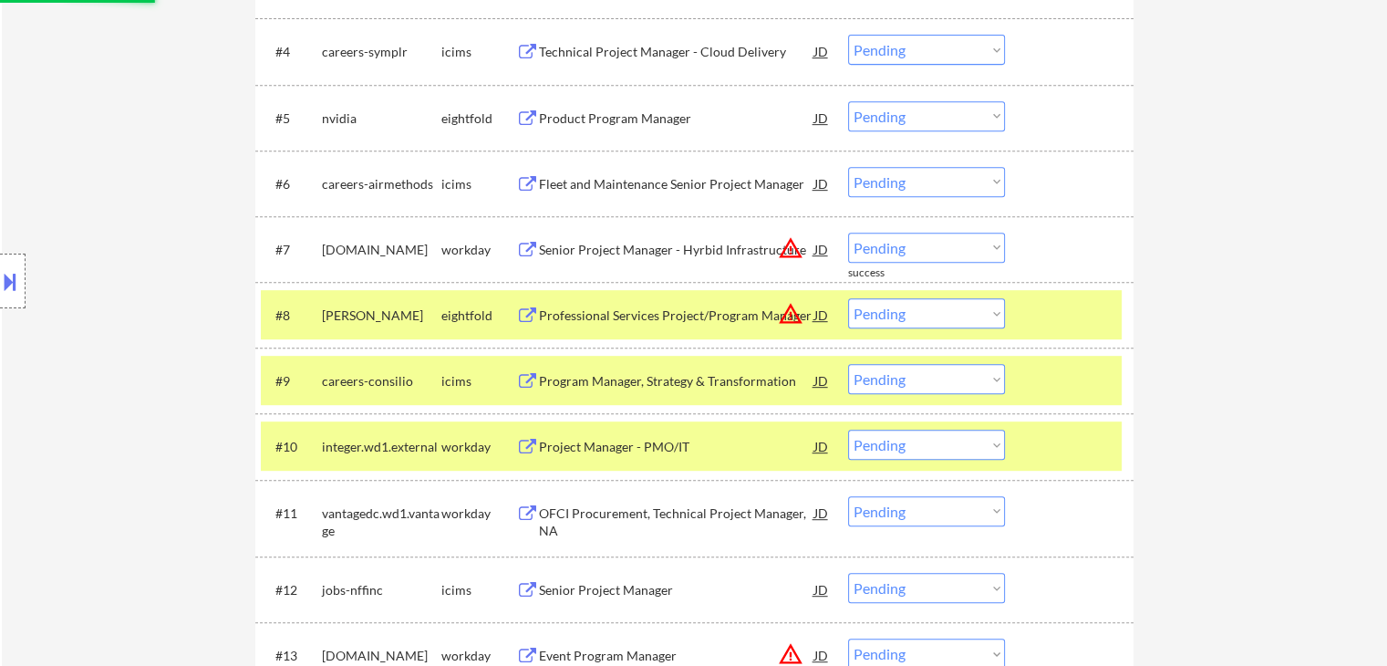
scroll to position [834, 0]
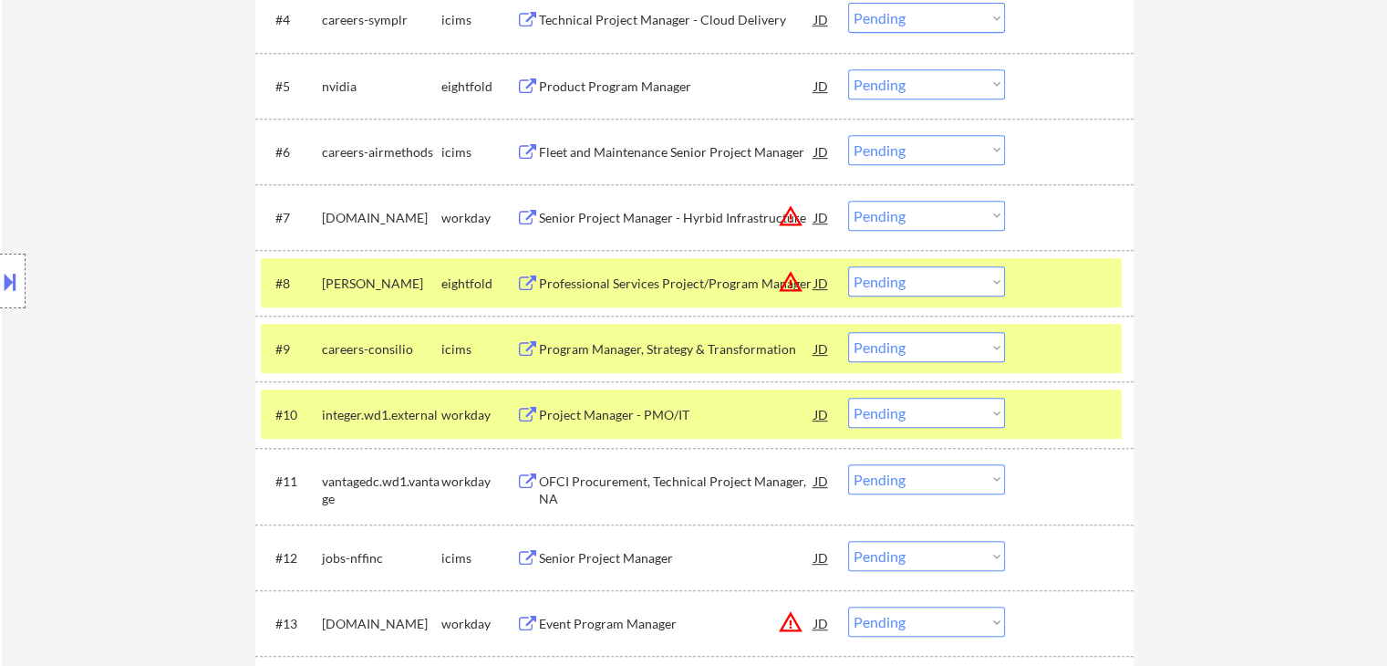
click at [792, 220] on button "warning_amber" at bounding box center [791, 216] width 26 height 26
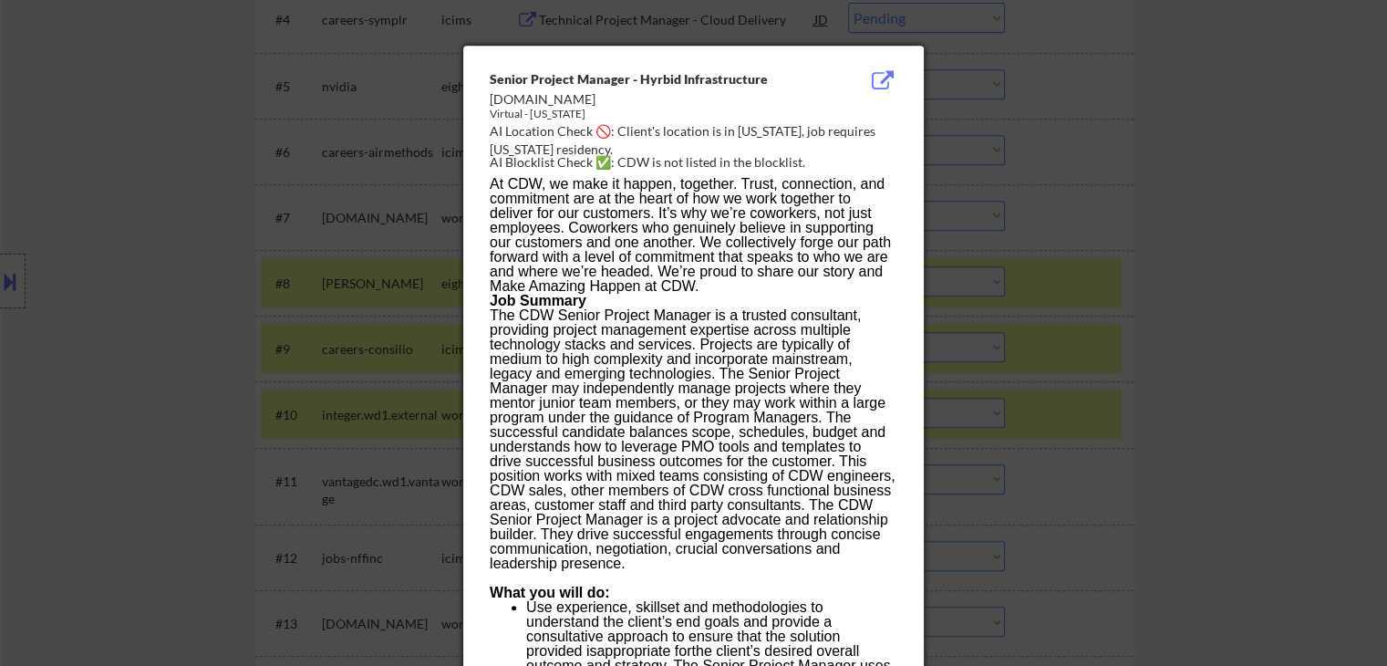
click at [1192, 209] on div at bounding box center [693, 333] width 1387 height 666
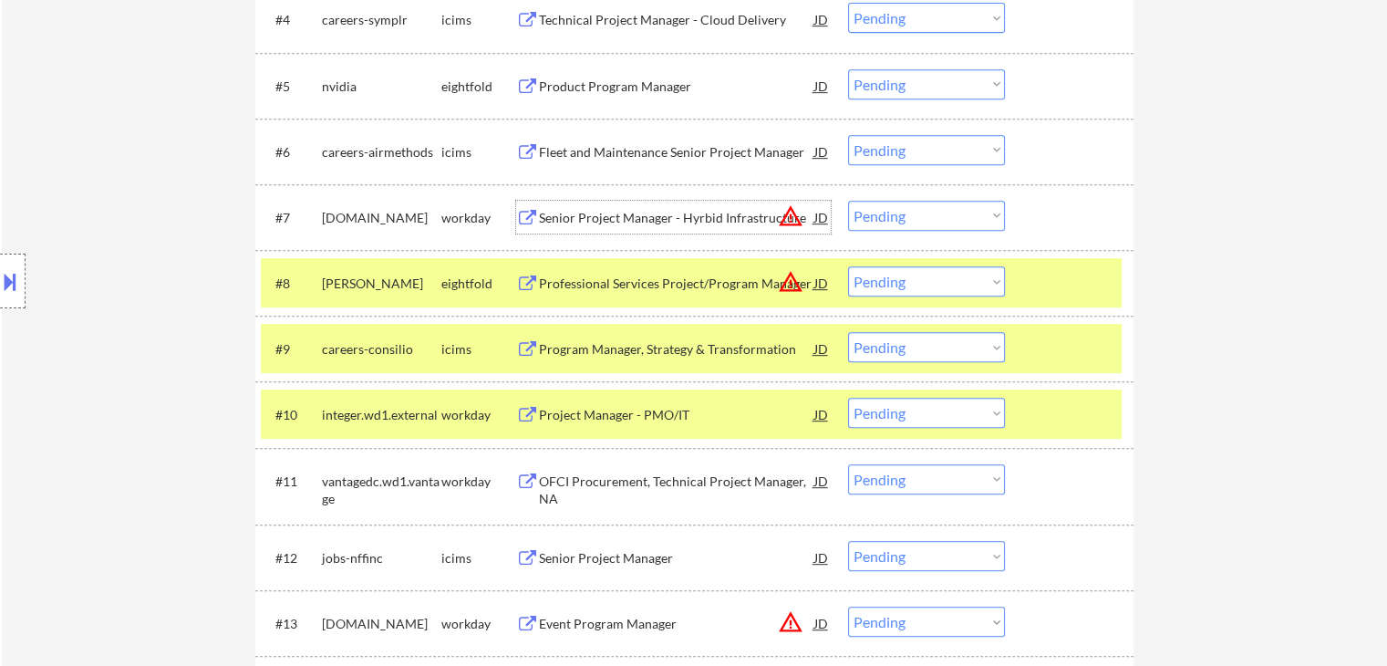
click at [721, 216] on div "Senior Project Manager - Hyrbid Infrastructure" at bounding box center [676, 218] width 275 height 18
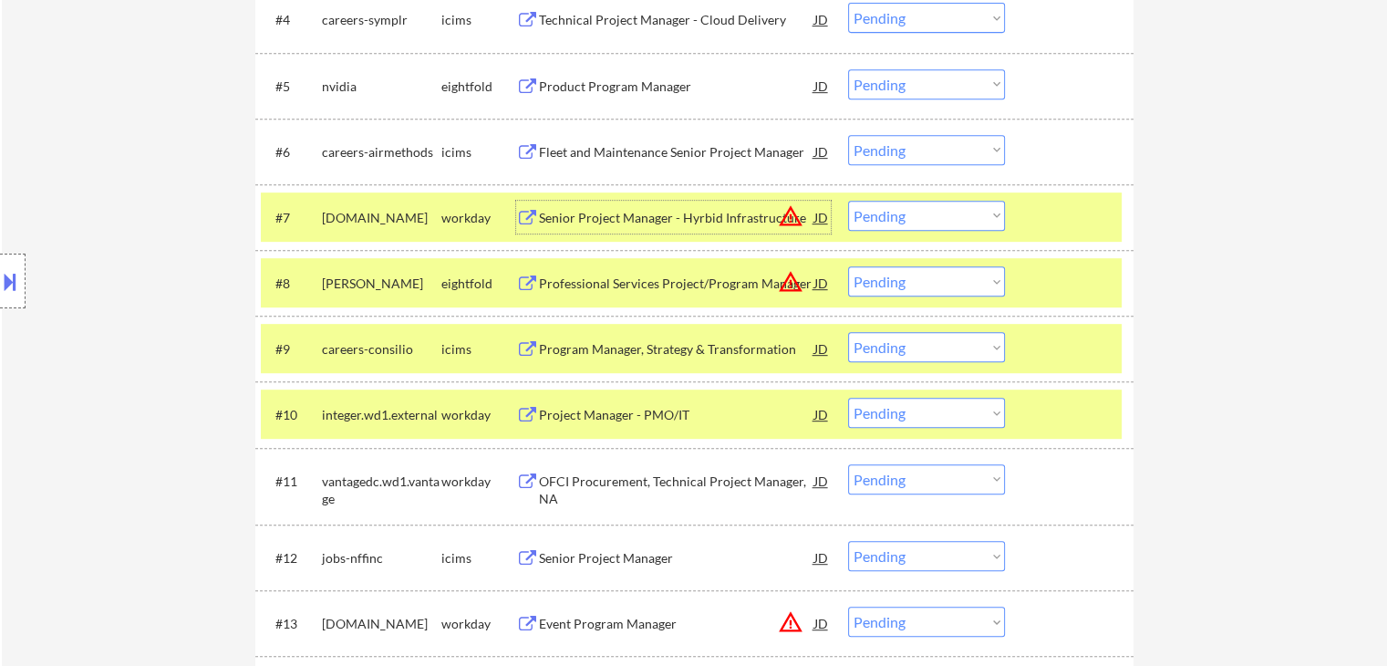
click at [898, 217] on select "Choose an option... Pending Applied Excluded (Questions) Excluded (Expired) Exc…" at bounding box center [926, 216] width 157 height 30
click at [848, 201] on select "Choose an option... Pending Applied Excluded (Questions) Excluded (Expired) Exc…" at bounding box center [926, 216] width 157 height 30
click at [790, 285] on button "warning_amber" at bounding box center [791, 282] width 26 height 26
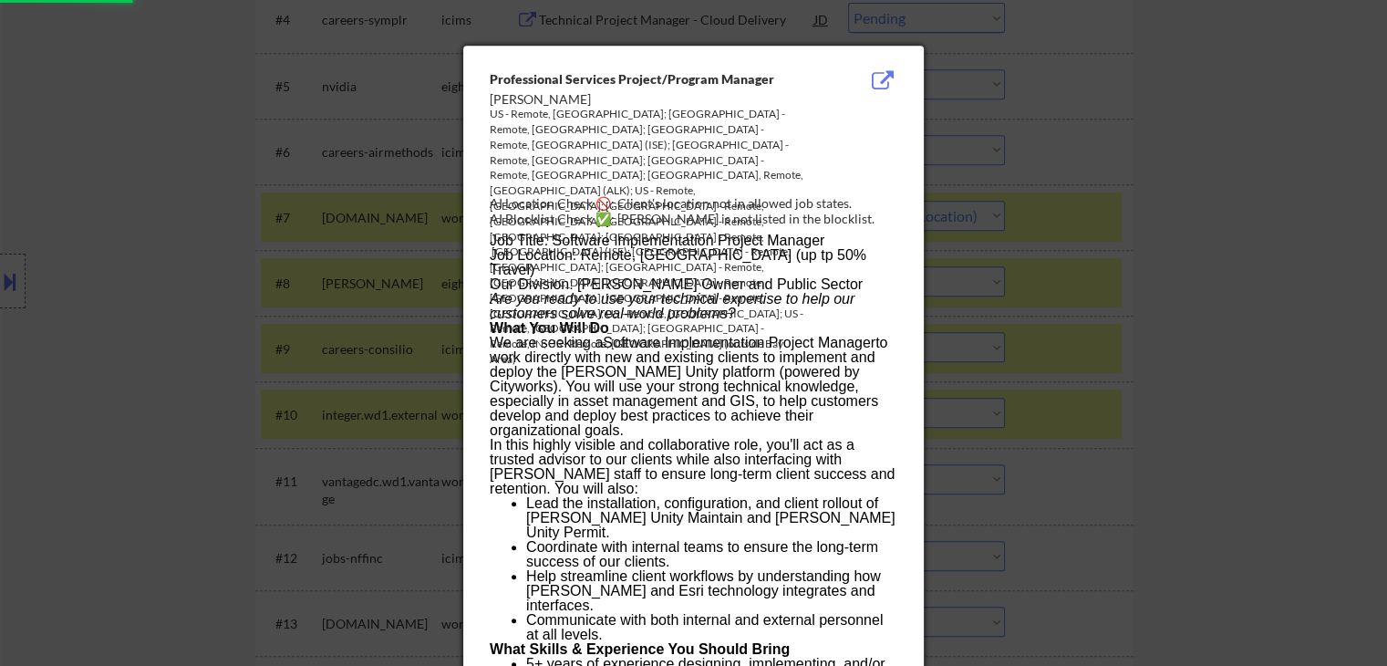
drag, startPoint x: 1204, startPoint y: 188, endPoint x: 1167, endPoint y: 192, distance: 36.8
click at [1204, 185] on div at bounding box center [693, 333] width 1387 height 666
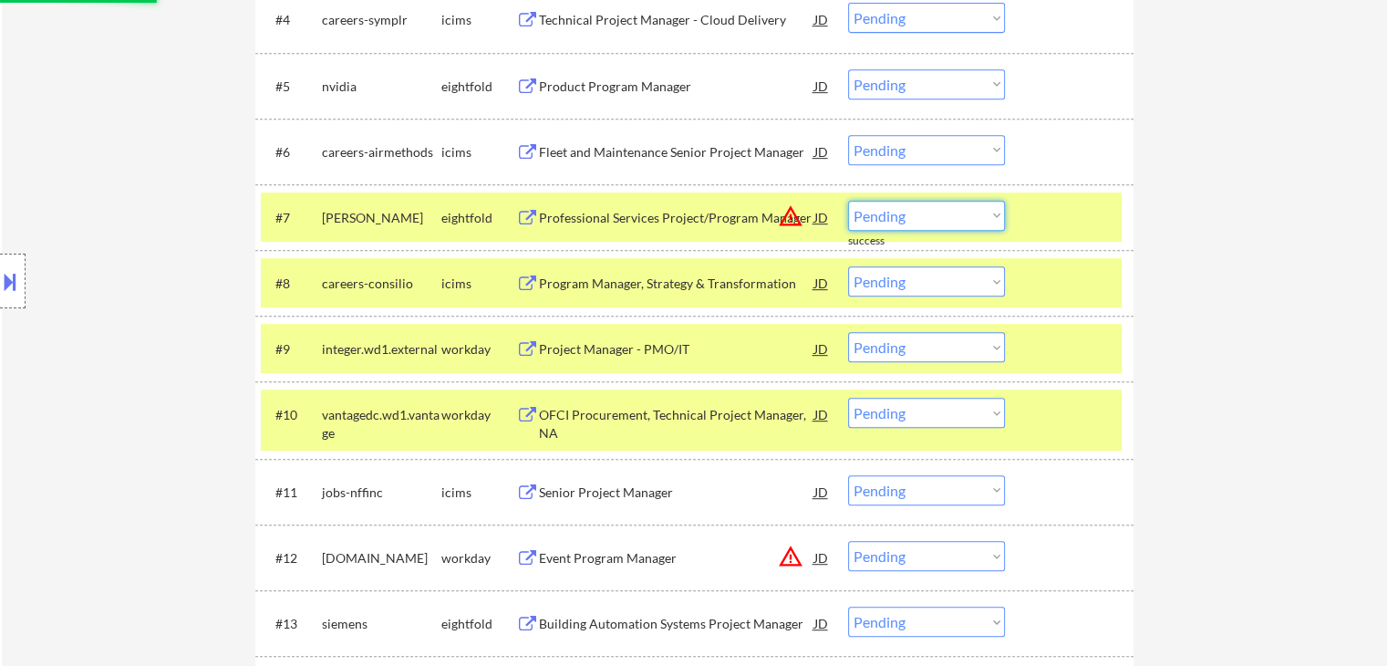
click at [966, 215] on select "Choose an option... Pending Applied Excluded (Questions) Excluded (Expired) Exc…" at bounding box center [926, 216] width 157 height 30
click at [848, 201] on select "Choose an option... Pending Applied Excluded (Questions) Excluded (Expired) Exc…" at bounding box center [926, 216] width 157 height 30
click at [1222, 293] on div "← Return to /applysquad Mailslurp Inbox Job Search Builder [PERSON_NAME] User E…" at bounding box center [694, 176] width 1385 height 1874
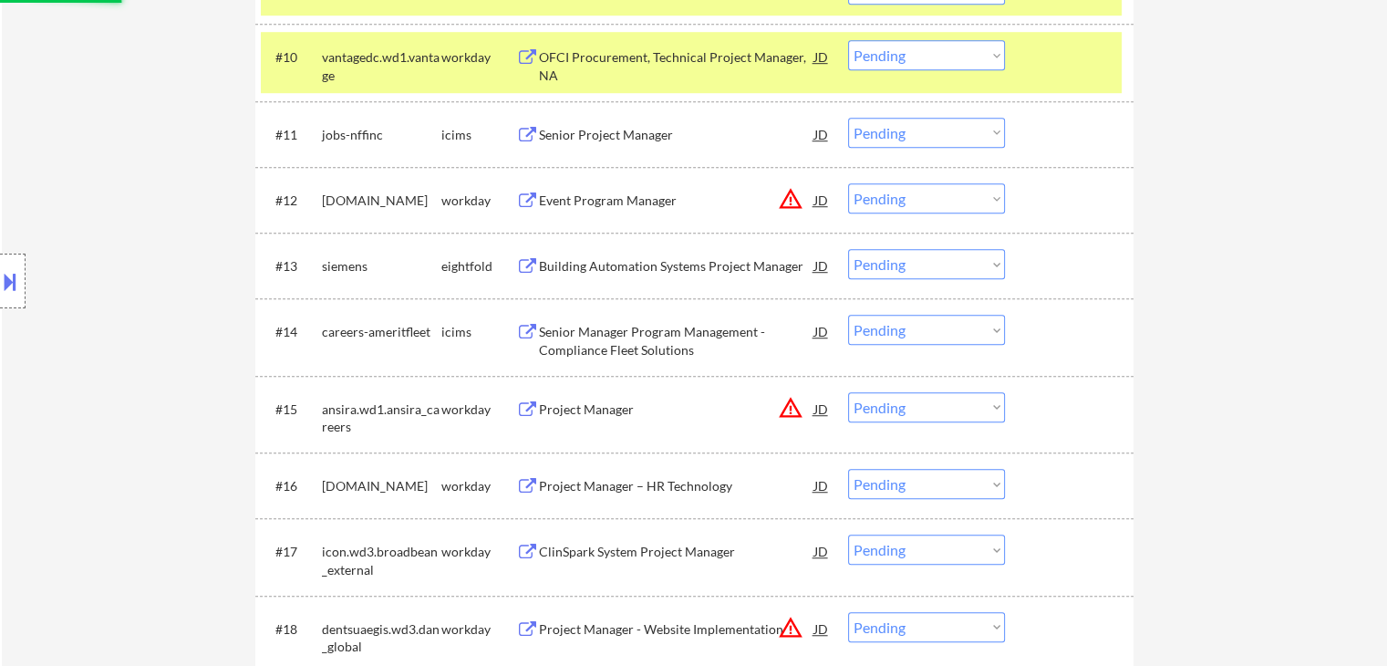
select select ""pending""
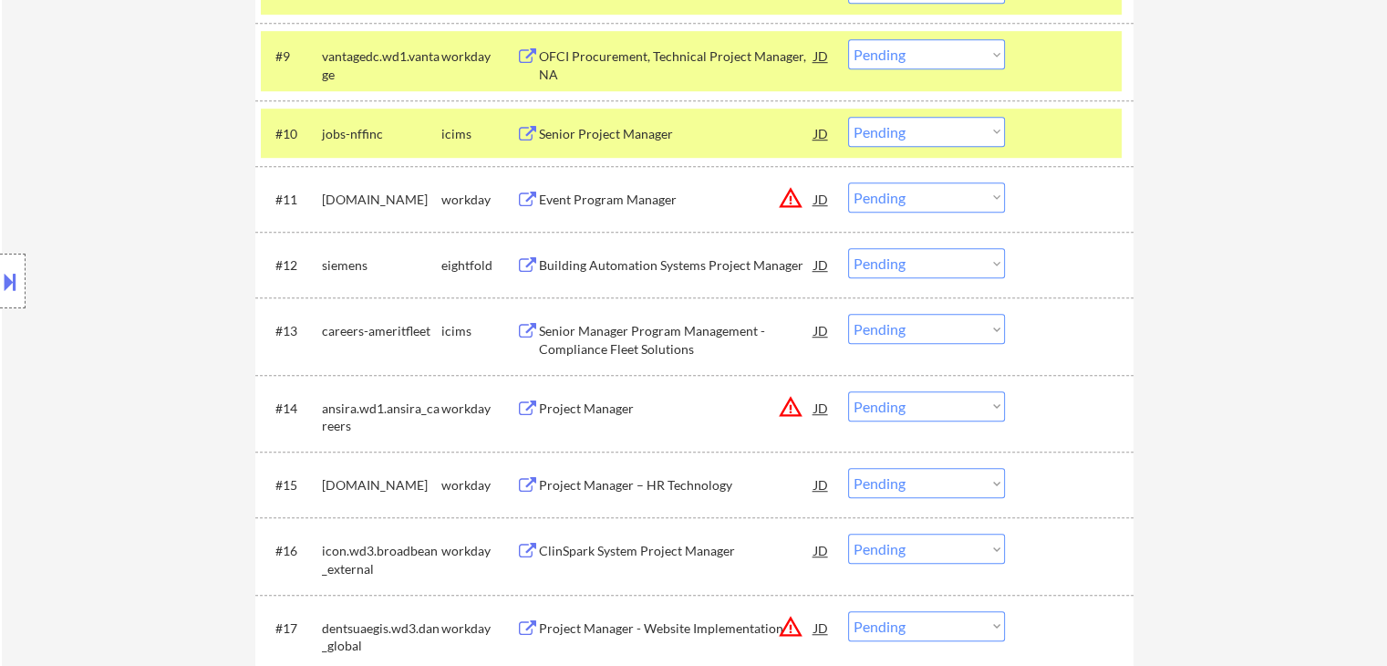
scroll to position [1017, 0]
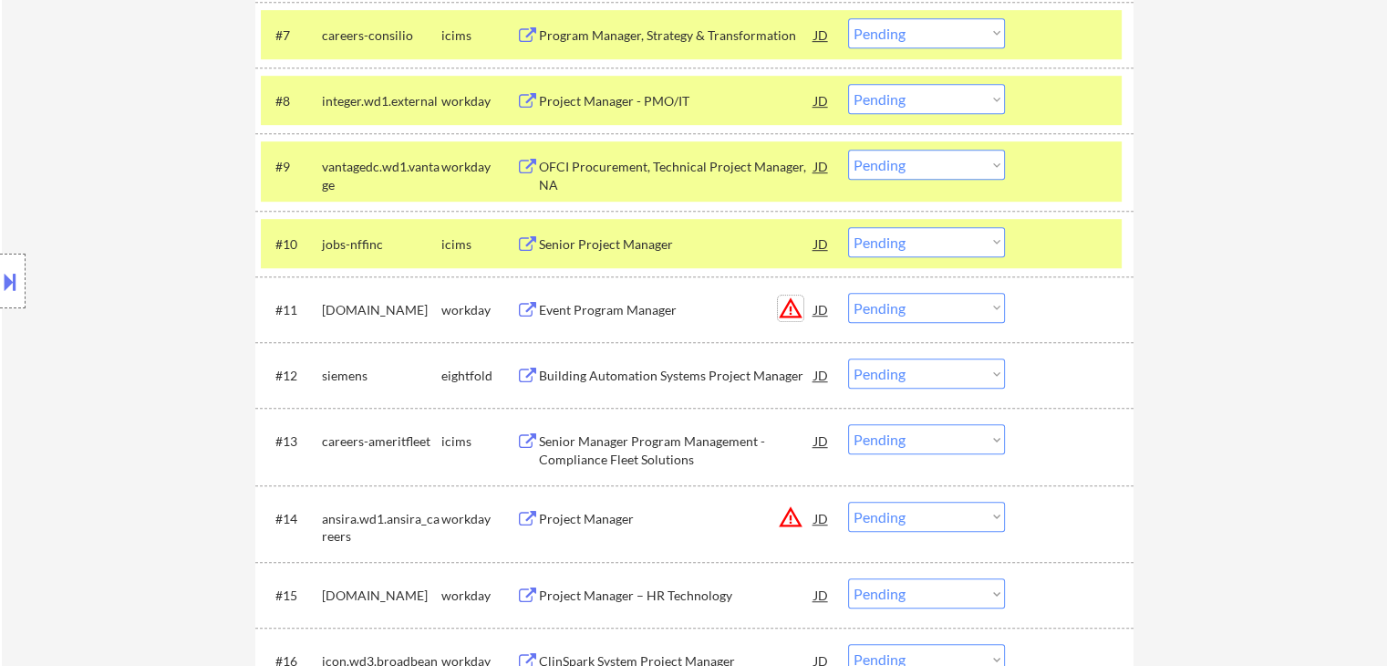
click at [787, 304] on button "warning_amber" at bounding box center [791, 308] width 26 height 26
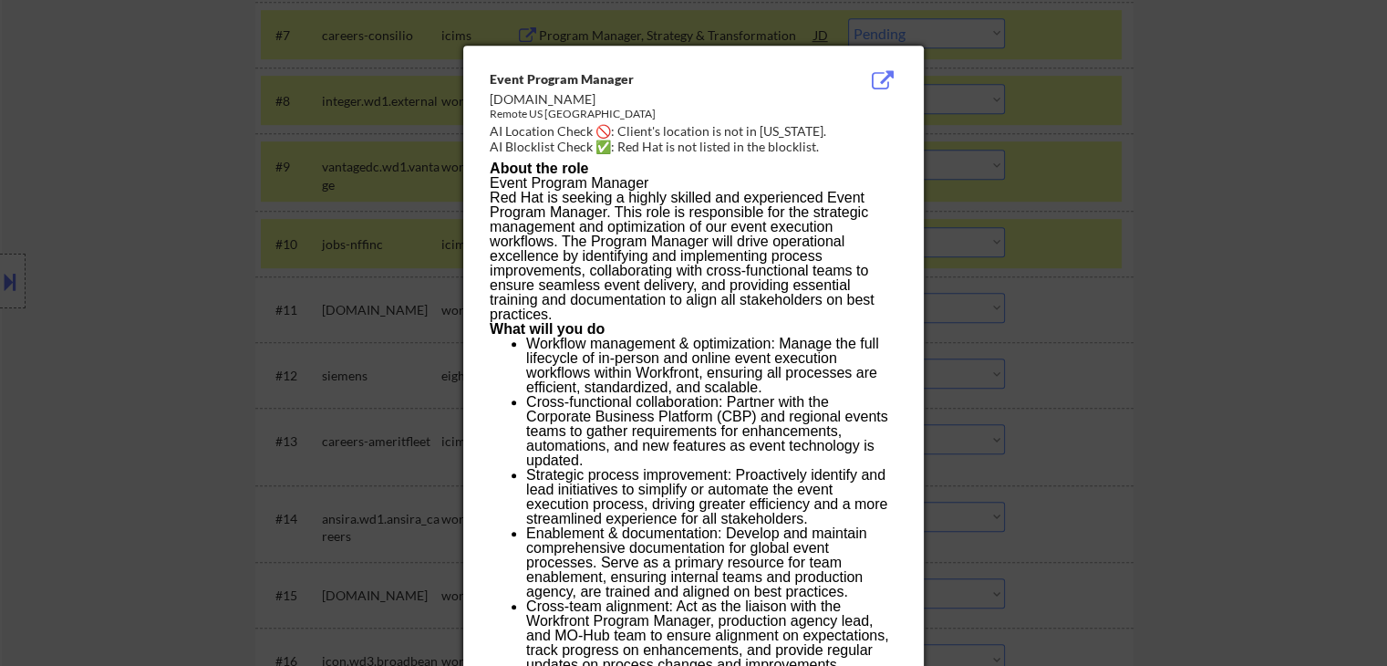
click at [1189, 271] on div at bounding box center [693, 333] width 1387 height 666
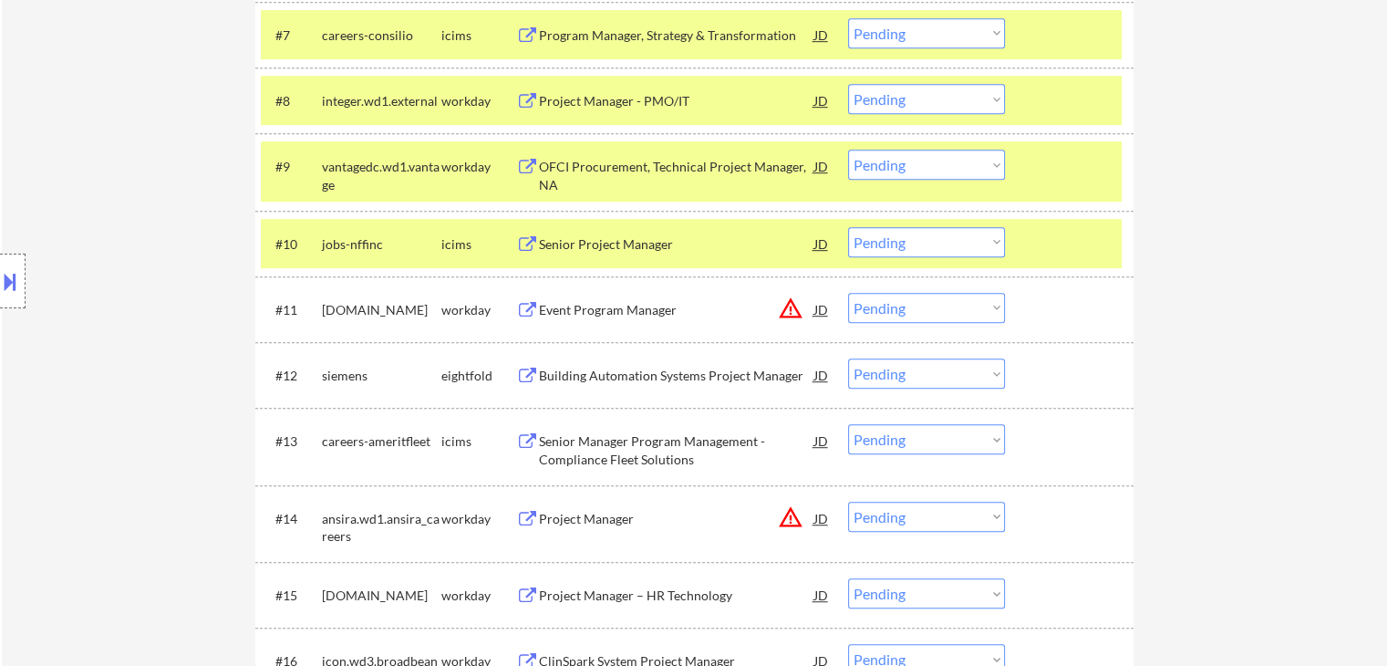
click at [948, 310] on select "Choose an option... Pending Applied Excluded (Questions) Excluded (Expired) Exc…" at bounding box center [926, 308] width 157 height 30
click at [848, 293] on select "Choose an option... Pending Applied Excluded (Questions) Excluded (Expired) Exc…" at bounding box center [926, 308] width 157 height 30
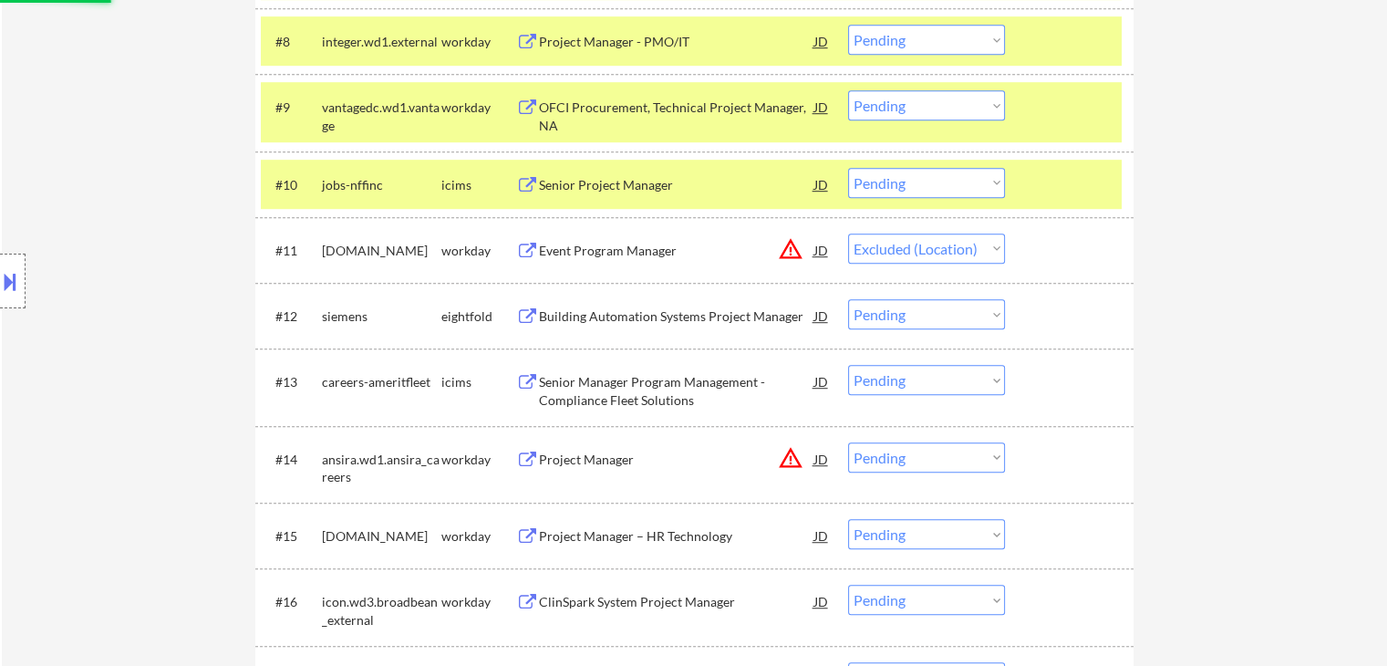
scroll to position [1108, 0]
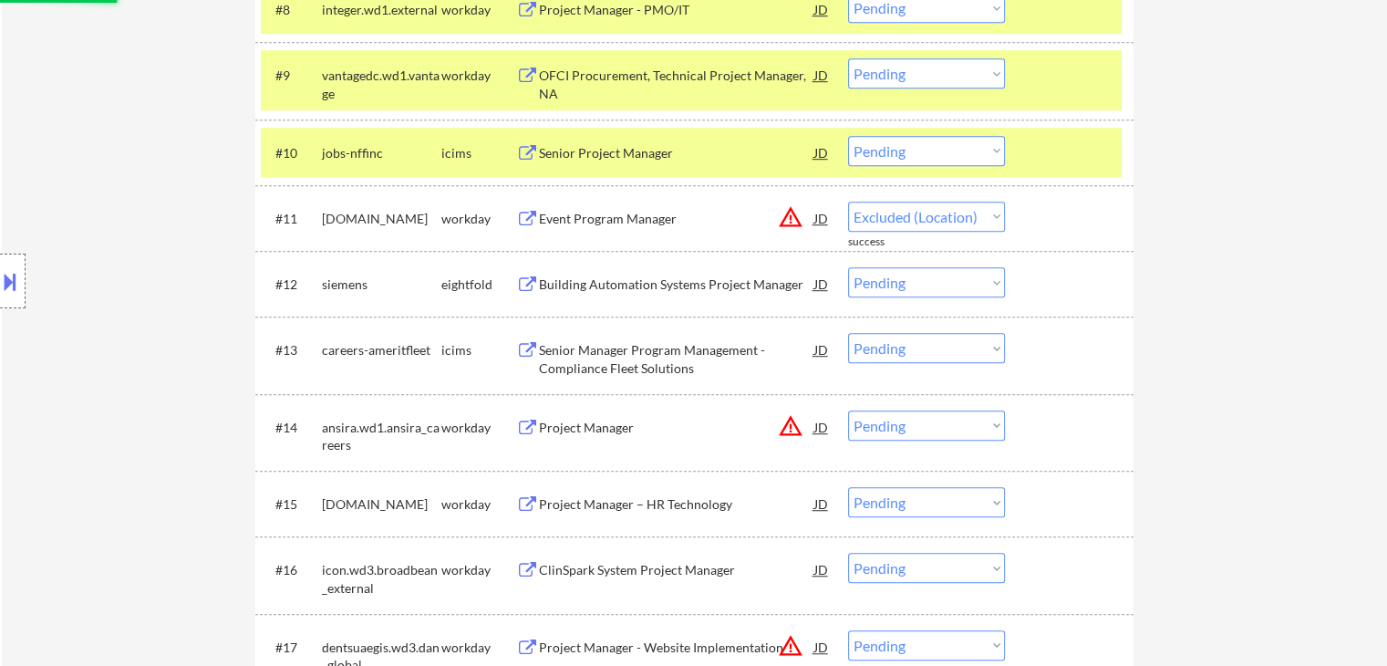
select select ""pending""
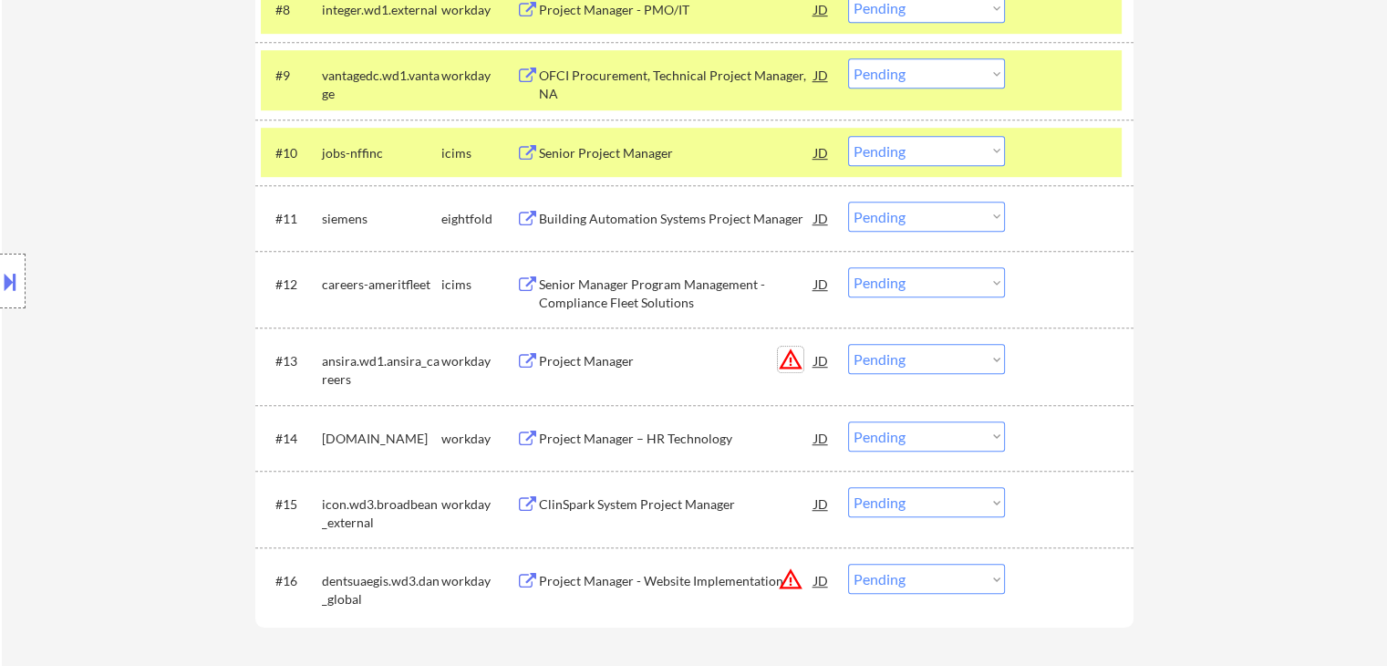
click at [784, 364] on button "warning_amber" at bounding box center [791, 359] width 26 height 26
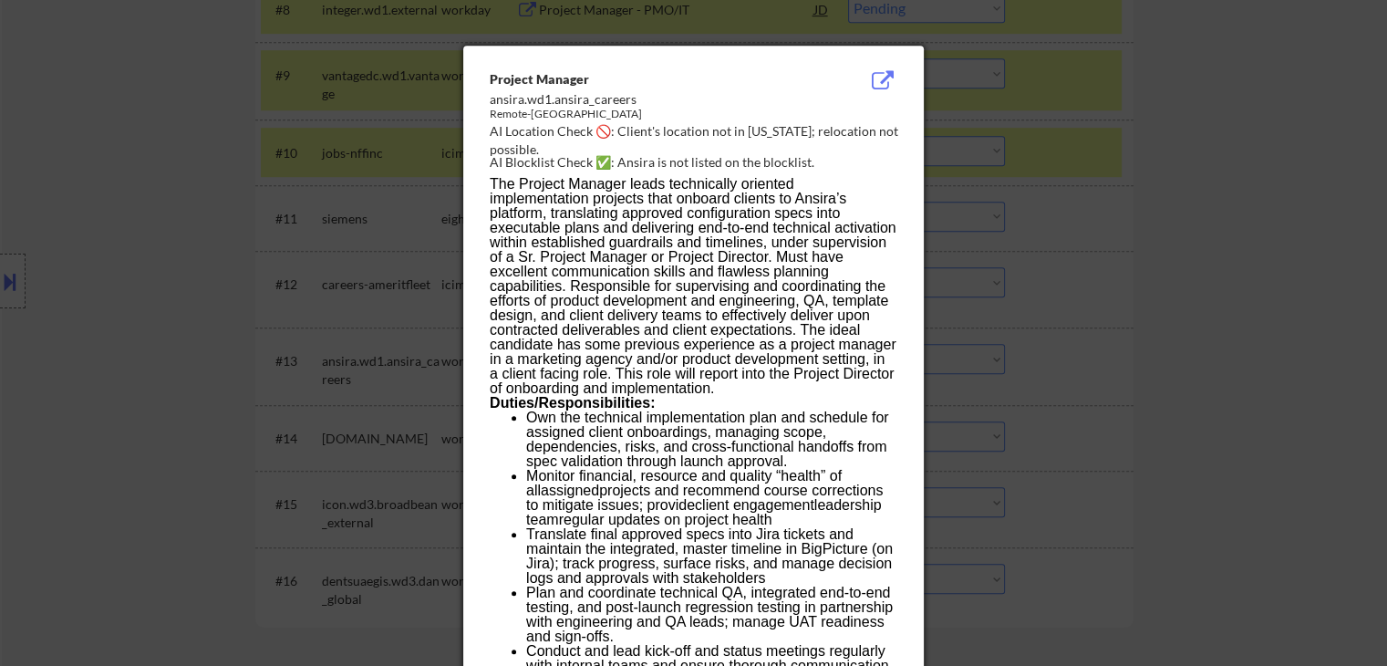
click at [1203, 299] on div at bounding box center [693, 333] width 1387 height 666
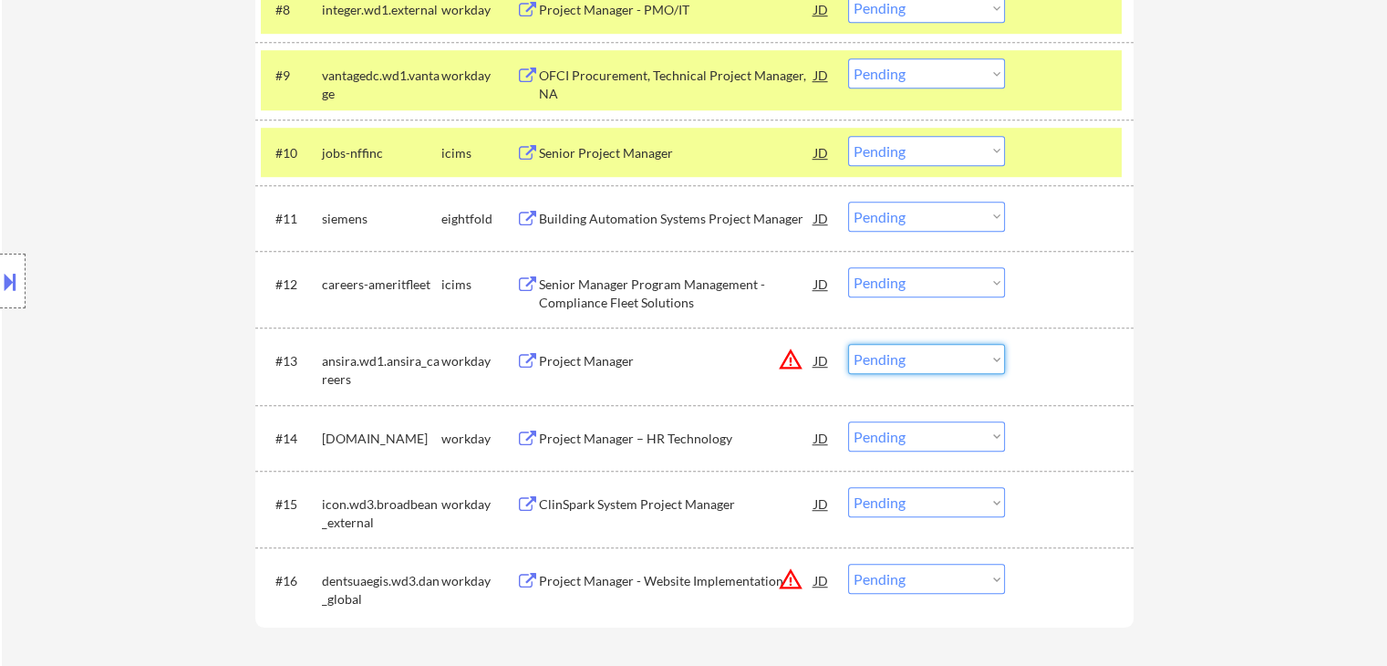
click at [910, 362] on select "Choose an option... Pending Applied Excluded (Questions) Excluded (Expired) Exc…" at bounding box center [926, 359] width 157 height 30
click at [848, 344] on select "Choose an option... Pending Applied Excluded (Questions) Excluded (Expired) Exc…" at bounding box center [926, 359] width 157 height 30
drag, startPoint x: 1226, startPoint y: 348, endPoint x: 1143, endPoint y: 342, distance: 83.2
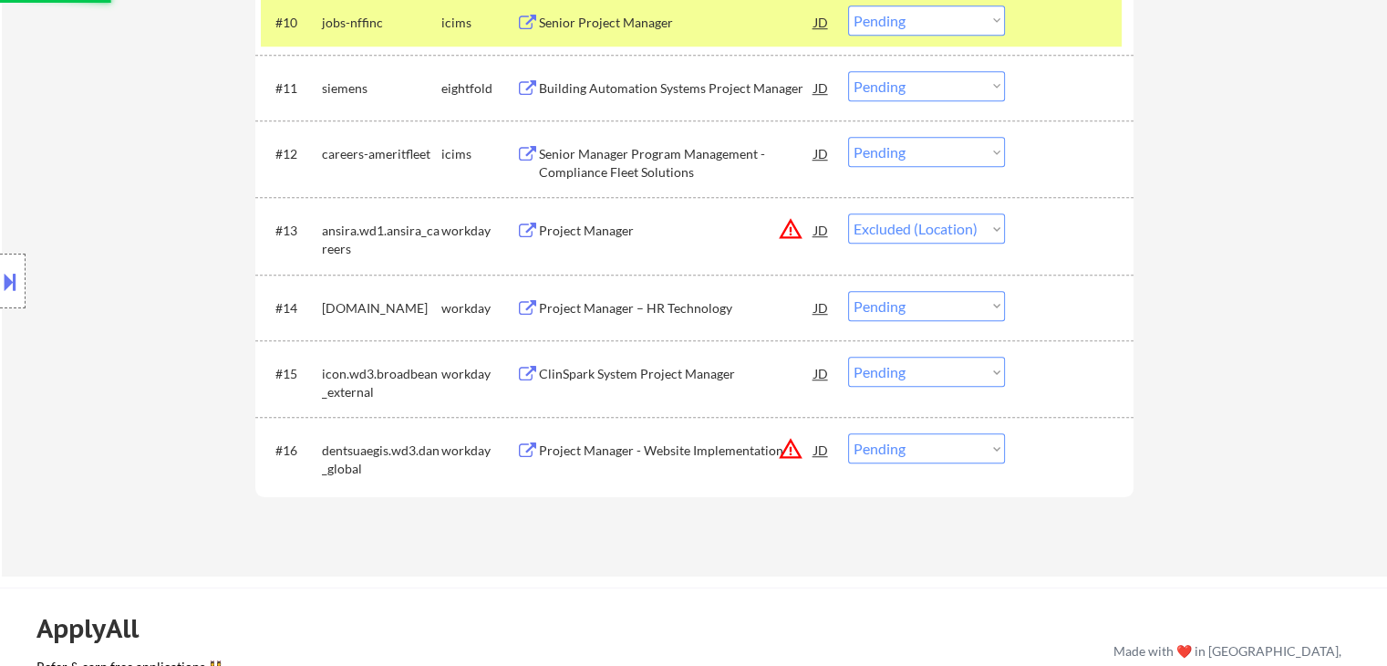
scroll to position [1290, 0]
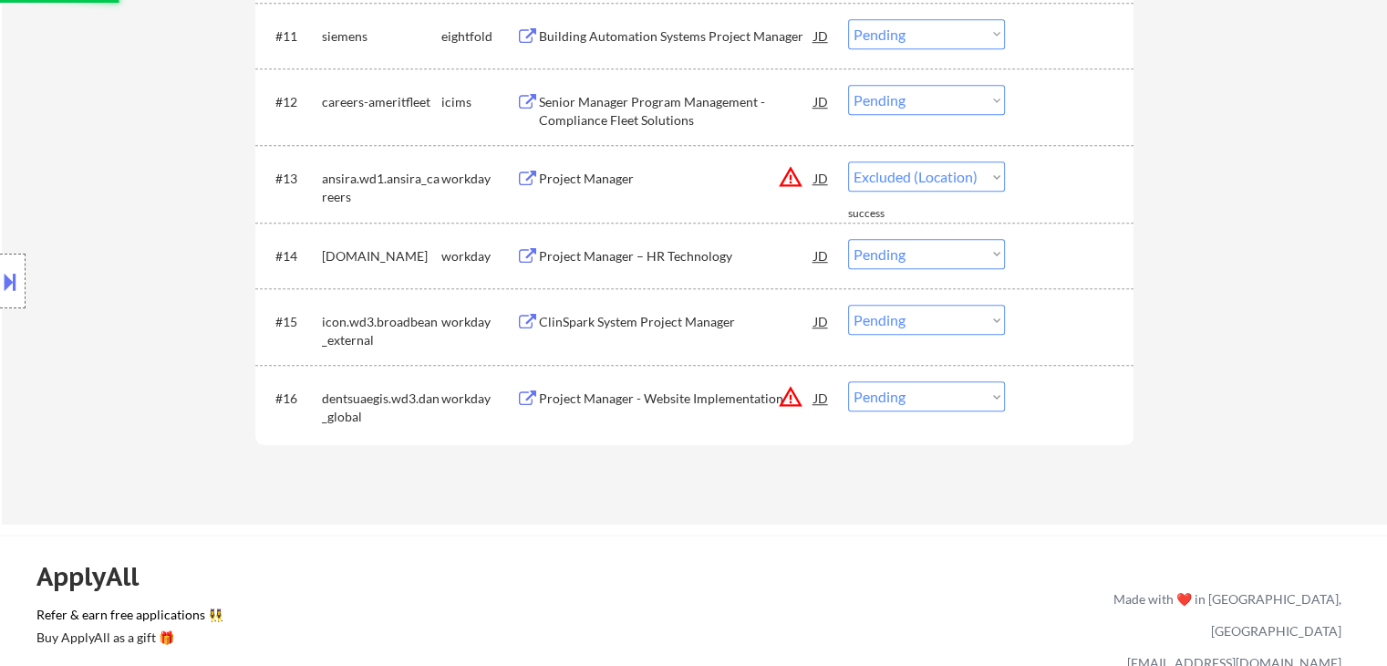
select select ""pending""
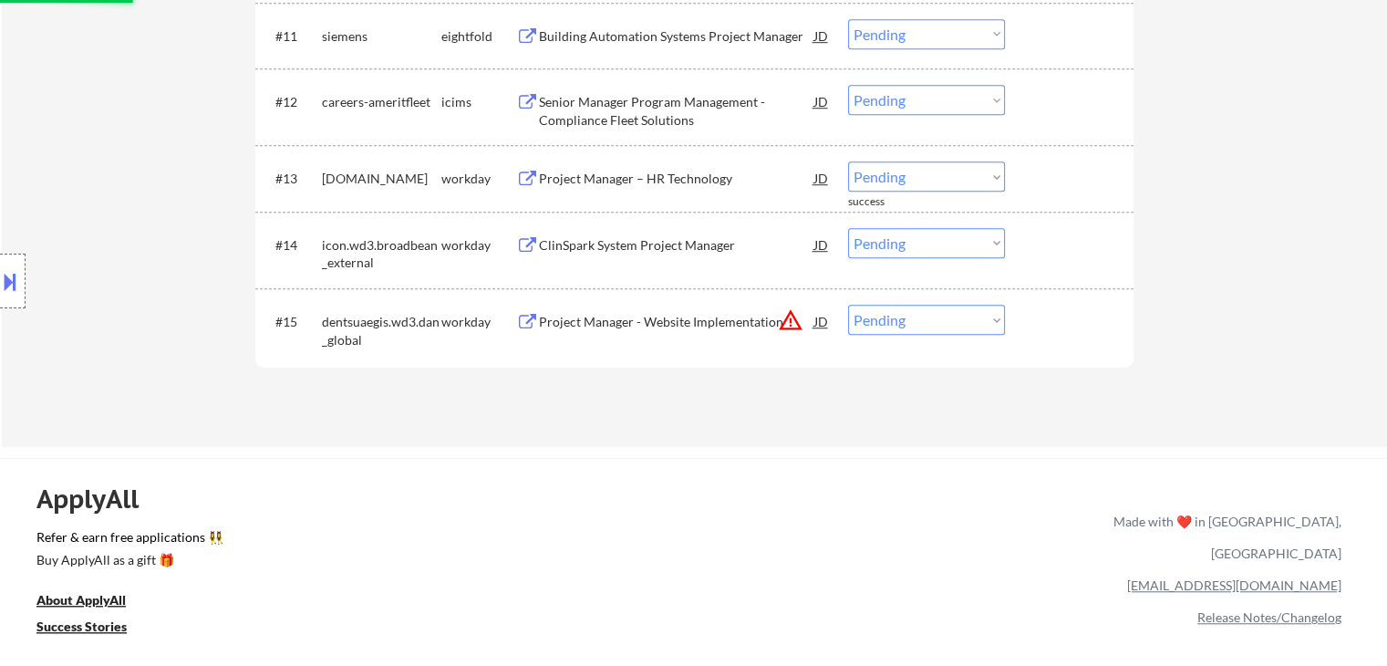
click at [785, 326] on button "warning_amber" at bounding box center [791, 320] width 26 height 26
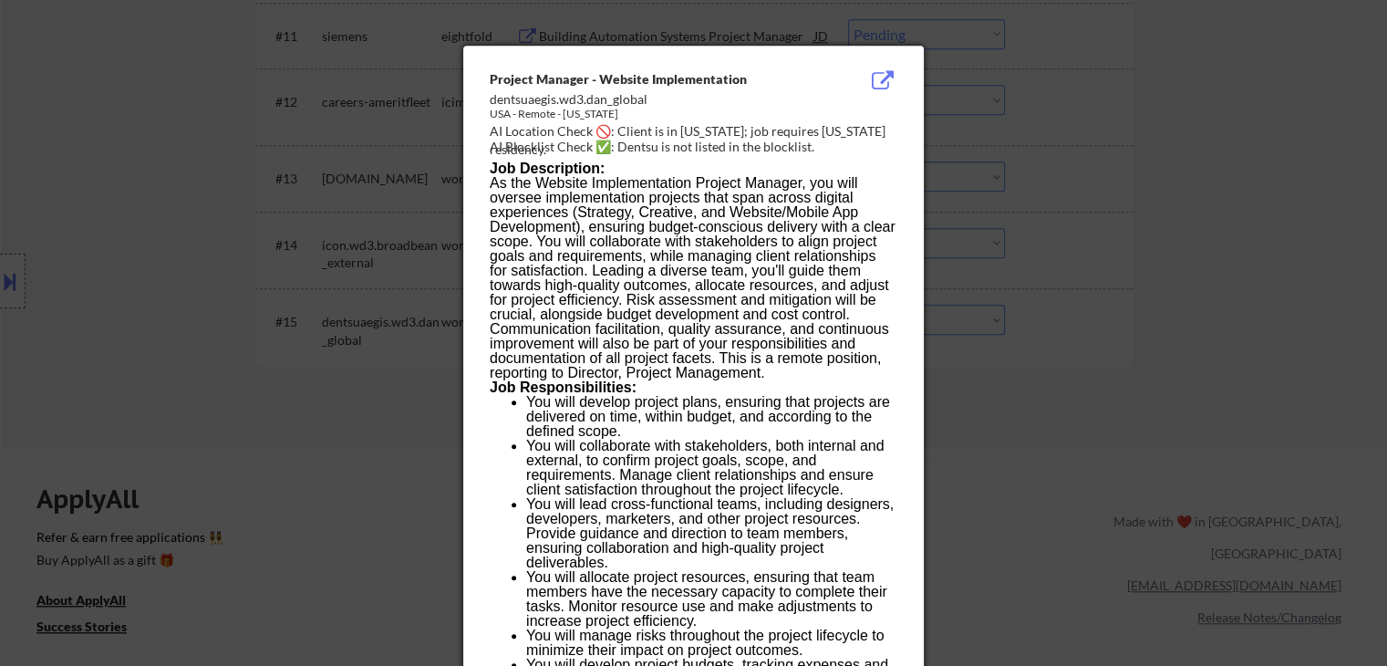
click at [1174, 318] on div at bounding box center [693, 333] width 1387 height 666
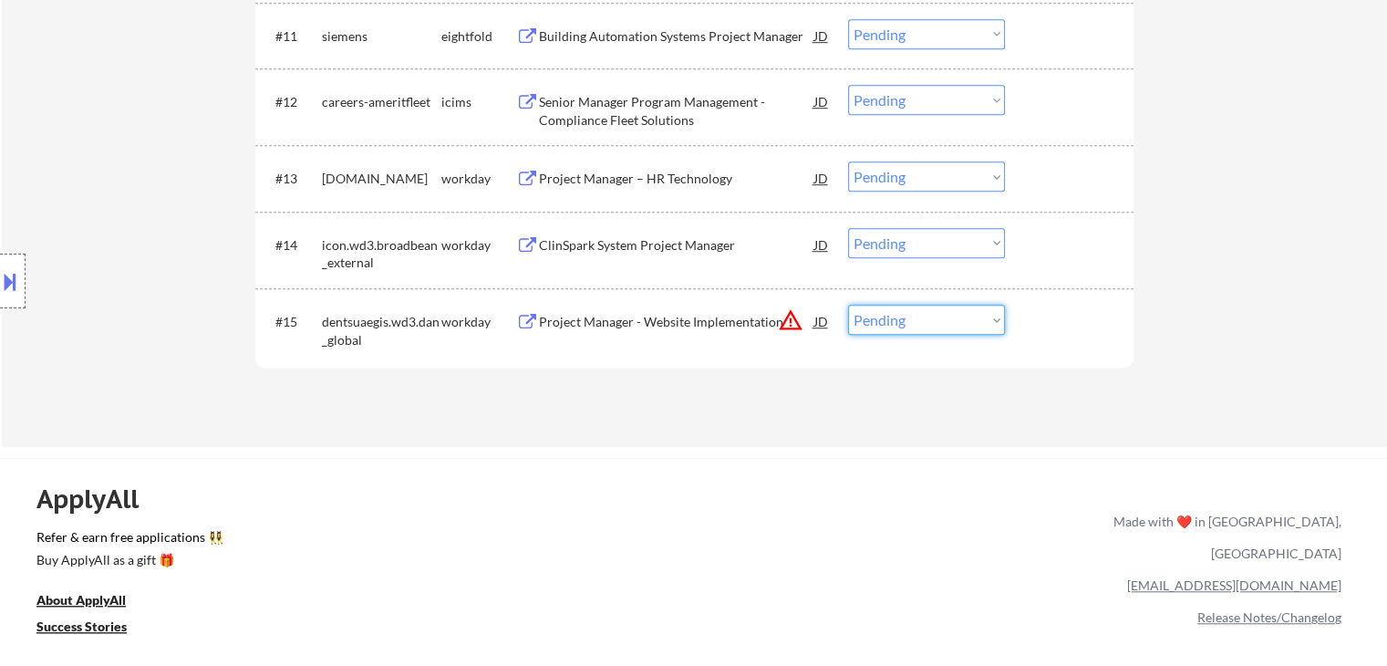
click at [935, 326] on select "Choose an option... Pending Applied Excluded (Questions) Excluded (Expired) Exc…" at bounding box center [926, 320] width 157 height 30
select select ""excluded__location_""
click at [848, 305] on select "Choose an option... Pending Applied Excluded (Questions) Excluded (Expired) Exc…" at bounding box center [926, 320] width 157 height 30
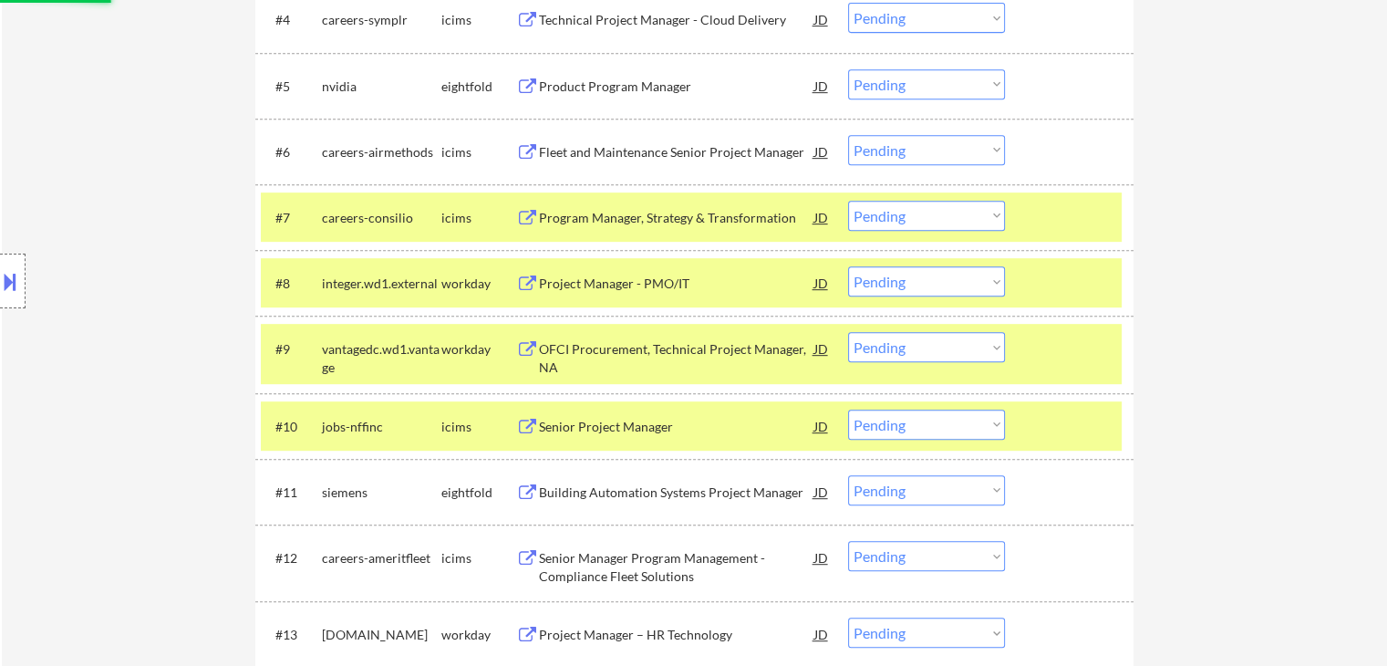
scroll to position [470, 0]
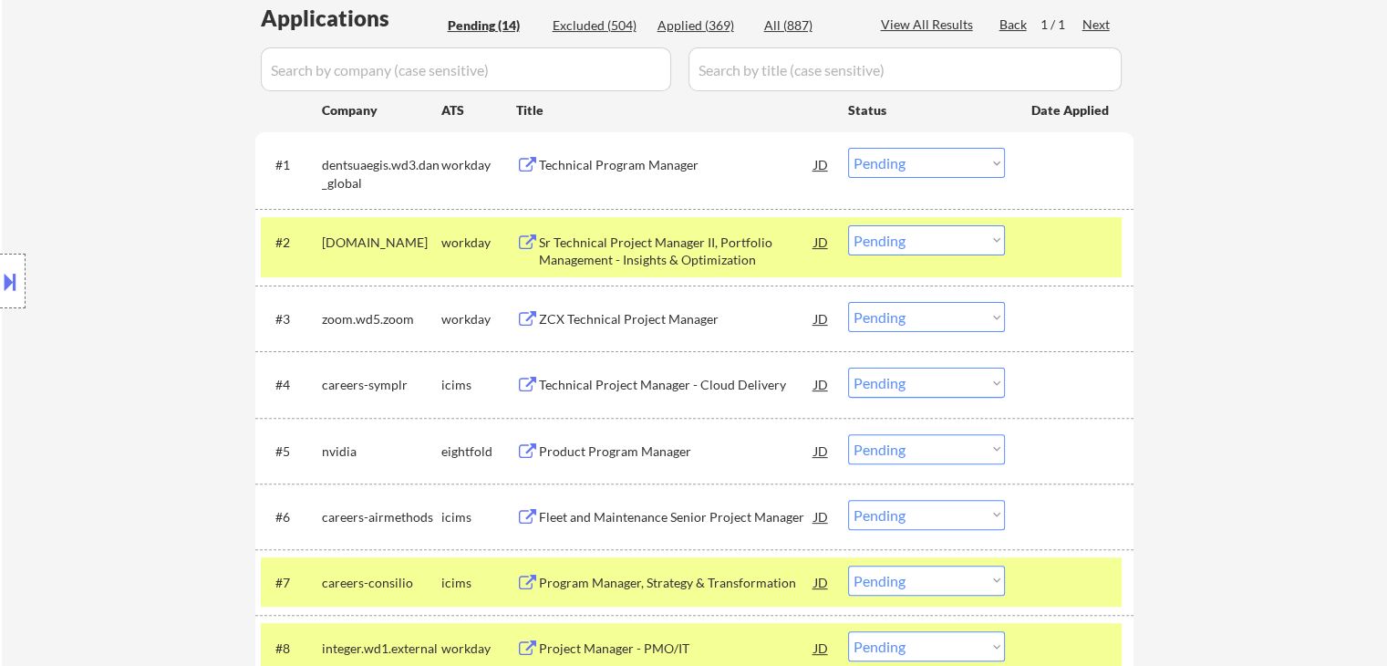
click at [204, 223] on div "Location Inclusions: [GEOGRAPHIC_DATA], [GEOGRAPHIC_DATA] [GEOGRAPHIC_DATA], [G…" at bounding box center [163, 281] width 326 height 338
click at [200, 222] on div "Location Inclusions: [GEOGRAPHIC_DATA], [GEOGRAPHIC_DATA] [GEOGRAPHIC_DATA], [G…" at bounding box center [163, 281] width 326 height 338
drag, startPoint x: 966, startPoint y: 160, endPoint x: 955, endPoint y: 169, distance: 15.0
click at [966, 158] on select "Choose an option... Pending Applied Excluded (Questions) Excluded (Expired) Exc…" at bounding box center [926, 163] width 157 height 30
click at [848, 148] on select "Choose an option... Pending Applied Excluded (Questions) Excluded (Expired) Exc…" at bounding box center [926, 163] width 157 height 30
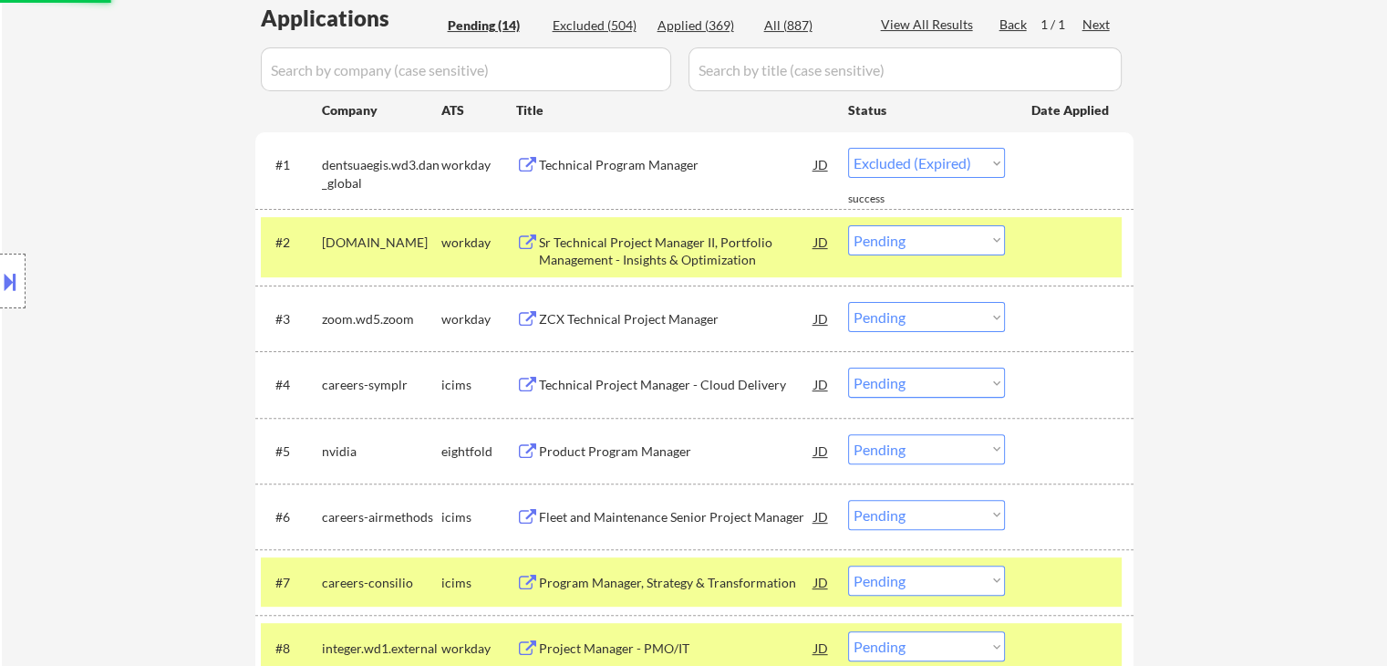
select select ""pending""
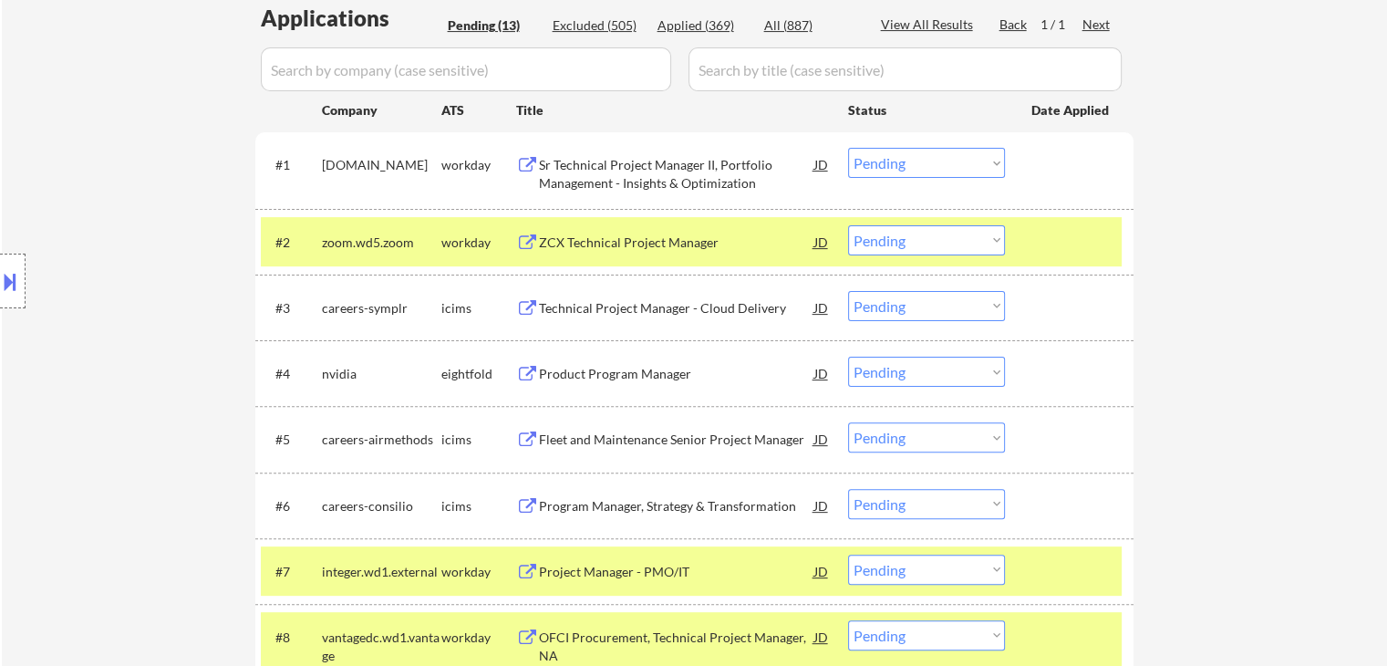
drag, startPoint x: 900, startPoint y: 241, endPoint x: 857, endPoint y: 215, distance: 49.9
click at [894, 227] on select "Choose an option... Pending Applied Excluded (Questions) Excluded (Expired) Exc…" at bounding box center [926, 240] width 157 height 30
click at [848, 225] on select "Choose an option... Pending Applied Excluded (Questions) Excluded (Expired) Exc…" at bounding box center [926, 240] width 157 height 30
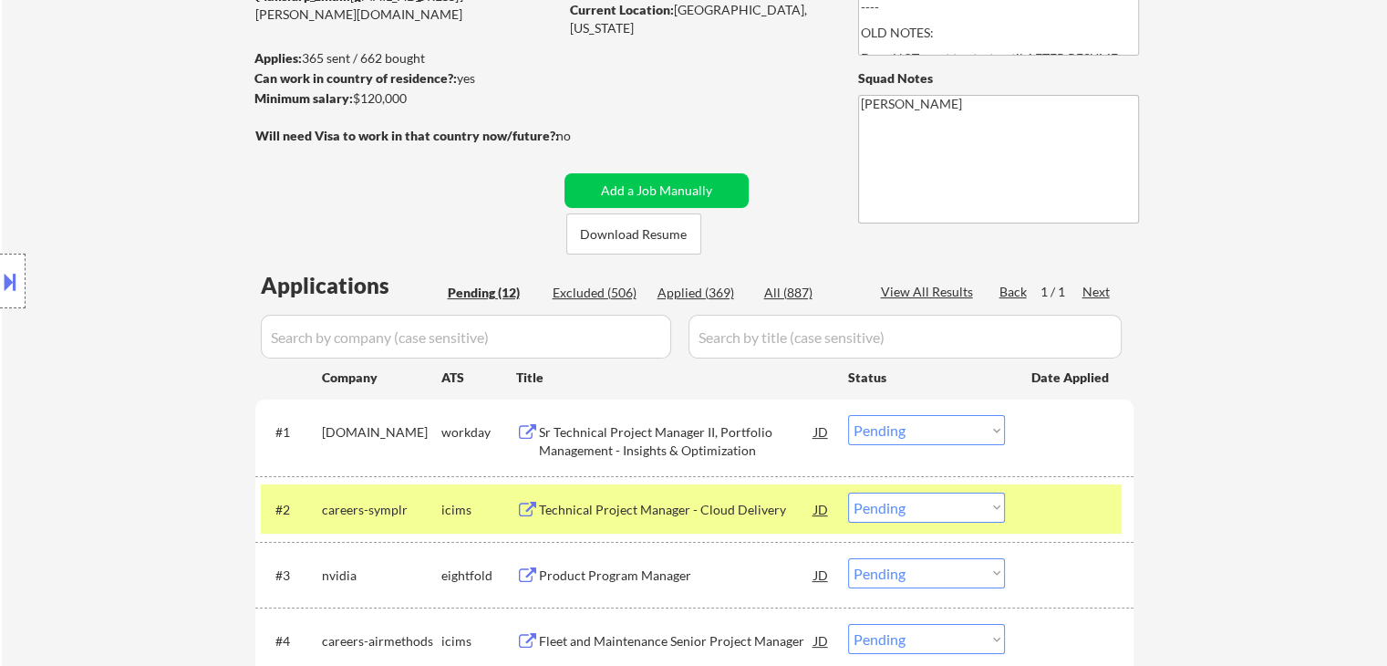
scroll to position [0, 0]
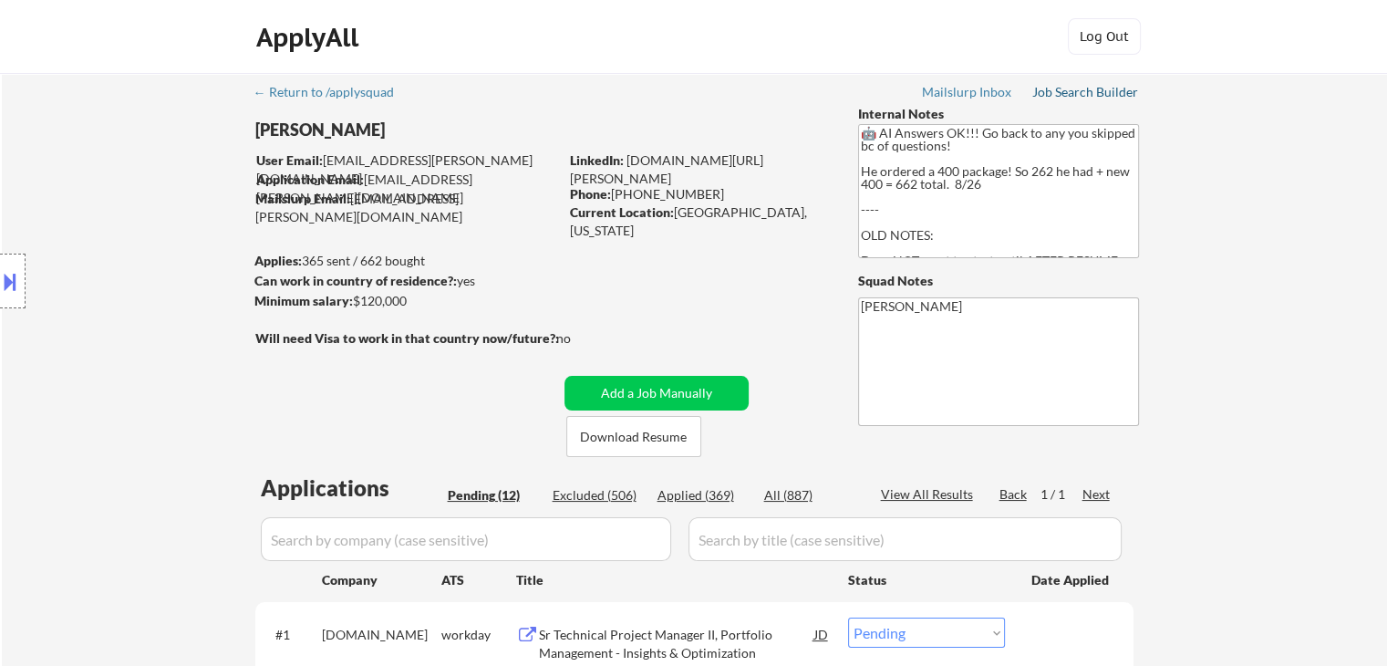
click at [1084, 92] on div "Job Search Builder" at bounding box center [1085, 92] width 107 height 13
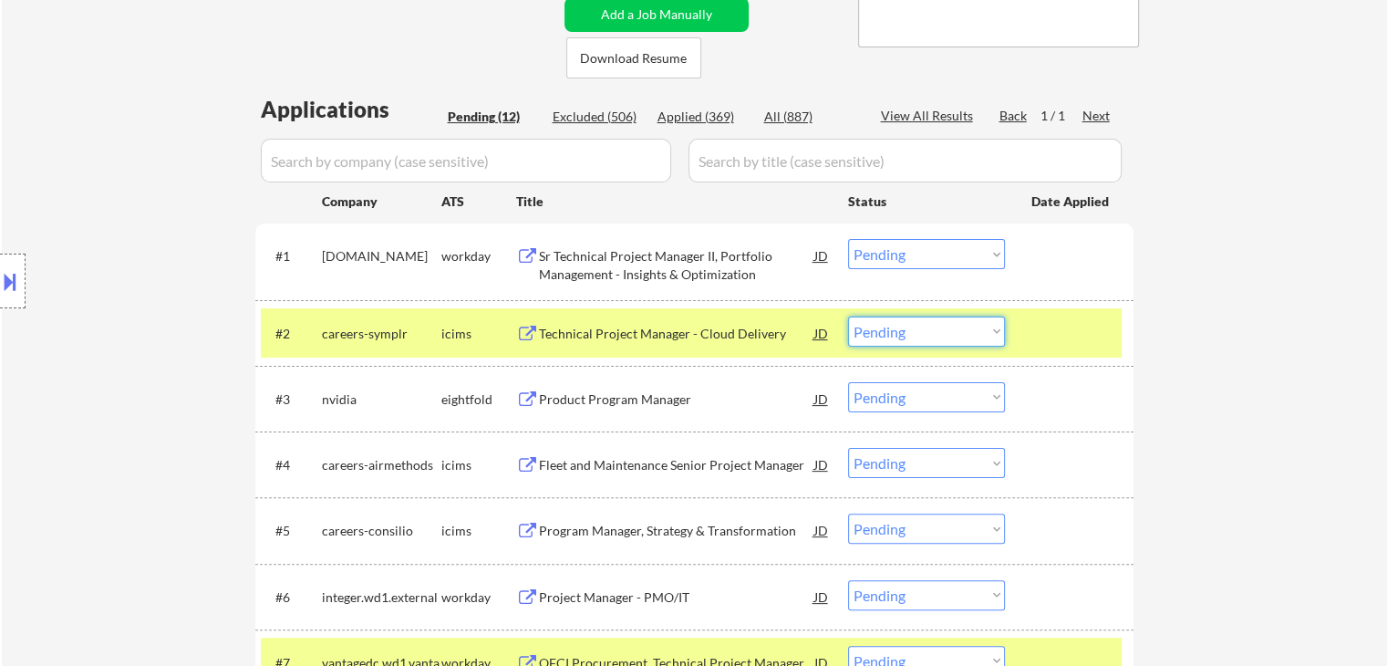
click at [940, 329] on select "Choose an option... Pending Applied Excluded (Questions) Excluded (Expired) Exc…" at bounding box center [926, 331] width 157 height 30
click at [848, 316] on select "Choose an option... Pending Applied Excluded (Questions) Excluded (Expired) Exc…" at bounding box center [926, 331] width 157 height 30
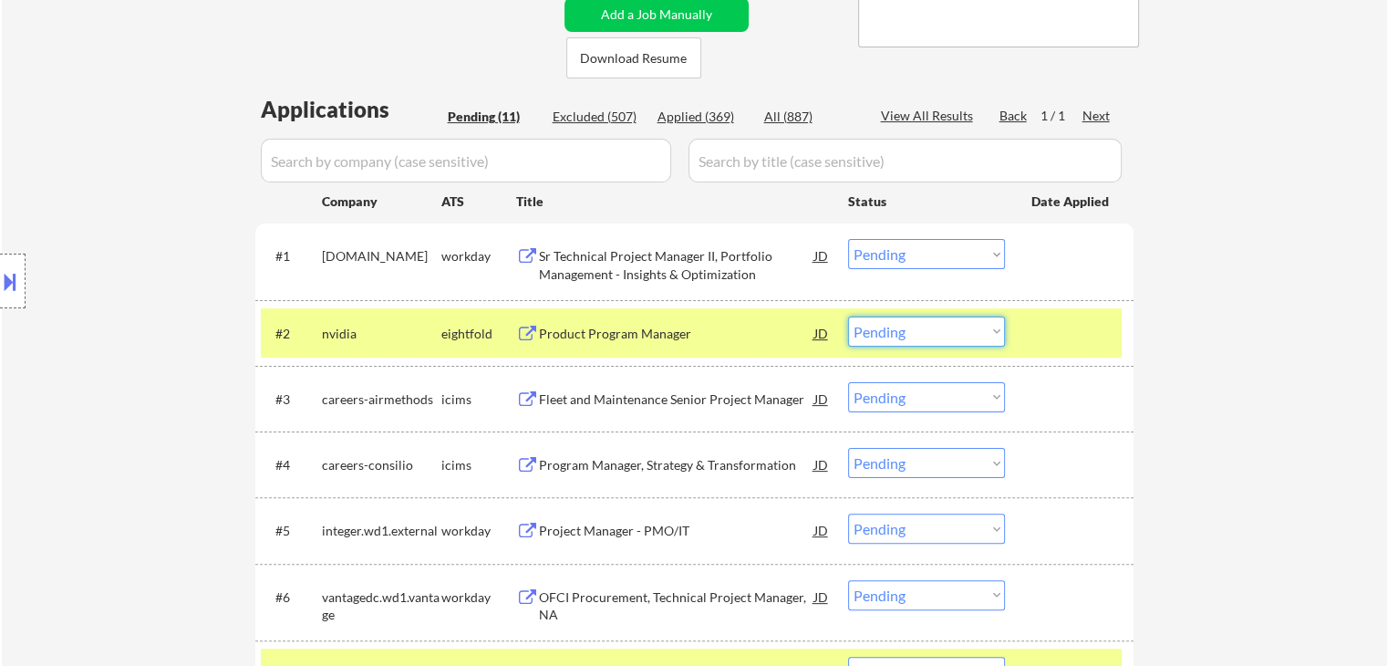
click at [955, 327] on select "Choose an option... Pending Applied Excluded (Questions) Excluded (Expired) Exc…" at bounding box center [926, 331] width 157 height 30
click at [848, 316] on select "Choose an option... Pending Applied Excluded (Questions) Excluded (Expired) Exc…" at bounding box center [926, 331] width 157 height 30
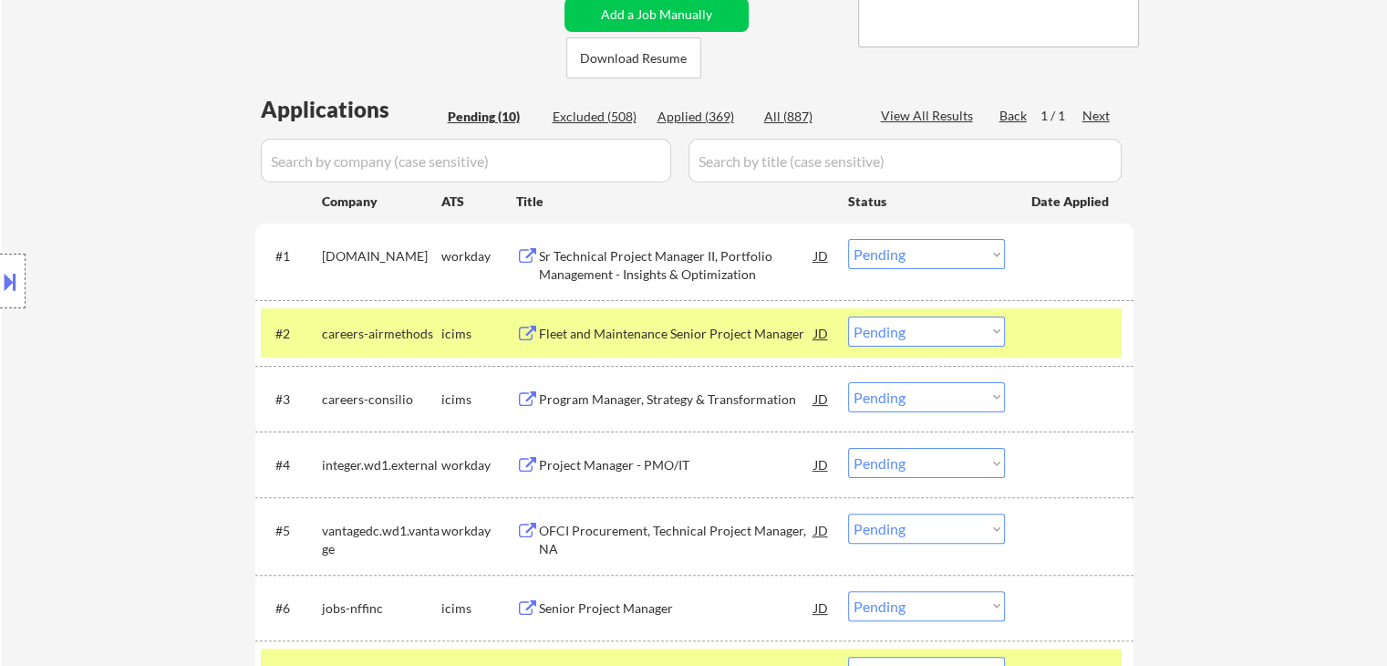
click at [3, 304] on div "Location Inclusions: [GEOGRAPHIC_DATA], [GEOGRAPHIC_DATA] [GEOGRAPHIC_DATA], [G…" at bounding box center [163, 281] width 326 height 338
click at [8, 282] on button at bounding box center [10, 281] width 20 height 30
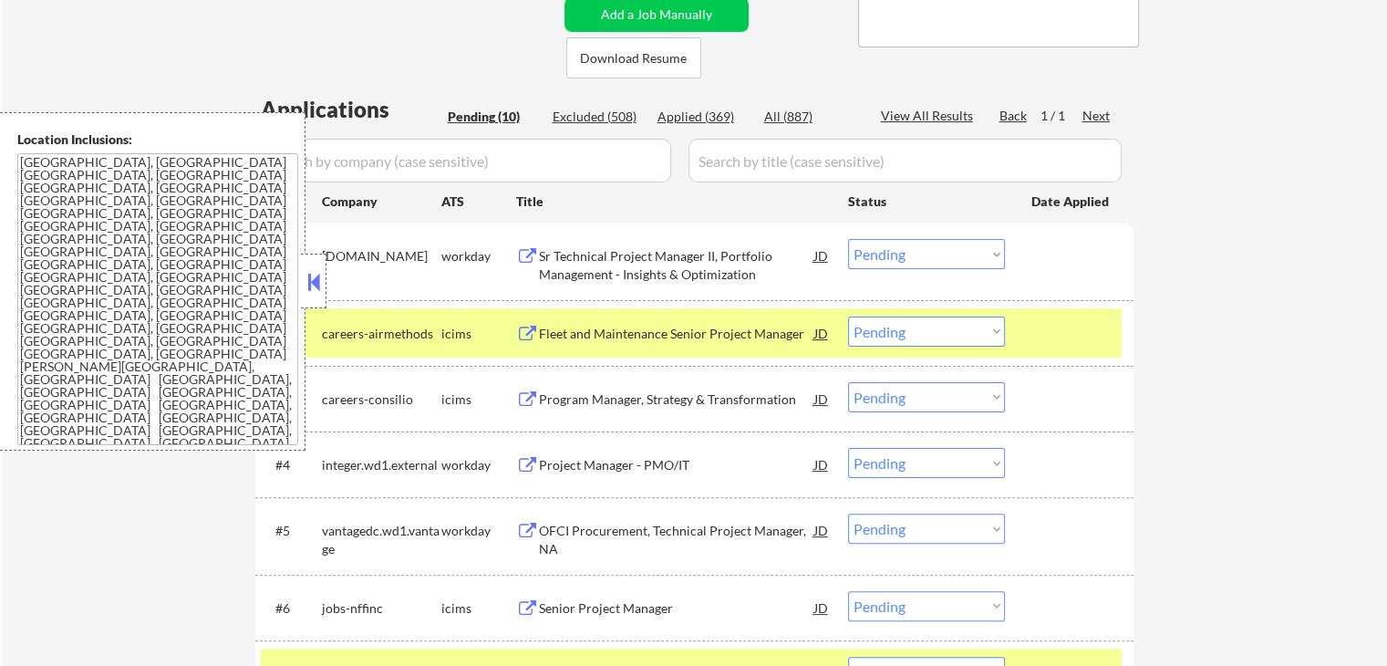
click at [135, 532] on div "← Return to /applysquad Mailslurp Inbox Job Search Builder [PERSON_NAME] User E…" at bounding box center [694, 351] width 1385 height 1312
drag, startPoint x: 937, startPoint y: 331, endPoint x: 907, endPoint y: 315, distance: 33.8
click at [939, 326] on select "Choose an option... Pending Applied Excluded (Questions) Excluded (Expired) Exc…" at bounding box center [926, 331] width 157 height 30
click at [848, 316] on select "Choose an option... Pending Applied Excluded (Questions) Excluded (Expired) Exc…" at bounding box center [926, 331] width 157 height 30
drag, startPoint x: 311, startPoint y: 282, endPoint x: 326, endPoint y: 314, distance: 35.5
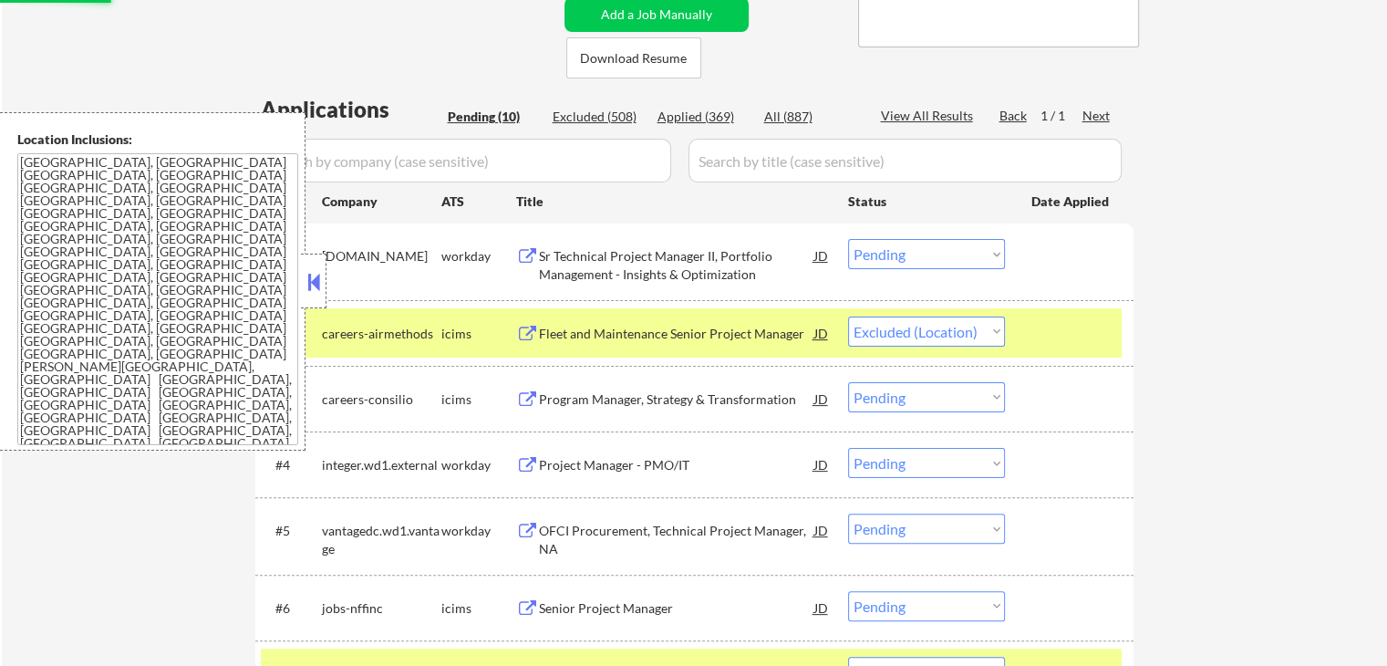
click at [311, 279] on button at bounding box center [314, 281] width 20 height 27
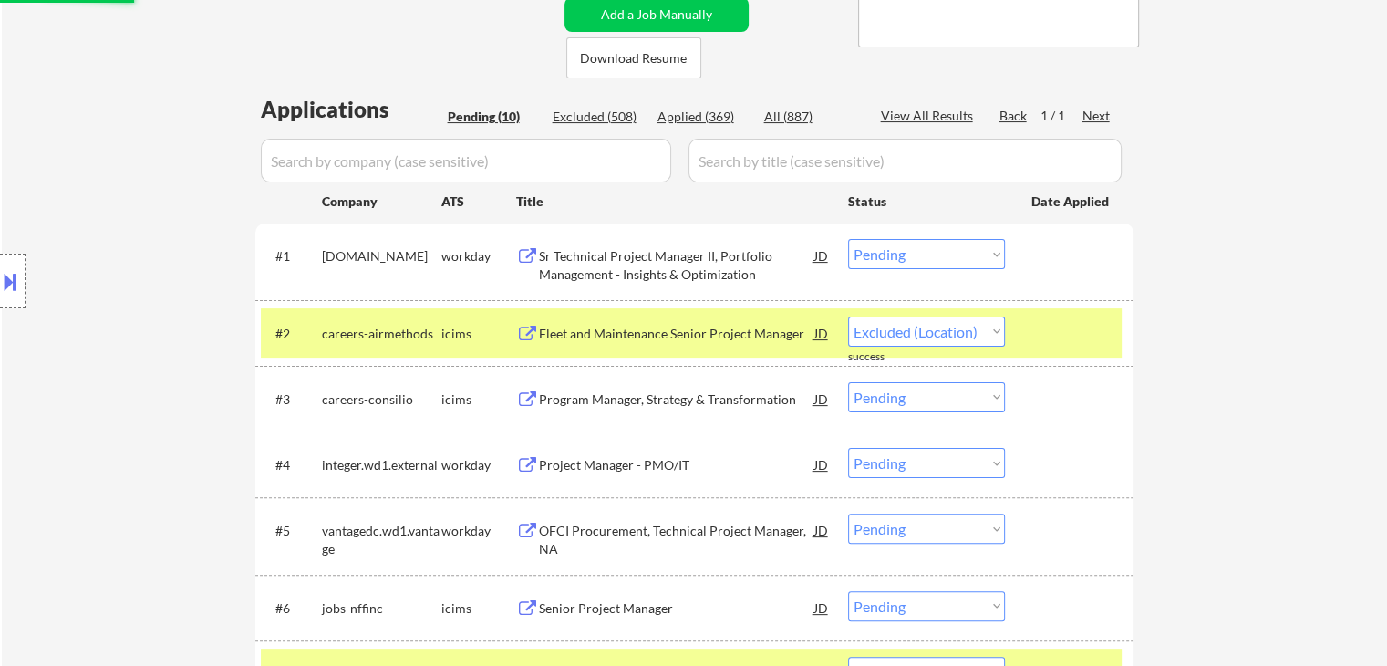
select select ""pending""
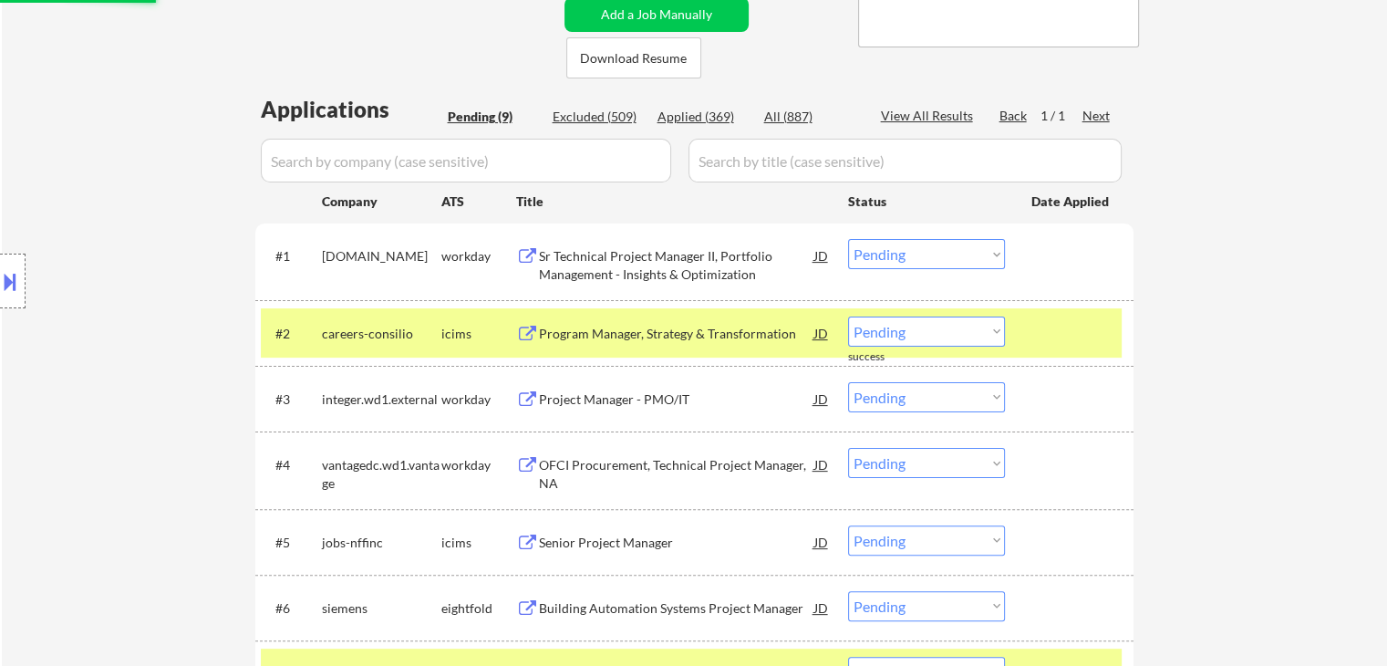
click at [1336, 307] on div "← Return to /applysquad Mailslurp Inbox Job Search Builder [PERSON_NAME] User E…" at bounding box center [694, 318] width 1385 height 1246
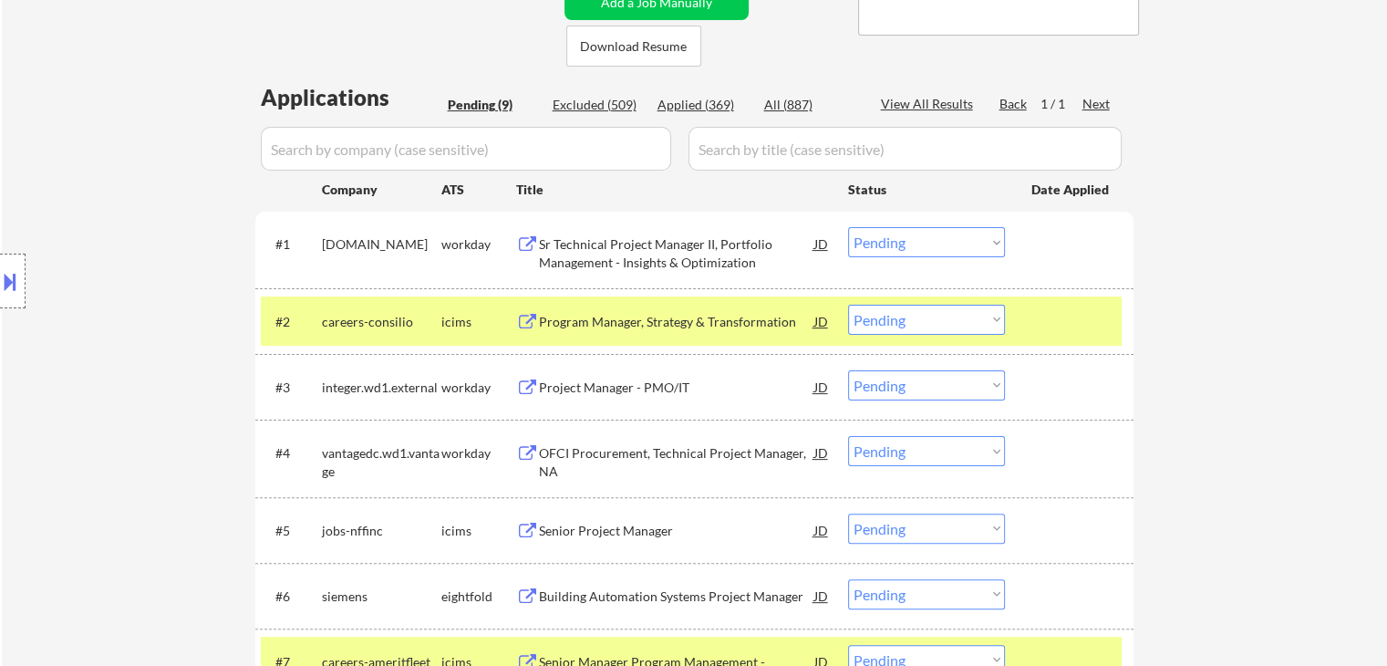
scroll to position [470, 0]
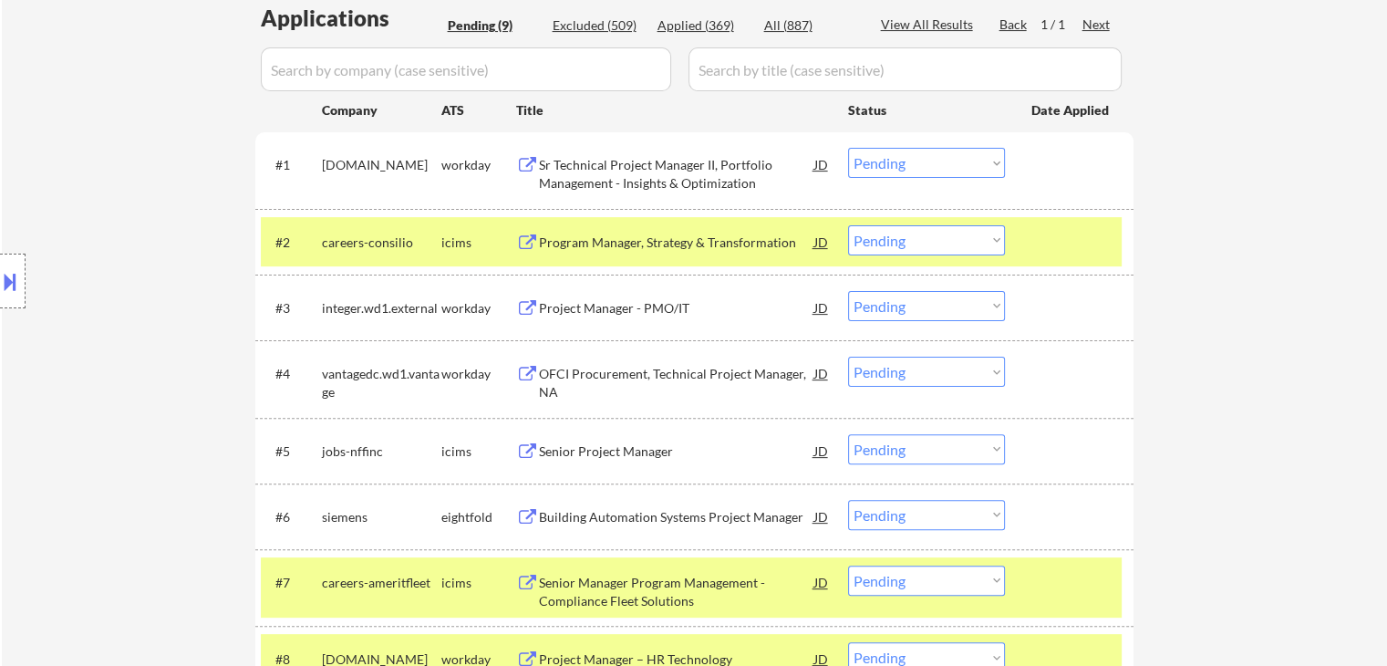
click at [609, 243] on div "Program Manager, Strategy & Transformation" at bounding box center [676, 242] width 275 height 18
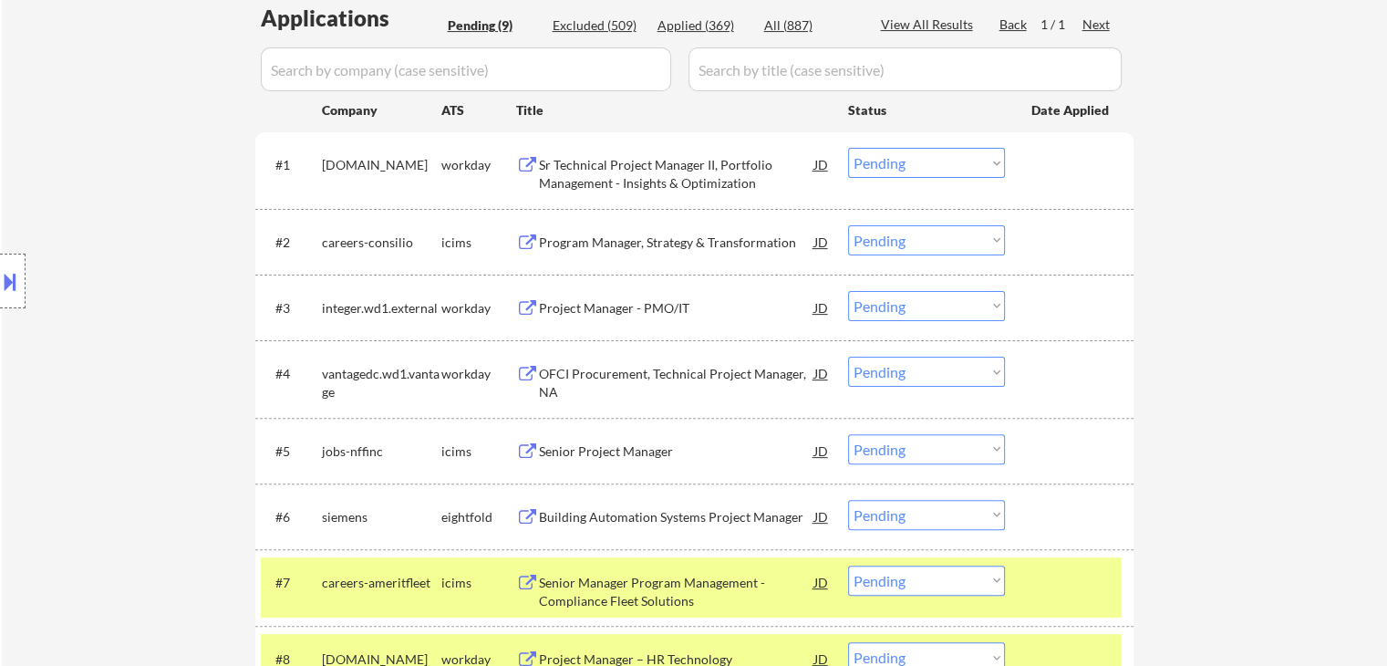
click at [591, 307] on div "Project Manager - PMO/IT" at bounding box center [676, 308] width 275 height 18
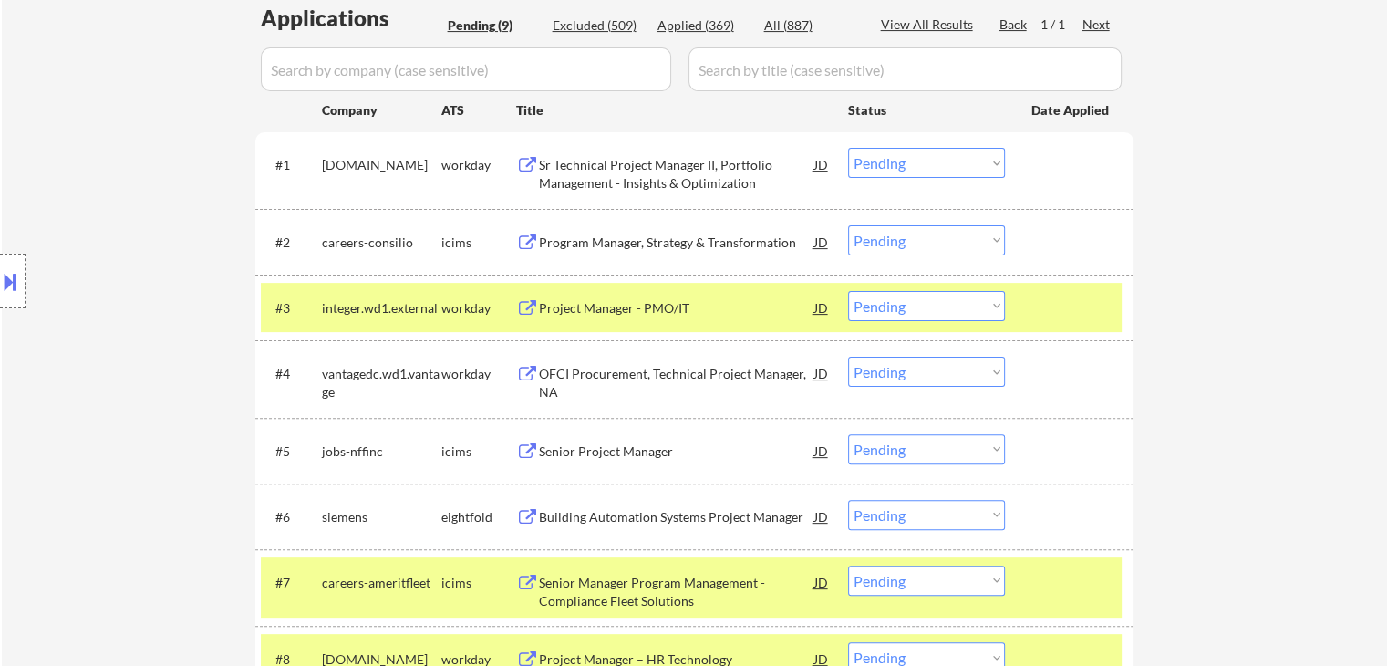
drag, startPoint x: 588, startPoint y: 368, endPoint x: 593, endPoint y: 394, distance: 25.9
click at [589, 367] on div "OFCI Procurement, Technical Project Manager, NA" at bounding box center [676, 383] width 275 height 36
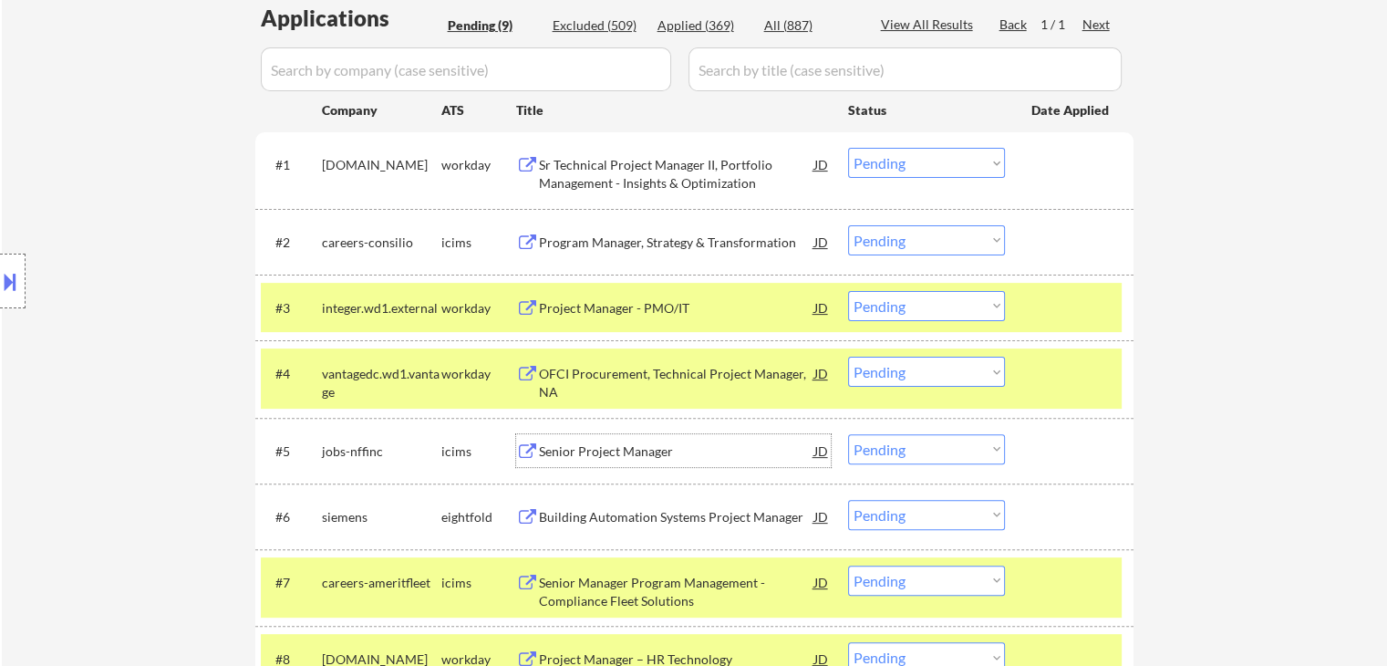
click at [576, 447] on div "Senior Project Manager" at bounding box center [676, 451] width 275 height 18
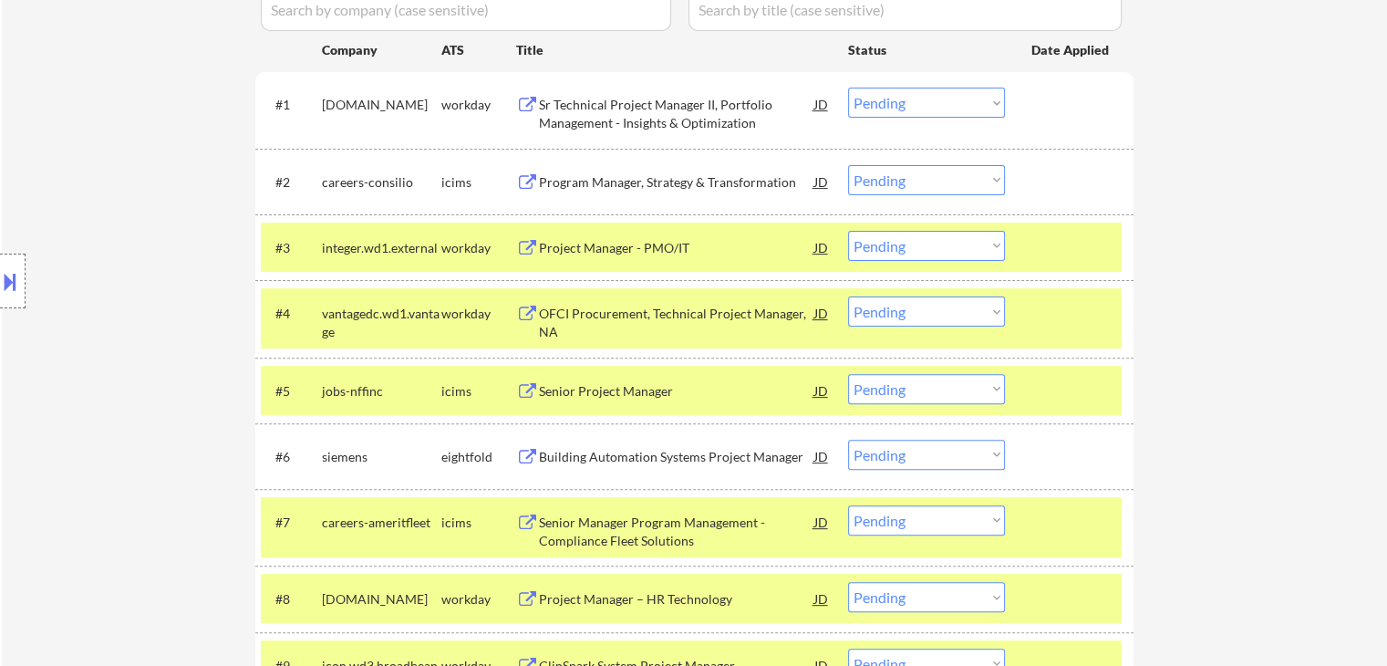
scroll to position [561, 0]
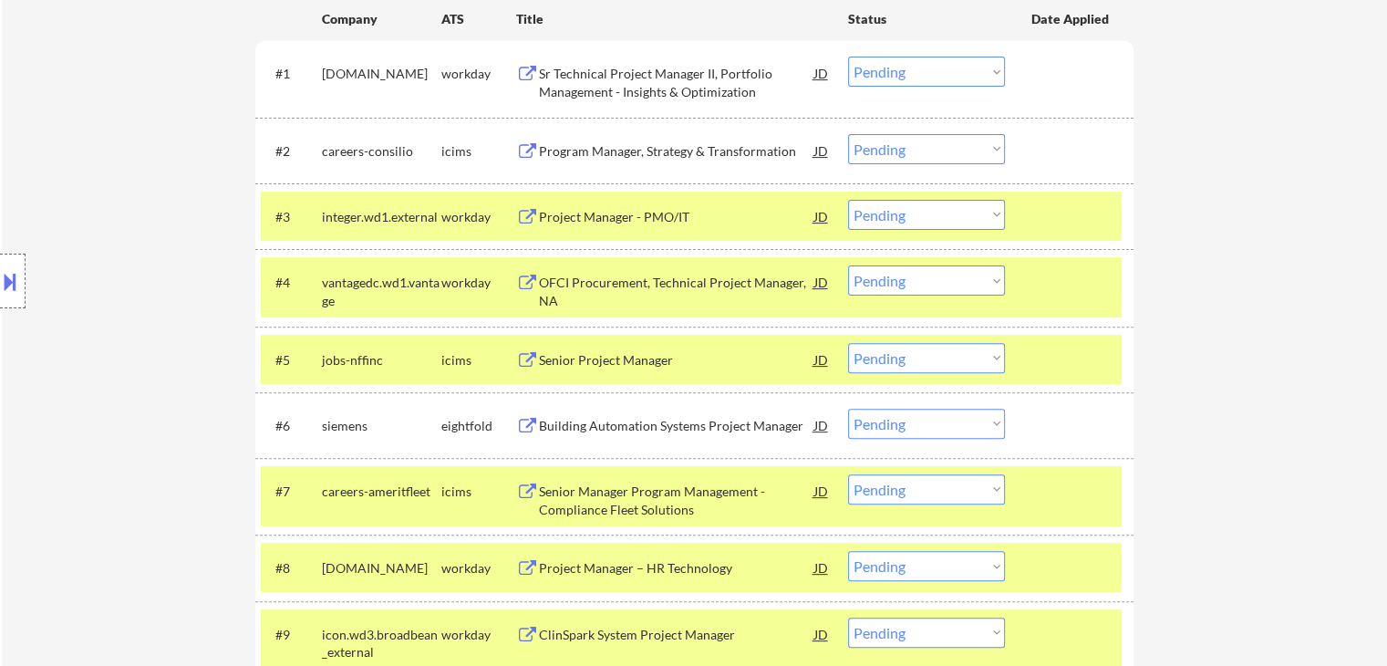
click at [621, 418] on div "Building Automation Systems Project Manager" at bounding box center [676, 426] width 275 height 18
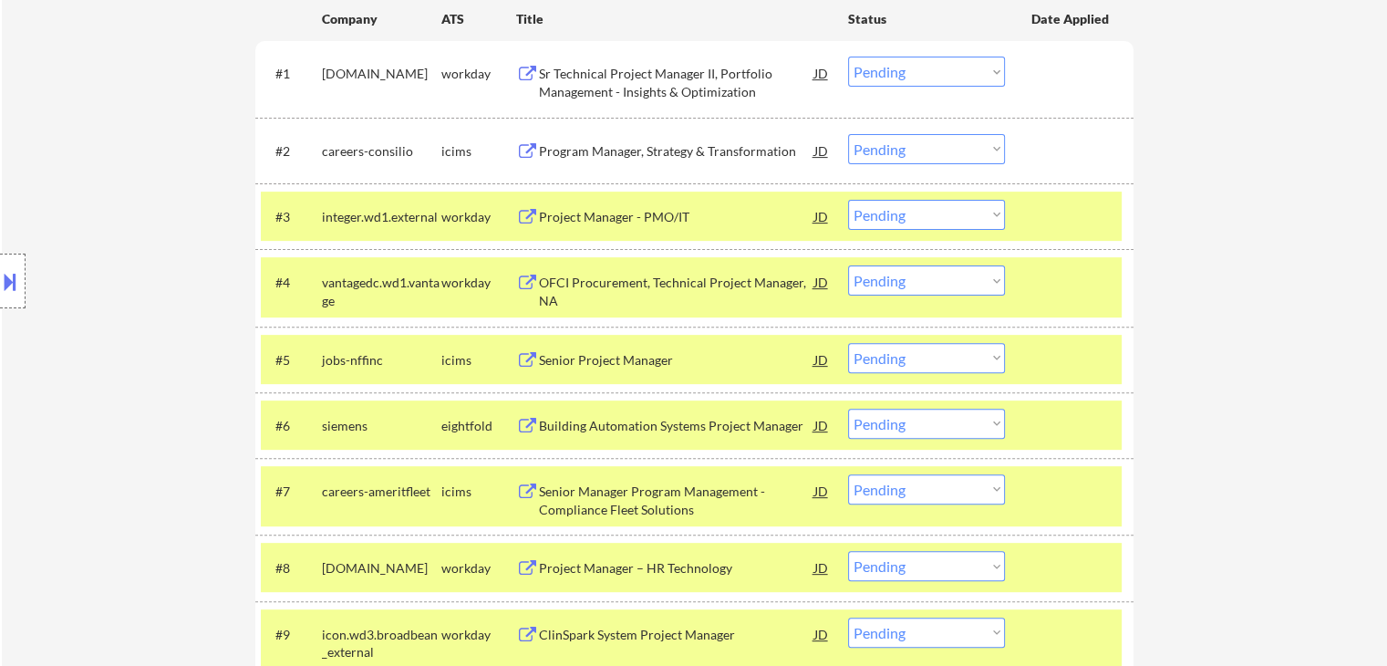
click at [616, 490] on div "Senior Manager Program Management - Compliance Fleet Solutions" at bounding box center [676, 500] width 275 height 36
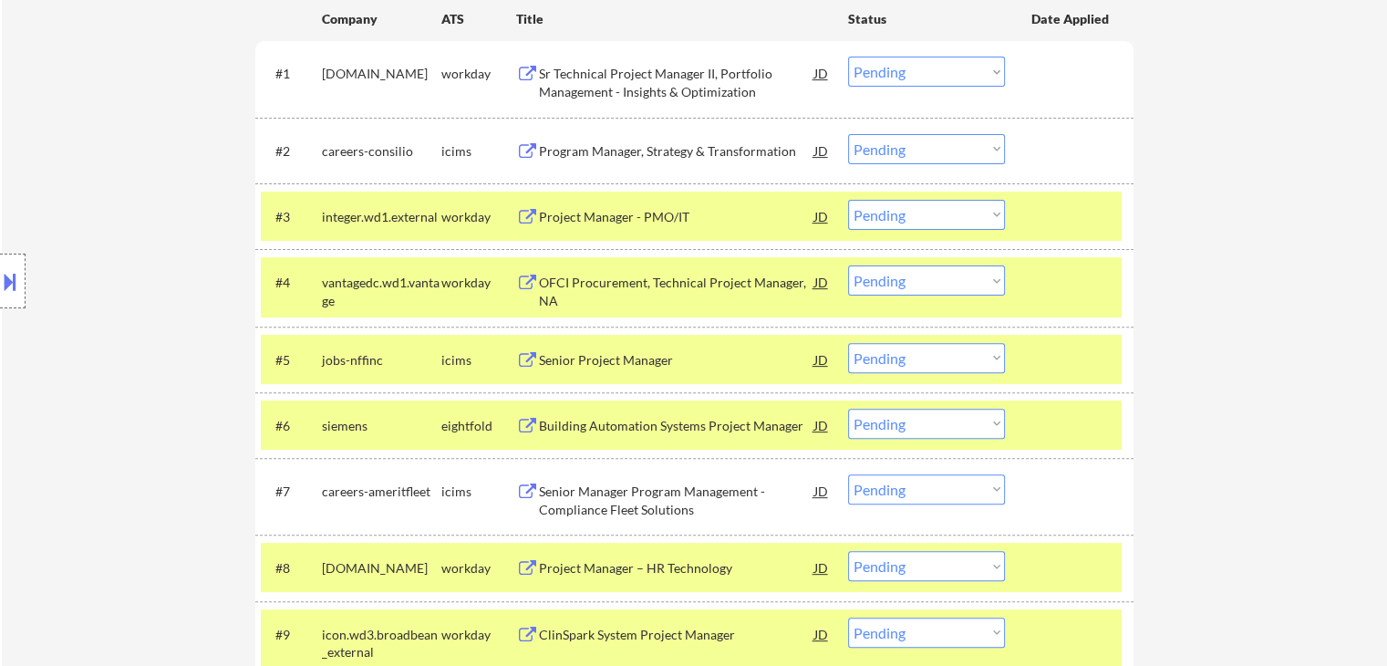
scroll to position [743, 0]
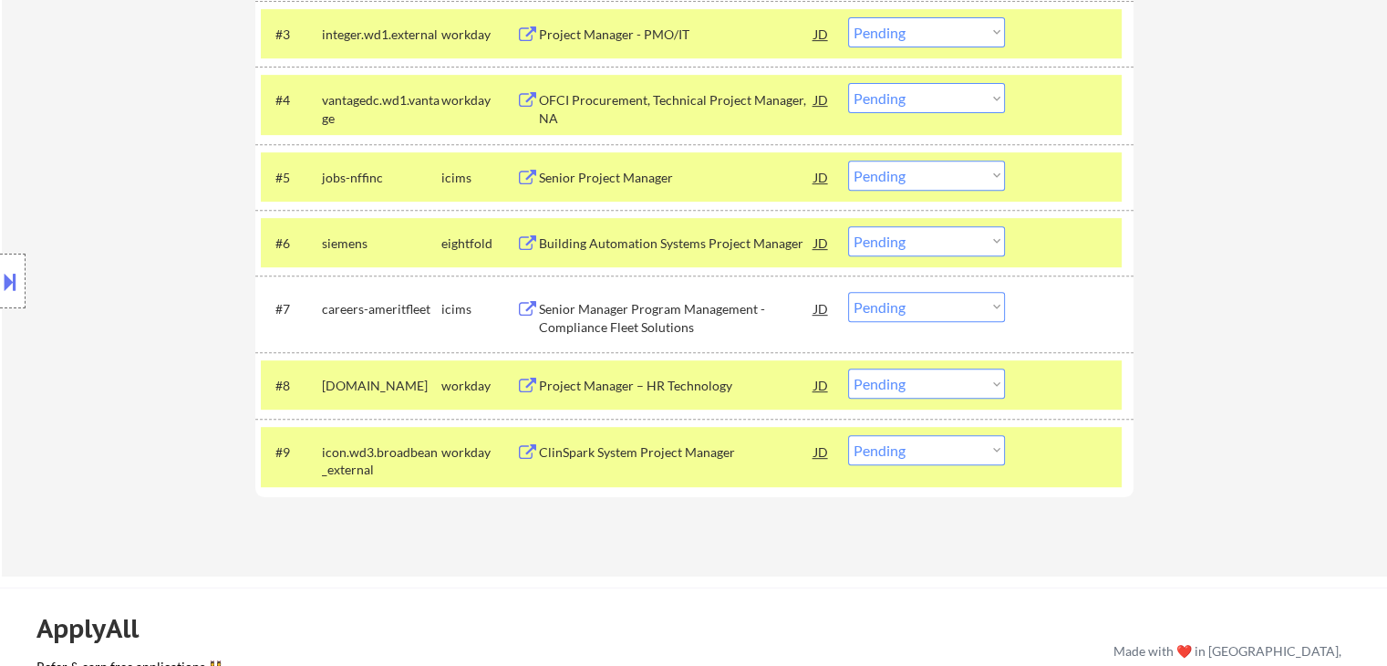
click at [612, 384] on div "Project Manager – HR Technology" at bounding box center [676, 386] width 275 height 18
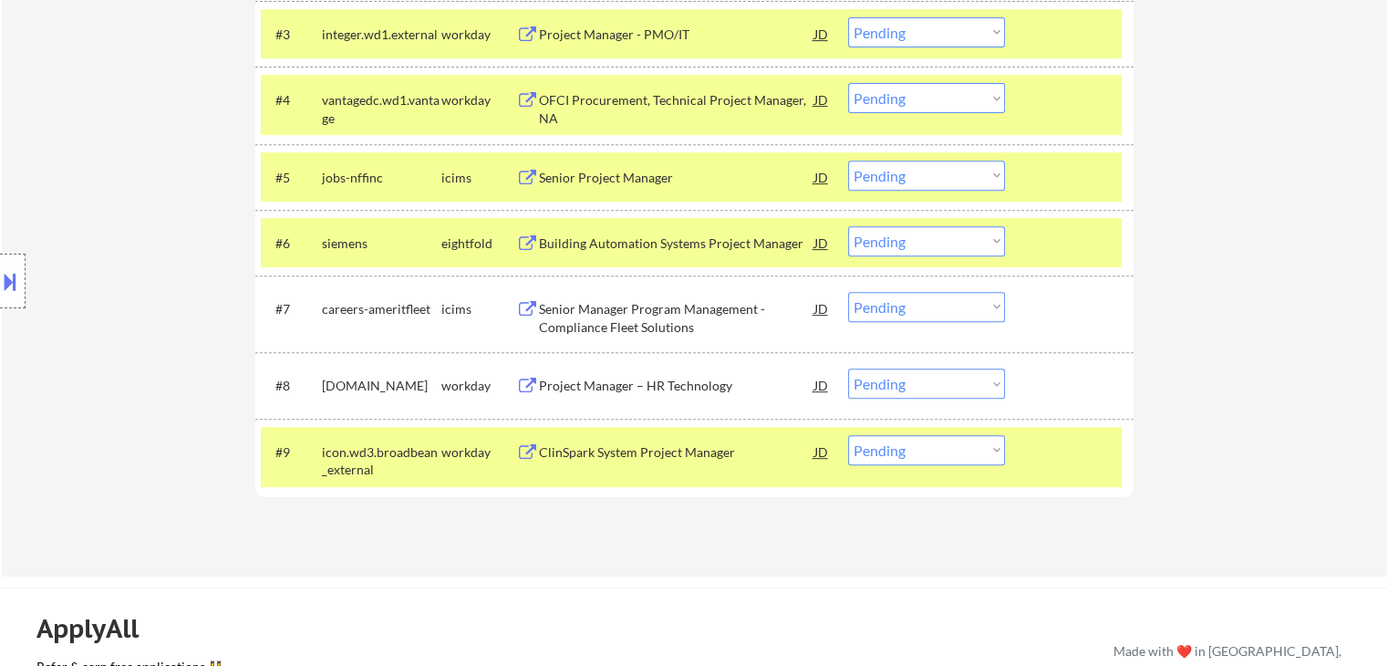
drag, startPoint x: 630, startPoint y: 450, endPoint x: 608, endPoint y: 456, distance: 22.8
click at [630, 449] on div "ClinSpark System Project Manager" at bounding box center [676, 452] width 275 height 18
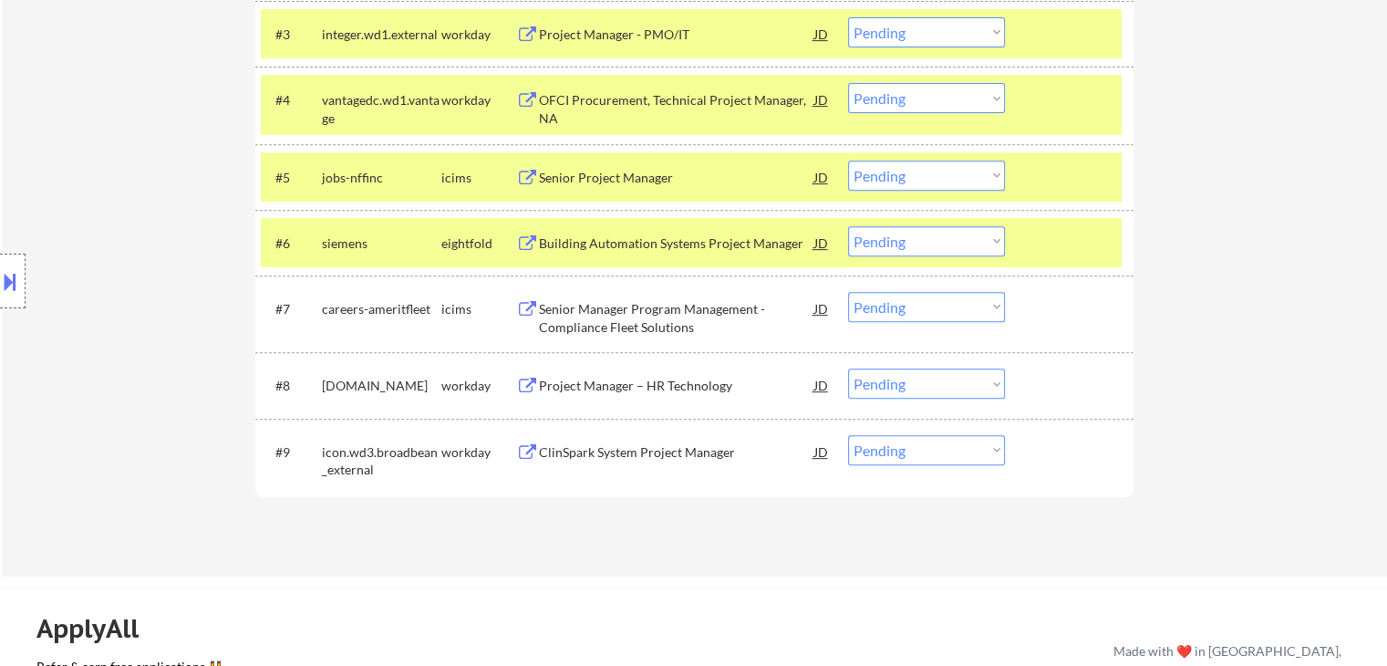
drag, startPoint x: 915, startPoint y: 94, endPoint x: 926, endPoint y: 107, distance: 16.8
click at [923, 92] on select "Choose an option... Pending Applied Excluded (Questions) Excluded (Expired) Exc…" at bounding box center [926, 98] width 157 height 30
click at [848, 83] on select "Choose an option... Pending Applied Excluded (Questions) Excluded (Expired) Exc…" at bounding box center [926, 98] width 157 height 30
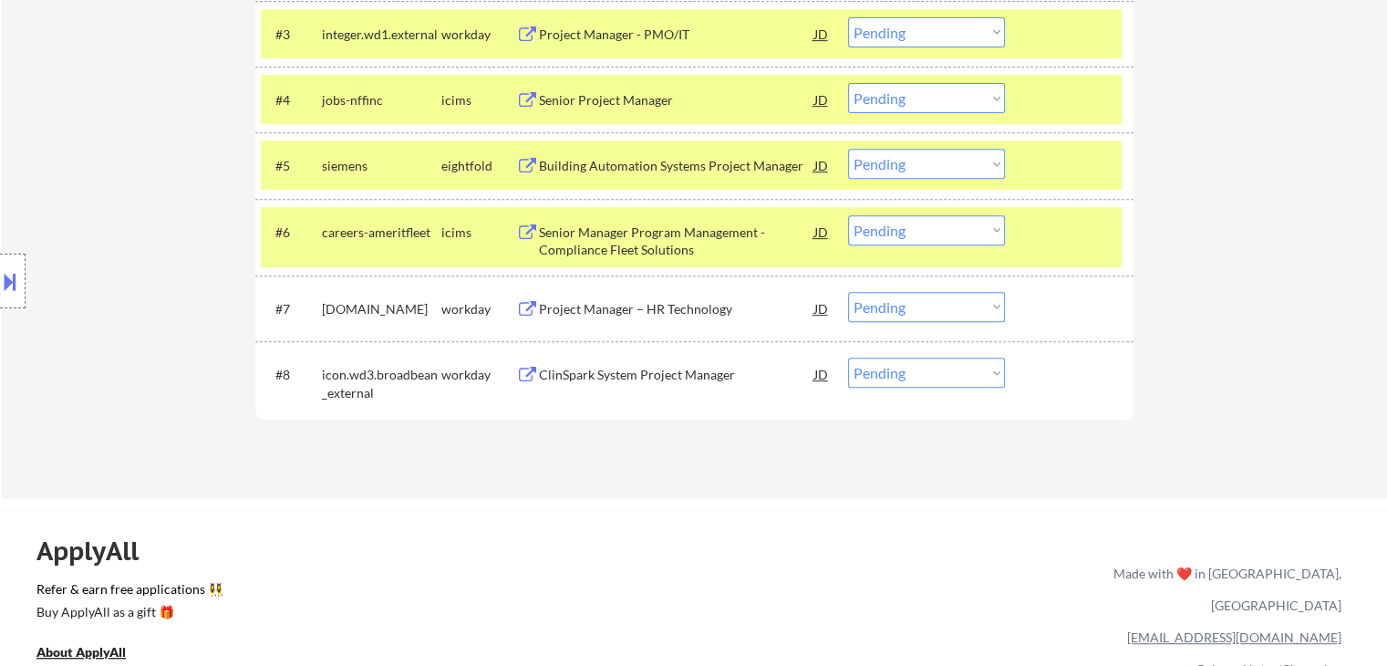
click at [970, 99] on select "Choose an option... Pending Applied Excluded (Questions) Excluded (Expired) Exc…" at bounding box center [926, 98] width 157 height 30
click at [848, 83] on select "Choose an option... Pending Applied Excluded (Questions) Excluded (Expired) Exc…" at bounding box center [926, 98] width 157 height 30
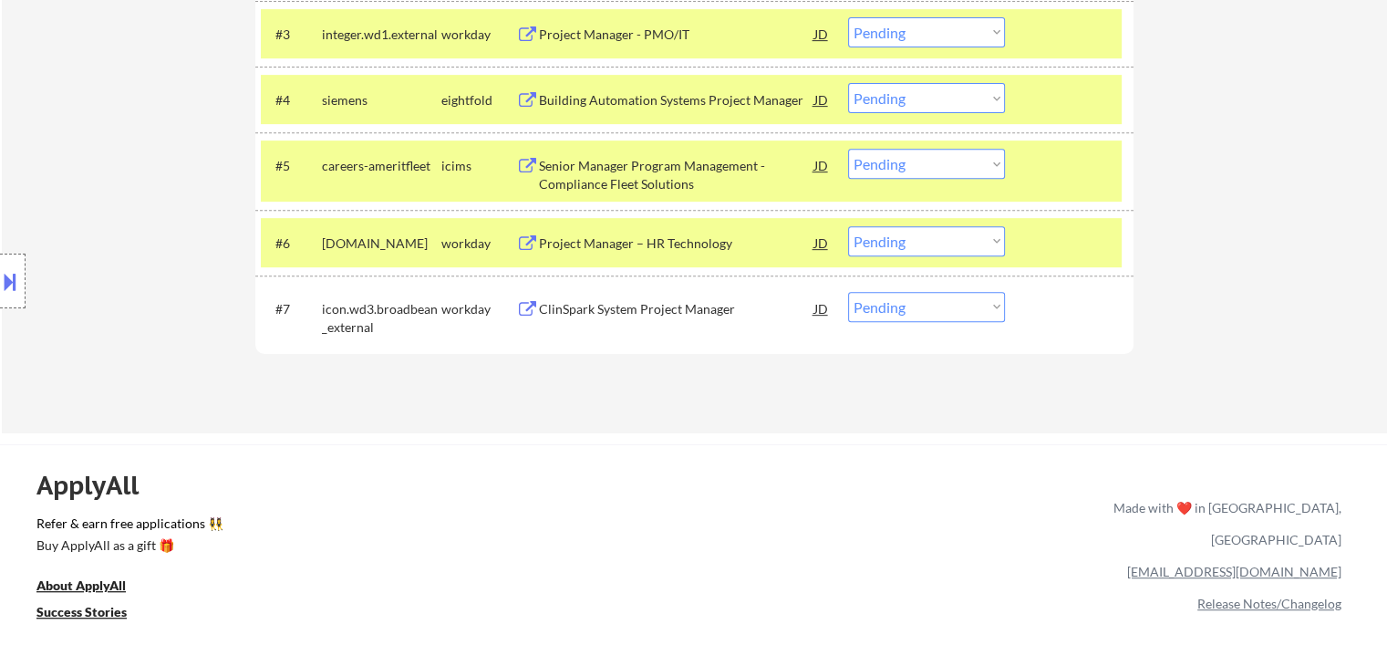
drag, startPoint x: 906, startPoint y: 102, endPoint x: 915, endPoint y: 107, distance: 10.2
click at [913, 99] on select "Choose an option... Pending Applied Excluded (Questions) Excluded (Expired) Exc…" at bounding box center [926, 98] width 157 height 30
click at [848, 83] on select "Choose an option... Pending Applied Excluded (Questions) Excluded (Expired) Exc…" at bounding box center [926, 98] width 157 height 30
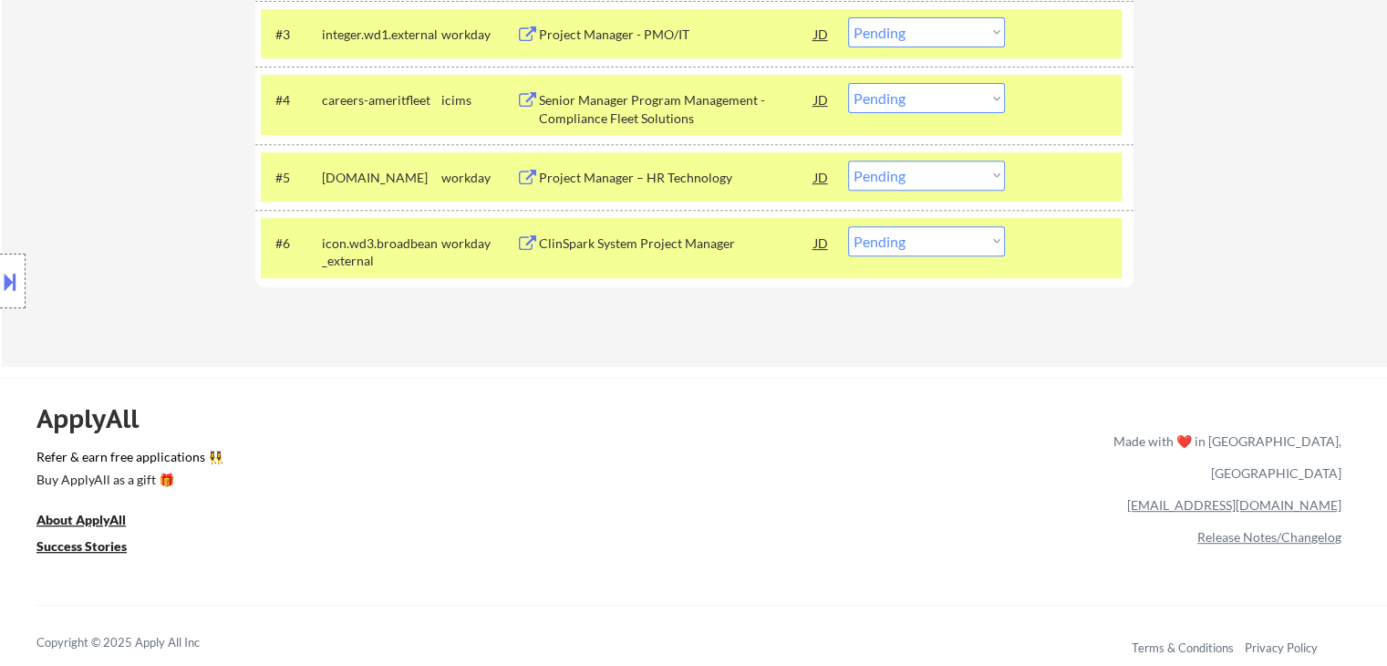
click at [937, 98] on select "Choose an option... Pending Applied Excluded (Questions) Excluded (Expired) Exc…" at bounding box center [926, 98] width 157 height 30
click at [848, 83] on select "Choose an option... Pending Applied Excluded (Questions) Excluded (Expired) Exc…" at bounding box center [926, 98] width 157 height 30
select select ""pending""
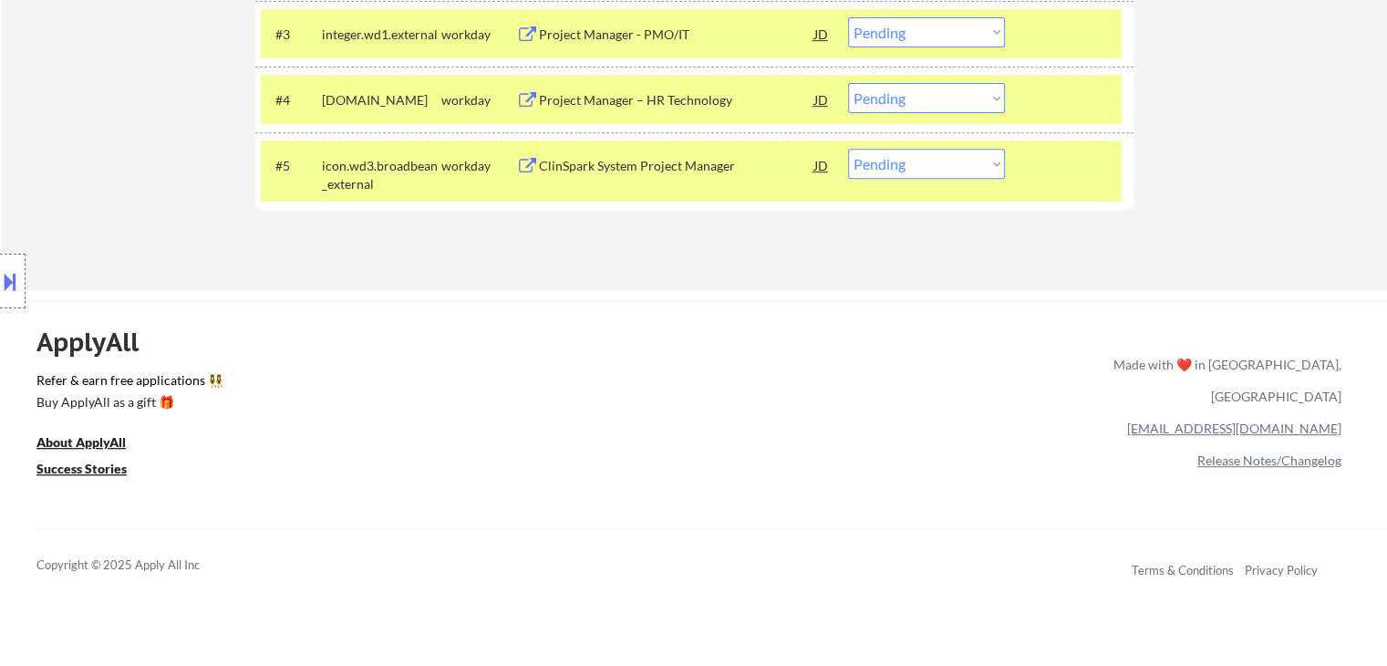
click at [917, 163] on select "Choose an option... Pending Applied Excluded (Questions) Excluded (Expired) Exc…" at bounding box center [926, 164] width 157 height 30
select select ""excluded__bad_match_""
click at [848, 149] on select "Choose an option... Pending Applied Excluded (Questions) Excluded (Expired) Exc…" at bounding box center [926, 164] width 157 height 30
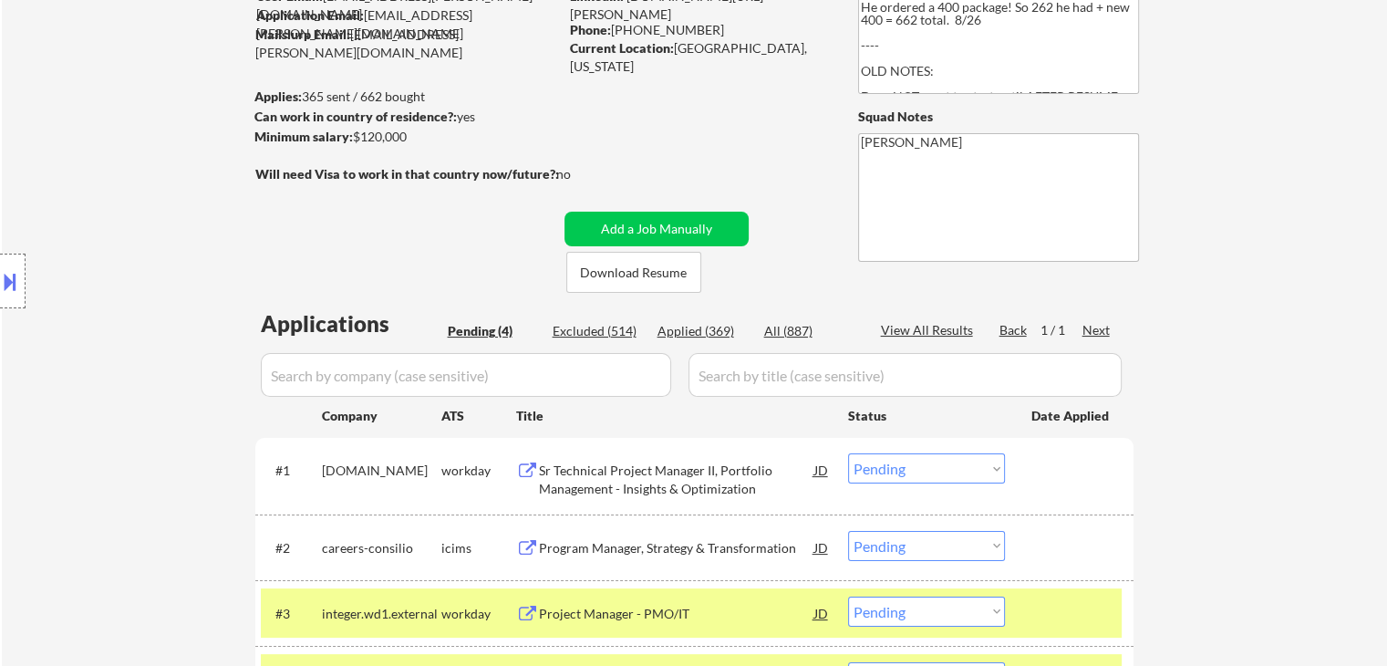
scroll to position [196, 0]
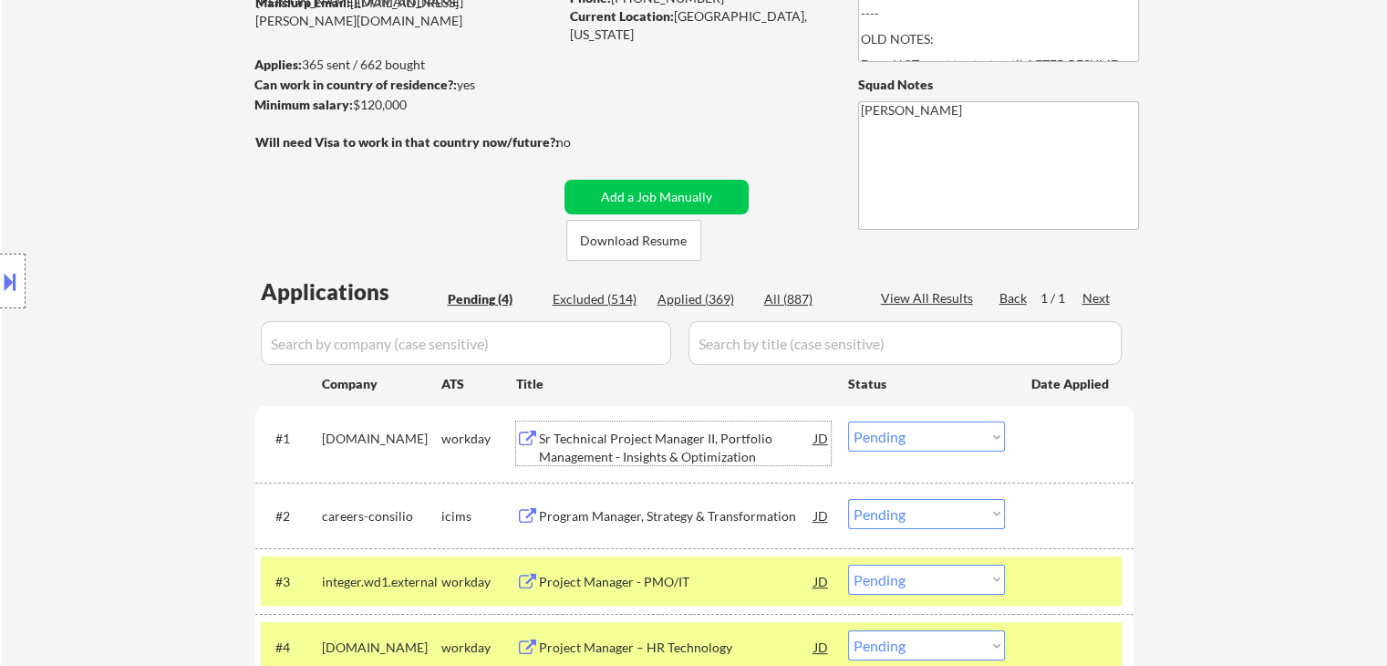
click at [610, 452] on div "Sr Technical Project Manager II, Portfolio Management - Insights & Optimization" at bounding box center [676, 447] width 275 height 36
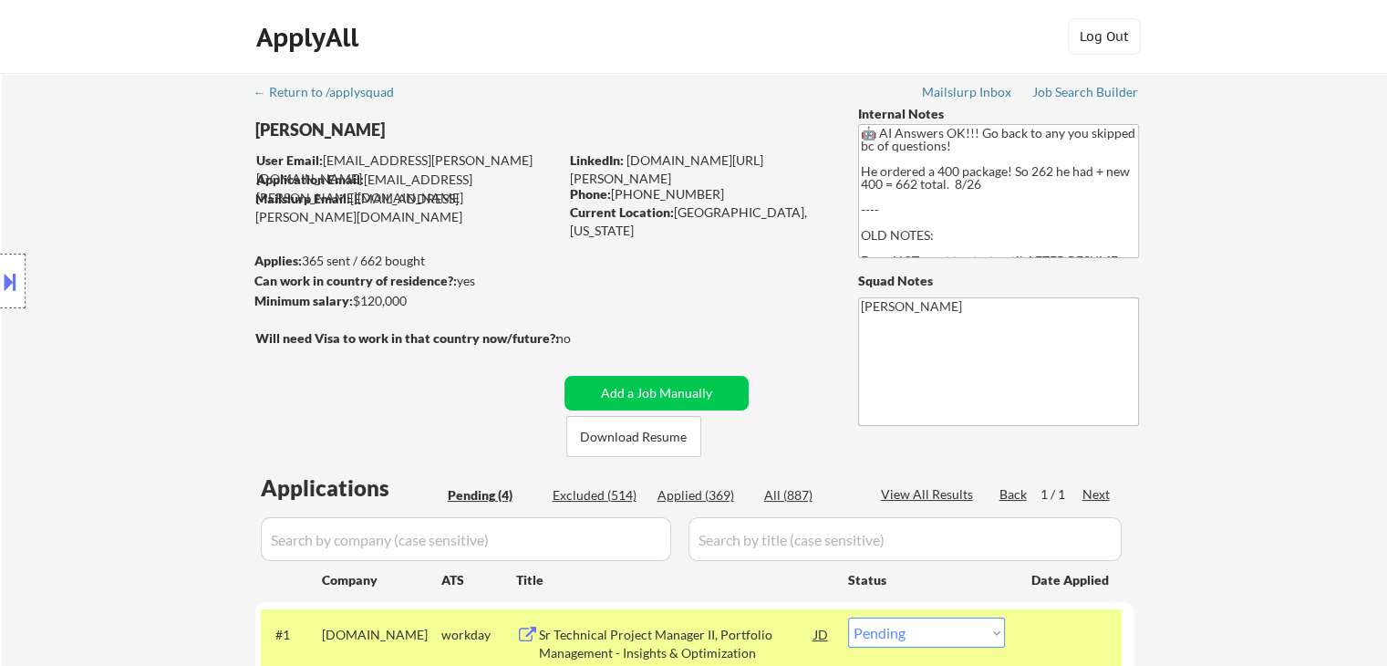
scroll to position [444, 0]
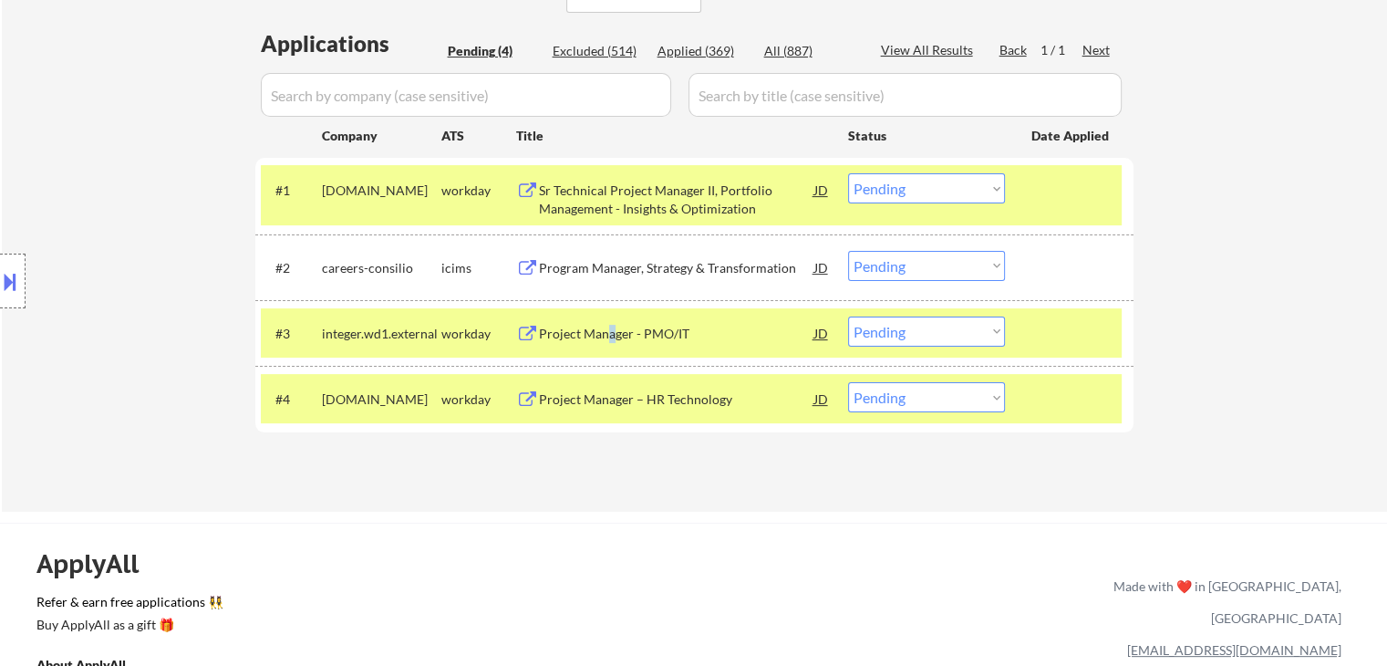
click at [613, 326] on div "Project Manager - PMO/IT" at bounding box center [676, 334] width 275 height 18
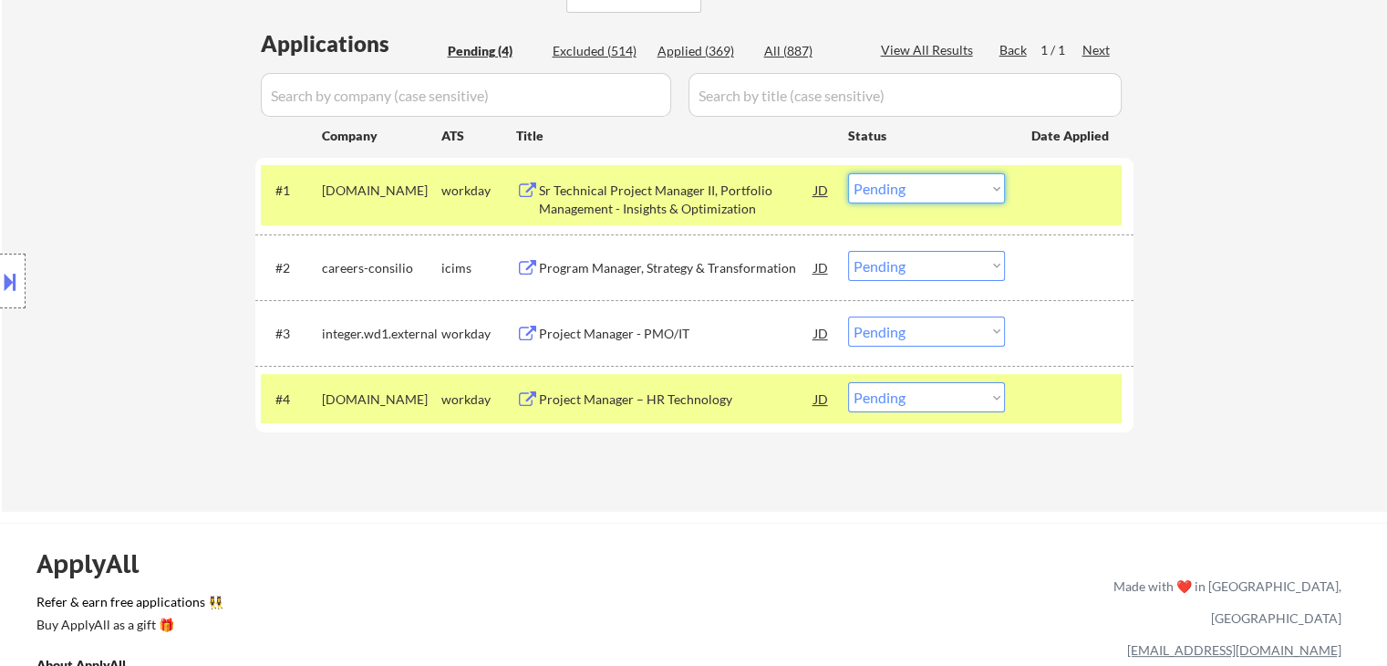
click at [927, 194] on select "Choose an option... Pending Applied Excluded (Questions) Excluded (Expired) Exc…" at bounding box center [926, 188] width 157 height 30
click at [848, 173] on select "Choose an option... Pending Applied Excluded (Questions) Excluded (Expired) Exc…" at bounding box center [926, 188] width 157 height 30
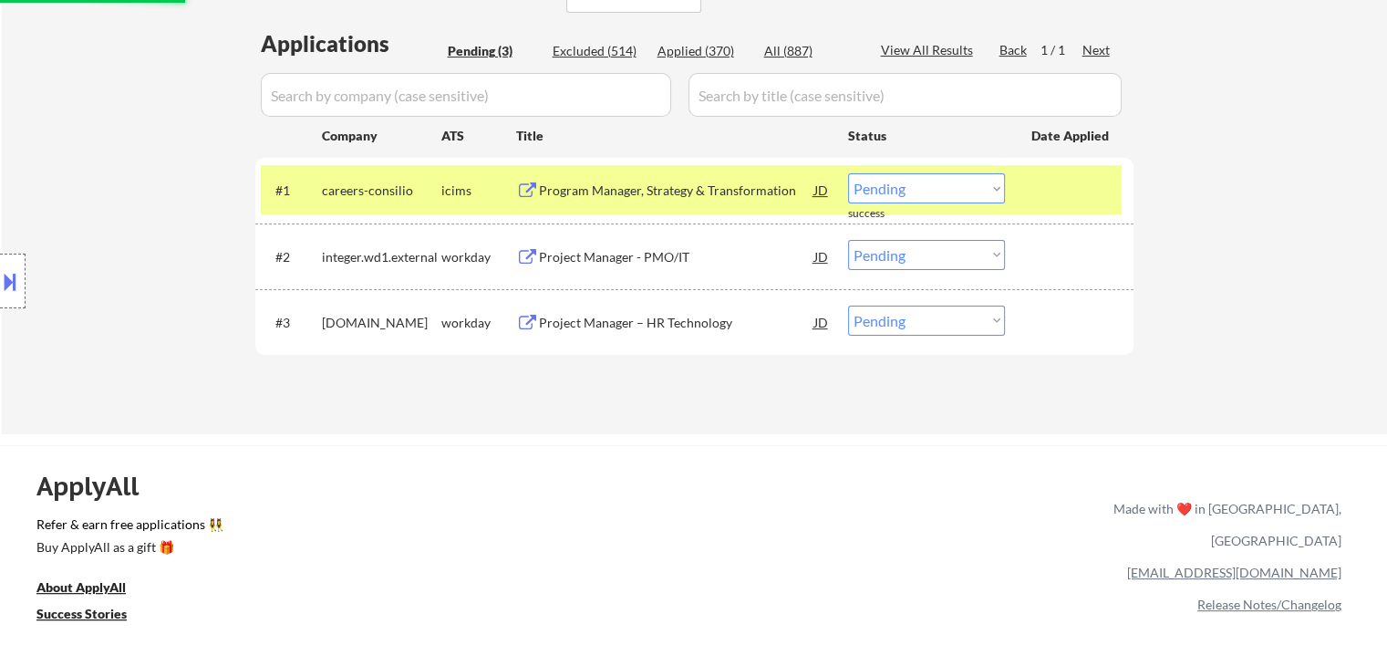
click at [941, 191] on select "Choose an option... Pending Applied Excluded (Questions) Excluded (Expired) Exc…" at bounding box center [926, 188] width 157 height 30
click at [848, 173] on select "Choose an option... Pending Applied Excluded (Questions) Excluded (Expired) Exc…" at bounding box center [926, 188] width 157 height 30
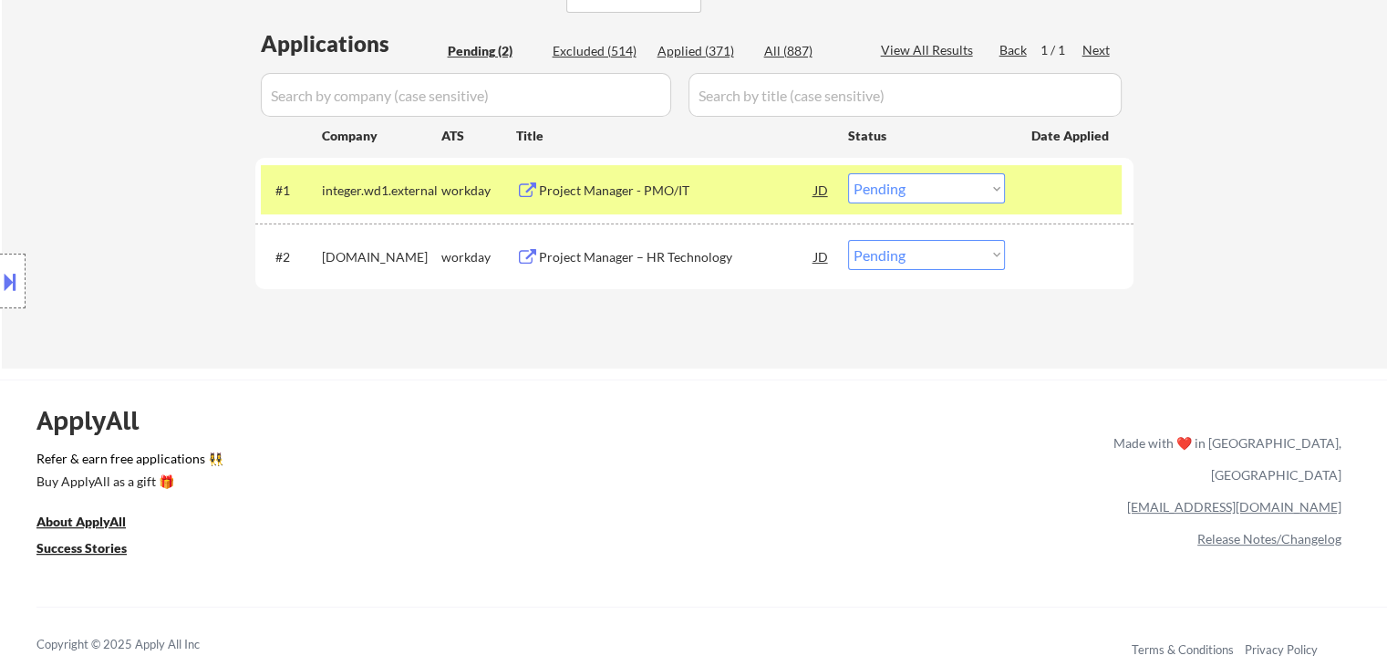
click at [928, 194] on select "Choose an option... Pending Applied Excluded (Questions) Excluded (Expired) Exc…" at bounding box center [926, 188] width 157 height 30
click at [848, 173] on select "Choose an option... Pending Applied Excluded (Questions) Excluded (Expired) Exc…" at bounding box center [926, 188] width 157 height 30
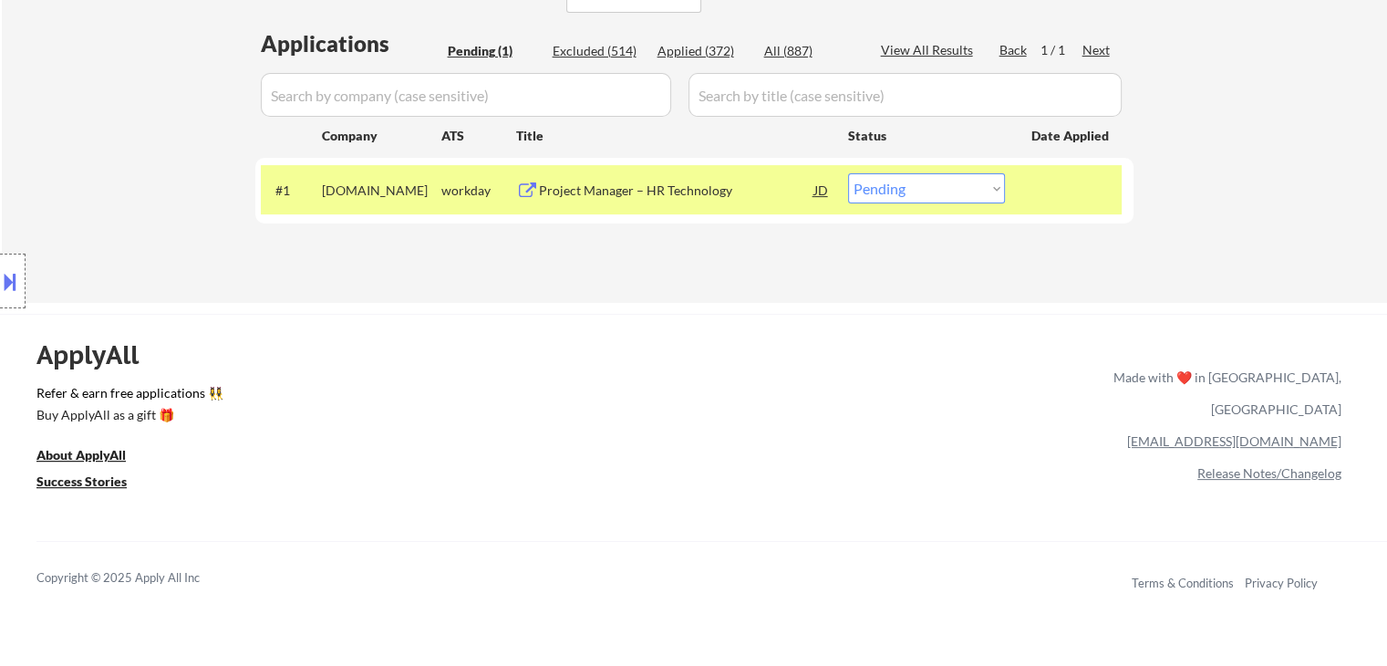
click at [891, 202] on select "Choose an option... Pending Applied Excluded (Questions) Excluded (Expired) Exc…" at bounding box center [926, 188] width 157 height 30
select select ""applied""
click at [848, 173] on select "Choose an option... Pending Applied Excluded (Questions) Excluded (Expired) Exc…" at bounding box center [926, 188] width 157 height 30
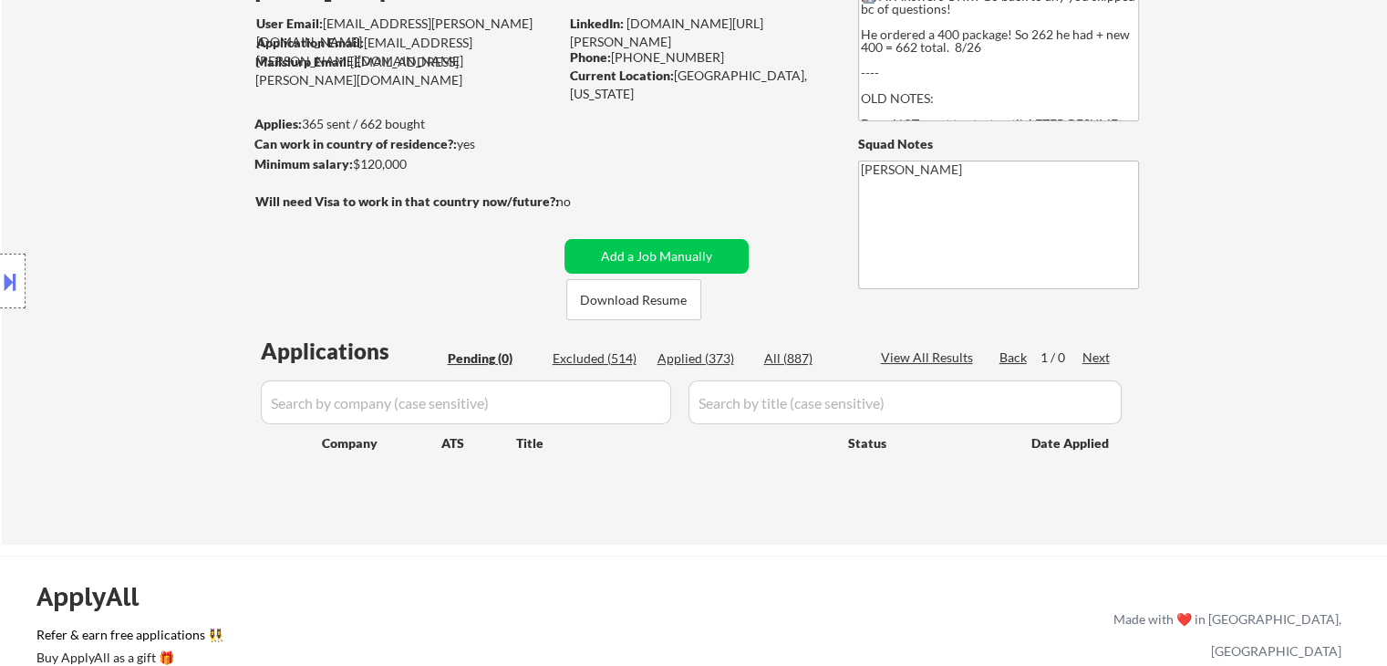
scroll to position [79, 0]
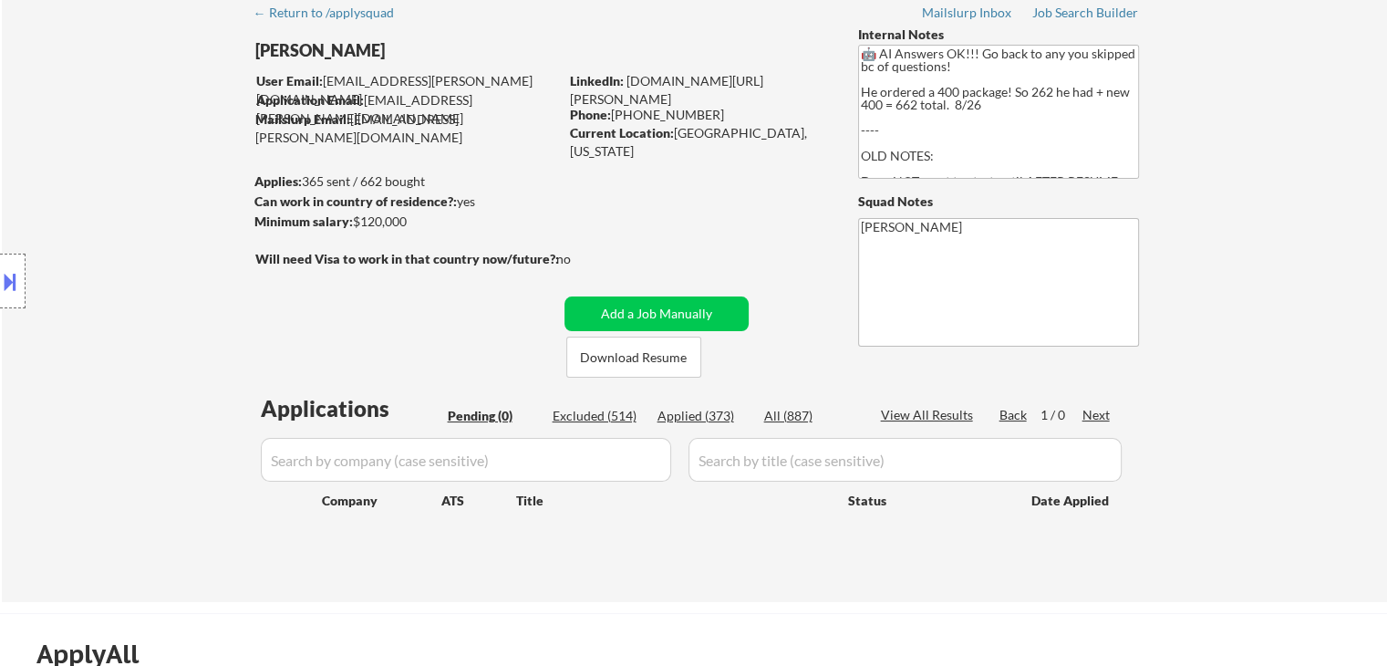
click at [176, 292] on div "Location Inclusions: [GEOGRAPHIC_DATA], [GEOGRAPHIC_DATA] [GEOGRAPHIC_DATA], [G…" at bounding box center [163, 281] width 326 height 338
drag, startPoint x: 422, startPoint y: 326, endPoint x: 395, endPoint y: 347, distance: 34.5
click at [422, 326] on div "← Return to /applysquad Mailslurp Inbox Job Search Builder [PERSON_NAME] User E…" at bounding box center [695, 291] width 910 height 594
